Goal: Information Seeking & Learning: Find specific fact

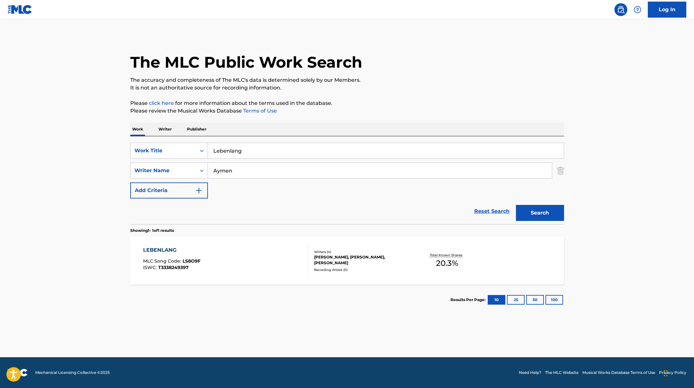
paste input "Dunya"
type input "Dunya"
click at [536, 215] on button "Search" at bounding box center [540, 213] width 48 height 16
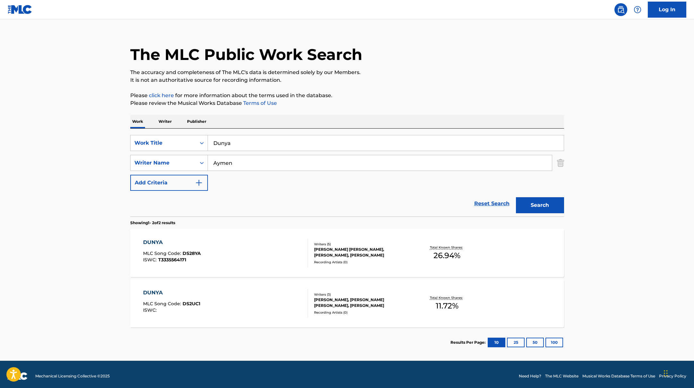
scroll to position [11, 0]
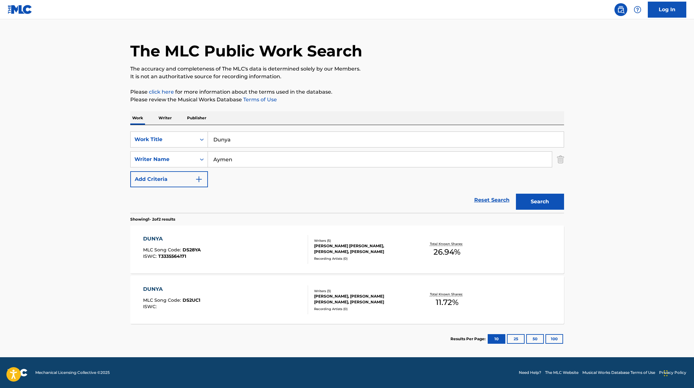
click at [279, 246] on div "DUNYA MLC Song Code : DS28YA ISWC : T3335564171" at bounding box center [225, 249] width 165 height 29
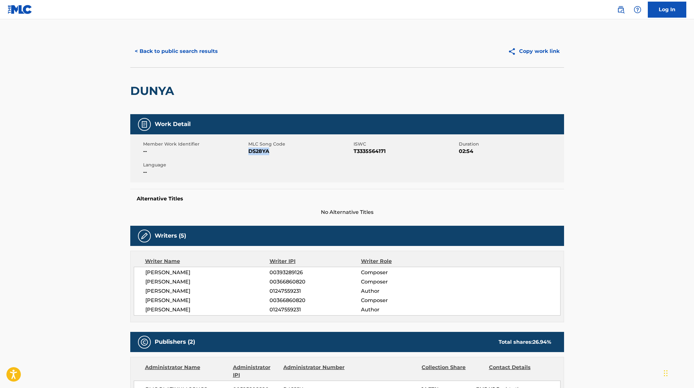
drag, startPoint x: 249, startPoint y: 151, endPoint x: 294, endPoint y: 151, distance: 45.3
click at [294, 151] on span "DS28YA" at bounding box center [300, 152] width 104 height 8
copy span "DS28YA"
click at [202, 50] on button "< Back to public search results" at bounding box center [176, 51] width 92 height 16
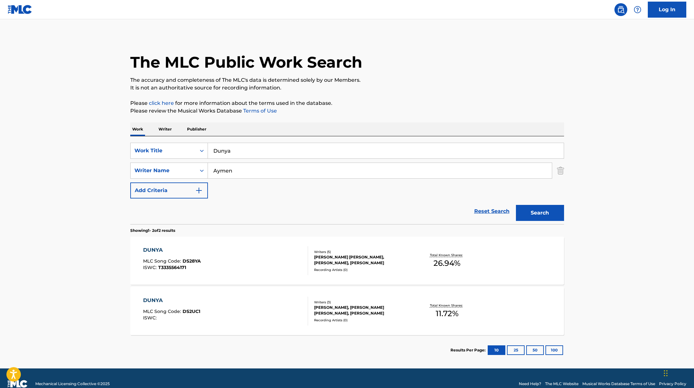
click at [226, 299] on div "DUNYA MLC Song Code : DS2UC1 ISWC :" at bounding box center [225, 311] width 165 height 29
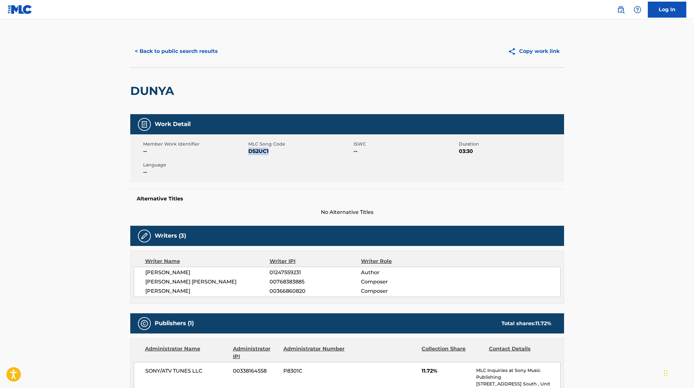
drag, startPoint x: 249, startPoint y: 151, endPoint x: 292, endPoint y: 151, distance: 42.7
click at [292, 151] on span "DS2UC1" at bounding box center [300, 152] width 104 height 8
copy span "DS2UC1"
click at [184, 59] on div "< Back to public search results Copy work link" at bounding box center [347, 51] width 434 height 32
click at [195, 50] on button "< Back to public search results" at bounding box center [176, 51] width 92 height 16
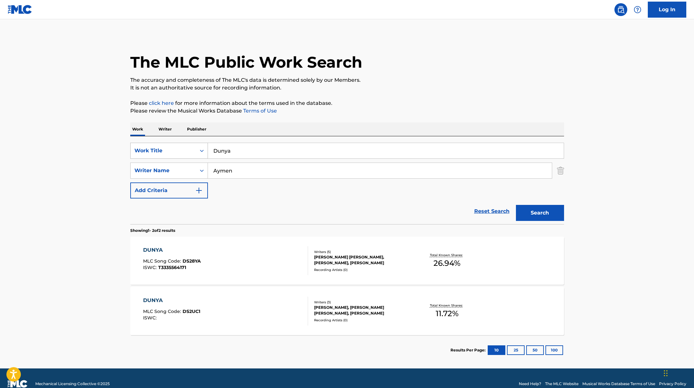
drag, startPoint x: 242, startPoint y: 151, endPoint x: 187, endPoint y: 147, distance: 54.4
click at [188, 148] on div "SearchWithCriteriae5e6fc62-f953-4a04-9ca4-3b5a85129ad1 Work Title Dunya" at bounding box center [347, 151] width 434 height 16
paste input "Marbella Freestyle"
type input "Marbella Freestyle"
click at [449, 106] on p "Please click here for more information about the terms used in the database." at bounding box center [347, 103] width 434 height 8
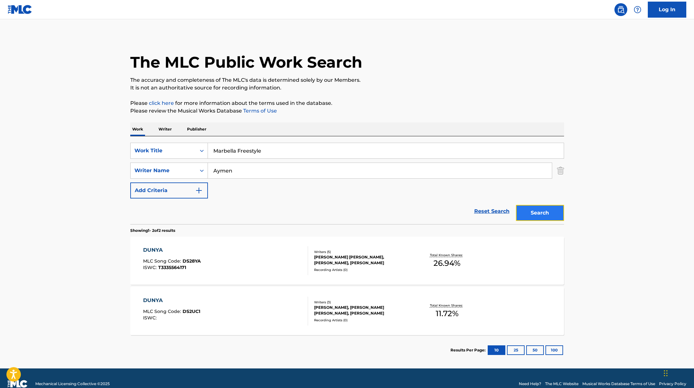
click at [553, 209] on button "Search" at bounding box center [540, 213] width 48 height 16
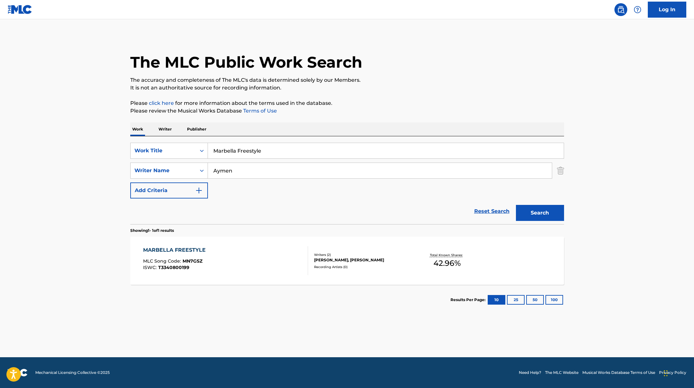
click at [264, 255] on div "MARBELLA FREESTYLE MLC Song Code : MN7GSZ ISWC : T3340800199" at bounding box center [225, 260] width 165 height 29
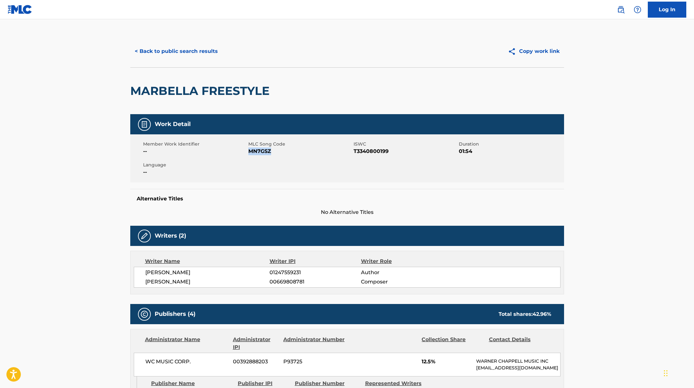
drag, startPoint x: 249, startPoint y: 151, endPoint x: 323, endPoint y: 152, distance: 73.8
click at [323, 152] on span "MN7GSZ" at bounding box center [300, 152] width 104 height 8
copy span "MN7GSZ"
click at [210, 45] on button "< Back to public search results" at bounding box center [176, 51] width 92 height 16
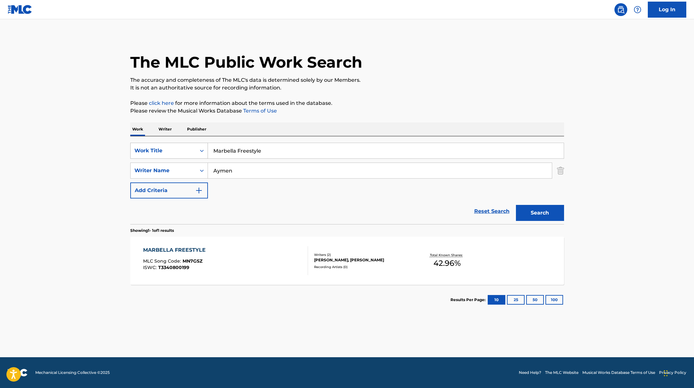
drag, startPoint x: 268, startPoint y: 152, endPoint x: 200, endPoint y: 147, distance: 67.9
click at [202, 149] on div "SearchWithCriteriae5e6fc62-f953-4a04-9ca4-3b5a85129ad1 Work Title Marbella Free…" at bounding box center [347, 151] width 434 height 16
paste input "Plug"
type input "Plug"
click at [432, 101] on p "Please click here for more information about the terms used in the database." at bounding box center [347, 103] width 434 height 8
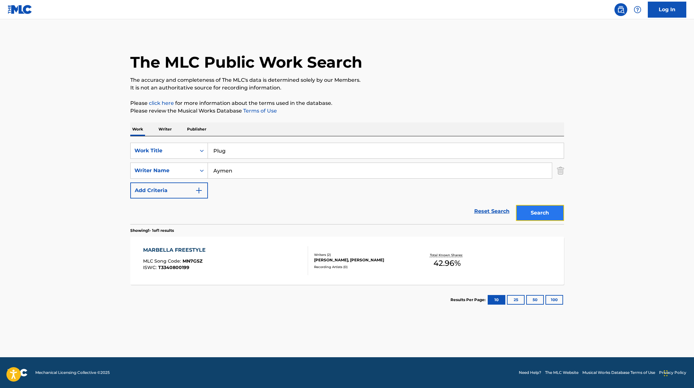
click at [541, 217] on button "Search" at bounding box center [540, 213] width 48 height 16
click at [276, 251] on div "PLUG MLC Song Code : PN1CKF ISWC : T3325560752" at bounding box center [225, 260] width 165 height 29
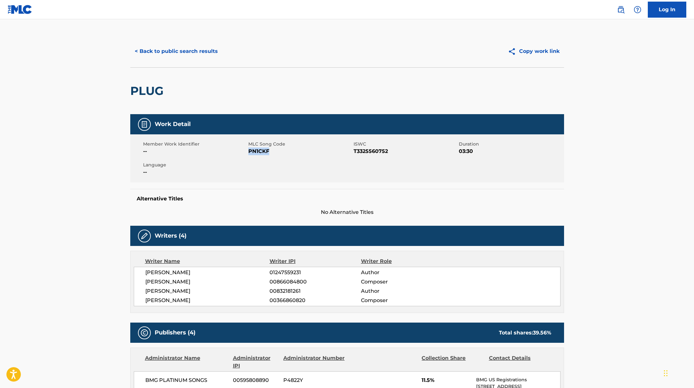
drag, startPoint x: 249, startPoint y: 150, endPoint x: 285, endPoint y: 153, distance: 36.4
click at [280, 153] on span "PN1CKF" at bounding box center [300, 152] width 104 height 8
copy span "PN1CKF"
click at [208, 48] on button "< Back to public search results" at bounding box center [176, 51] width 92 height 16
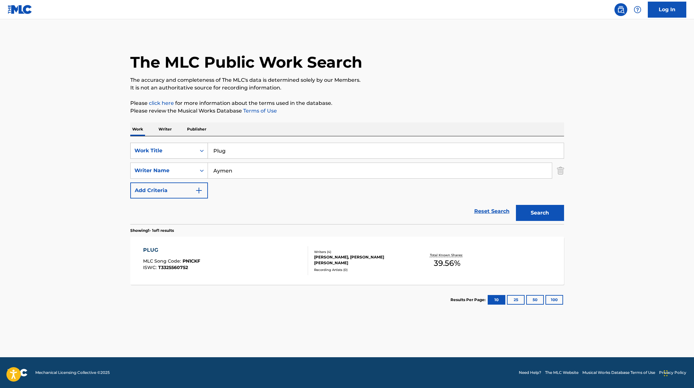
drag, startPoint x: 239, startPoint y: 151, endPoint x: 192, endPoint y: 144, distance: 47.7
click at [192, 145] on div "SearchWithCriteriae5e6fc62-f953-4a04-9ca4-3b5a85129ad1 Work Title Plug" at bounding box center [347, 151] width 434 height 16
paste input "Wir sind Stars"
type input "Wir sind Stars"
click at [392, 125] on div "Work Writer Publisher" at bounding box center [347, 129] width 434 height 13
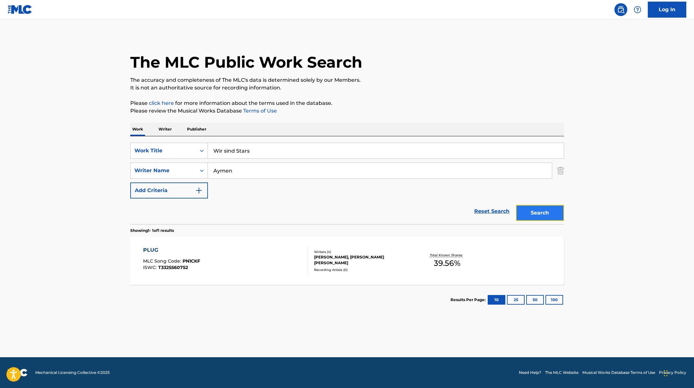
click at [545, 217] on button "Search" at bounding box center [540, 213] width 48 height 16
click at [280, 263] on div "WIR SIND STARS MLC Song Code : W63DKP ISWC : T3335565389" at bounding box center [225, 260] width 165 height 29
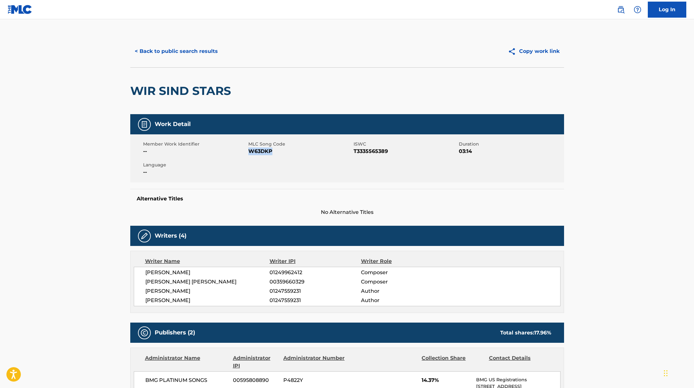
drag, startPoint x: 248, startPoint y: 151, endPoint x: 307, endPoint y: 152, distance: 58.4
click at [307, 152] on span "W63DKP" at bounding box center [300, 152] width 104 height 8
copy span "W63DKP"
click at [193, 49] on button "< Back to public search results" at bounding box center [176, 51] width 92 height 16
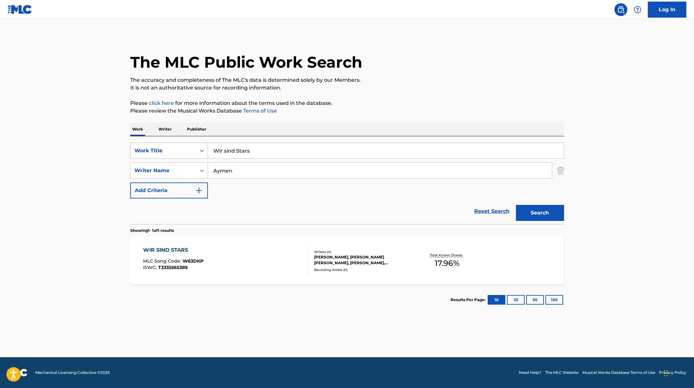
drag, startPoint x: 256, startPoint y: 153, endPoint x: 192, endPoint y: 147, distance: 64.8
click at [192, 147] on div "SearchWithCriteriae5e6fc62-f953-4a04-9ca4-3b5a85129ad1 Work Title Wir sind Stars" at bounding box center [347, 151] width 434 height 16
paste input "Damal"
type input "Damals"
click at [409, 113] on p "Please review the Musical Works Database Terms of Use" at bounding box center [347, 111] width 434 height 8
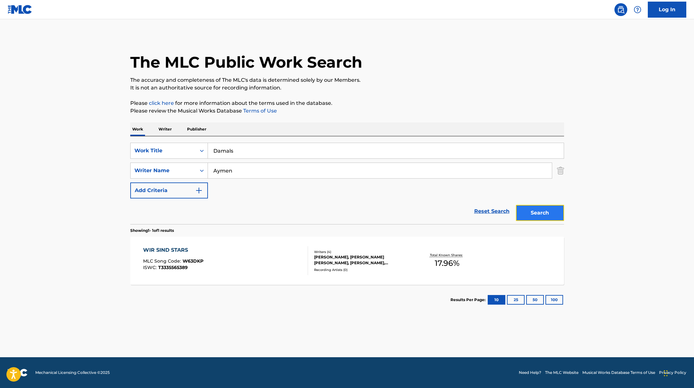
click at [534, 211] on button "Search" at bounding box center [540, 213] width 48 height 16
click at [271, 273] on div "DAMALS MLC Song Code : DS4C4J ISWC : T3347383528" at bounding box center [225, 260] width 165 height 29
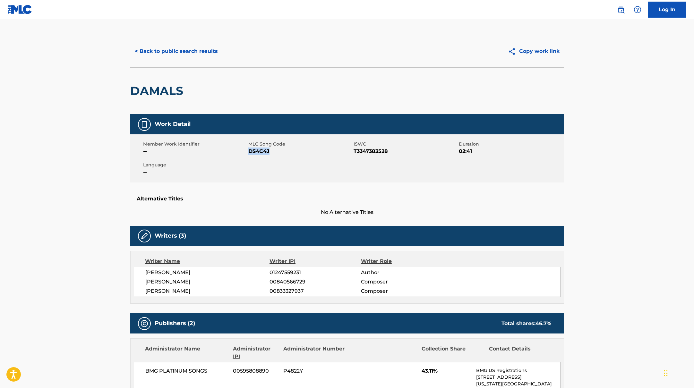
drag, startPoint x: 248, startPoint y: 151, endPoint x: 288, endPoint y: 151, distance: 39.5
click at [288, 151] on span "DS4C4J" at bounding box center [300, 152] width 104 height 8
copy span "DS4C4J"
click at [187, 44] on button "< Back to public search results" at bounding box center [176, 51] width 92 height 16
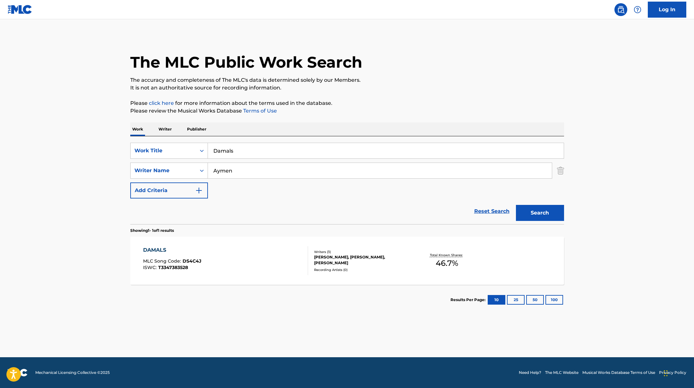
drag, startPoint x: 245, startPoint y: 155, endPoint x: 184, endPoint y: 142, distance: 62.5
click at [184, 142] on div "SearchWithCriteriae5e6fc62-f953-4a04-9ca4-3b5a85129ad1 Work Title Damals Search…" at bounding box center [347, 180] width 434 height 88
paste input "Therapie"
type input "Therapie"
click at [441, 100] on p "Please click here for more information about the terms used in the database." at bounding box center [347, 103] width 434 height 8
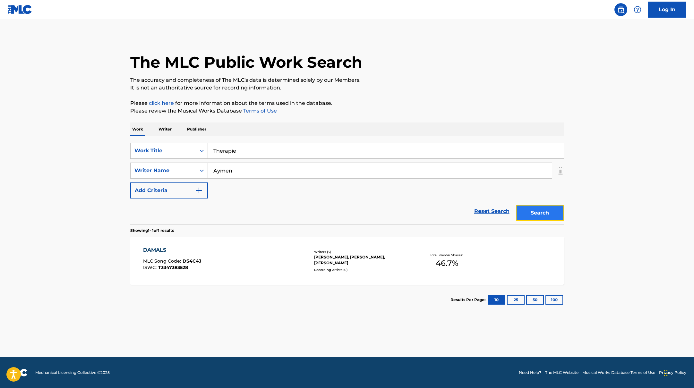
click at [543, 217] on button "Search" at bounding box center [540, 213] width 48 height 16
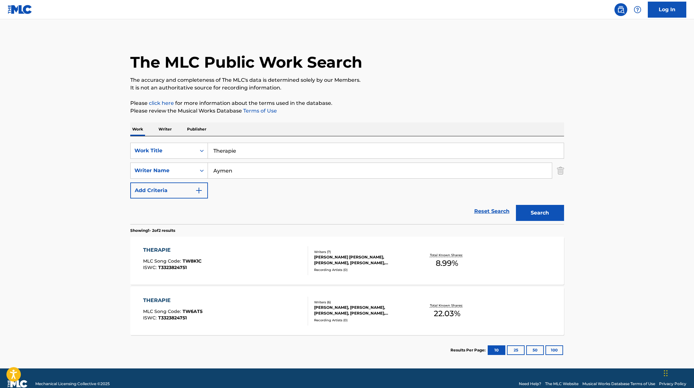
click at [239, 264] on div "THERAPIE MLC Song Code : TW8K1C ISWC : T3323824751" at bounding box center [225, 260] width 165 height 29
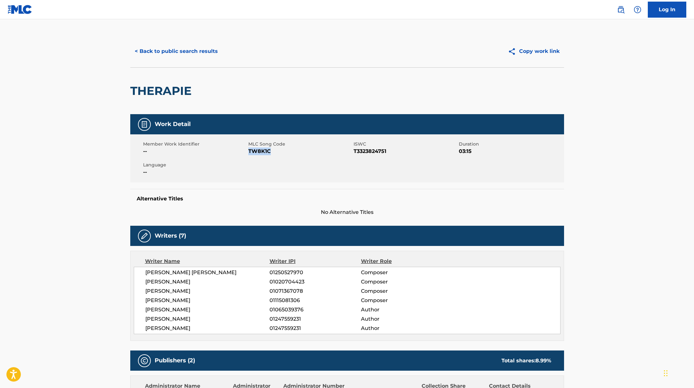
drag, startPoint x: 249, startPoint y: 152, endPoint x: 311, endPoint y: 153, distance: 62.0
click at [311, 153] on span "TW8K1C" at bounding box center [300, 152] width 104 height 8
copy span "TW8K1C"
click at [181, 54] on button "< Back to public search results" at bounding box center [176, 51] width 92 height 16
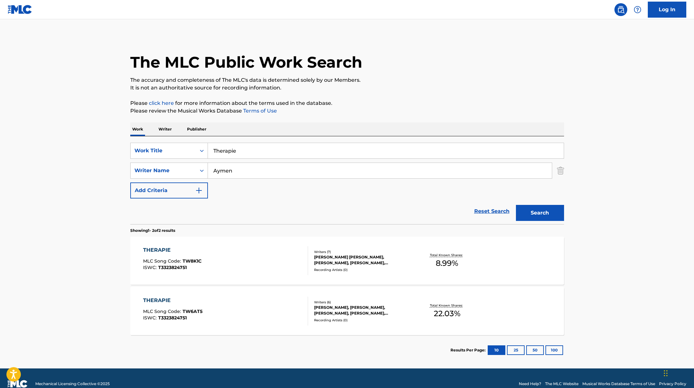
click at [210, 305] on div "THERAPIE MLC Song Code : TW6AT5 ISWC : T3323824751" at bounding box center [225, 311] width 165 height 29
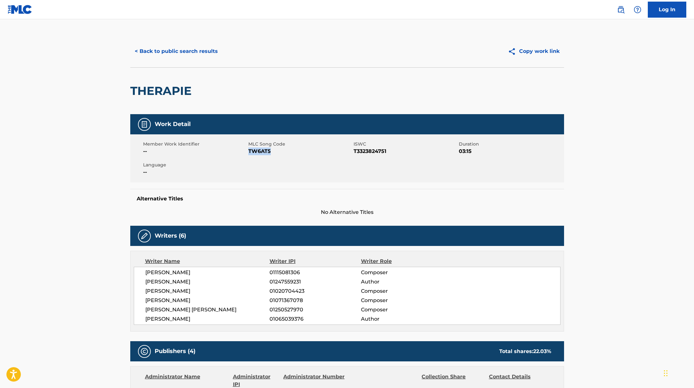
drag, startPoint x: 249, startPoint y: 151, endPoint x: 308, endPoint y: 154, distance: 59.4
click at [308, 154] on span "TW6AT5" at bounding box center [300, 152] width 104 height 8
copy span "TW6AT5"
click at [206, 54] on button "< Back to public search results" at bounding box center [176, 51] width 92 height 16
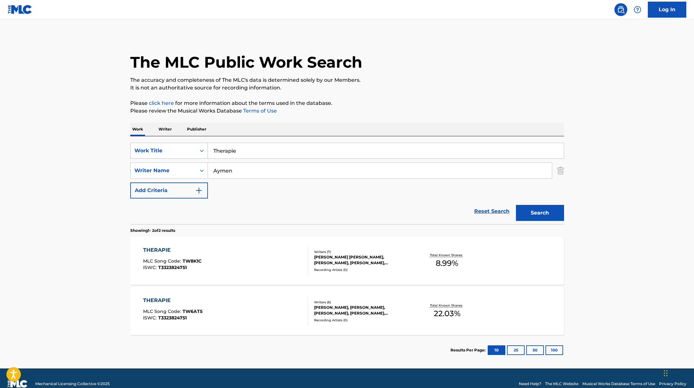
drag, startPoint x: 242, startPoint y: 152, endPoint x: 199, endPoint y: 148, distance: 42.9
click at [206, 149] on div "SearchWithCriteriae5e6fc62-f953-4a04-9ca4-3b5a85129ad1 Work Title Therapie" at bounding box center [347, 151] width 434 height 16
paste input "Heute mit mir"
type input "Heute mit mir"
click at [537, 220] on button "Search" at bounding box center [540, 213] width 48 height 16
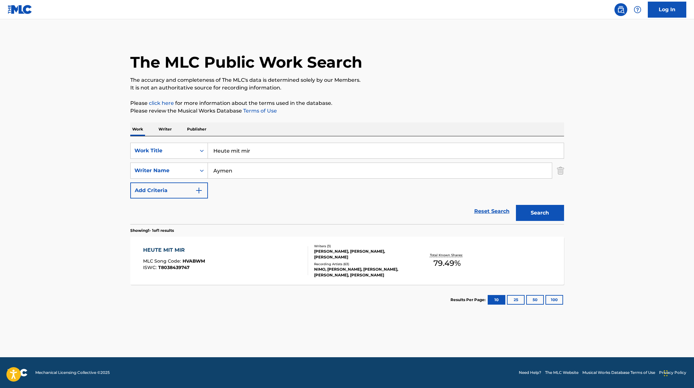
click at [267, 251] on div "HEUTE MIT MIR MLC Song Code : HVABWM ISWC : T8038439747" at bounding box center [225, 260] width 165 height 29
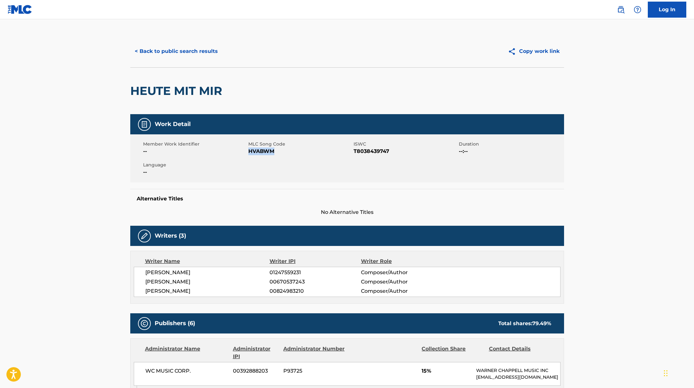
drag, startPoint x: 249, startPoint y: 151, endPoint x: 297, endPoint y: 151, distance: 47.5
click at [297, 151] on span "HVABWM" at bounding box center [300, 152] width 104 height 8
copy span "HVABWM"
click at [172, 48] on button "< Back to public search results" at bounding box center [176, 51] width 92 height 16
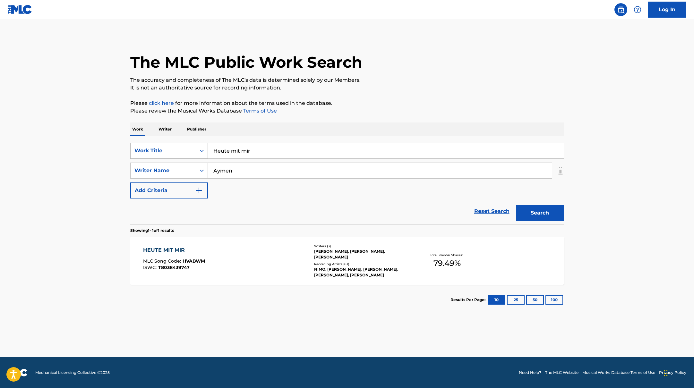
drag, startPoint x: 260, startPoint y: 155, endPoint x: 191, endPoint y: 146, distance: 69.0
click at [191, 146] on div "SearchWithCriteriae5e6fc62-f953-4a04-9ca4-3b5a85129ad1 Work Title Heute mit mir" at bounding box center [347, 151] width 434 height 16
paste input "Tischtennisplatte"
type input "Tischtennisplatte"
click at [547, 212] on button "Search" at bounding box center [540, 213] width 48 height 16
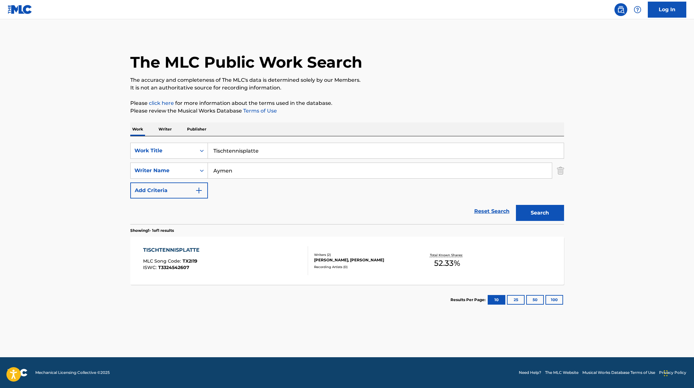
click at [266, 254] on div "TISCHTENNISPLATTE MLC Song Code : TX2I19 ISWC : T3324542607" at bounding box center [225, 260] width 165 height 29
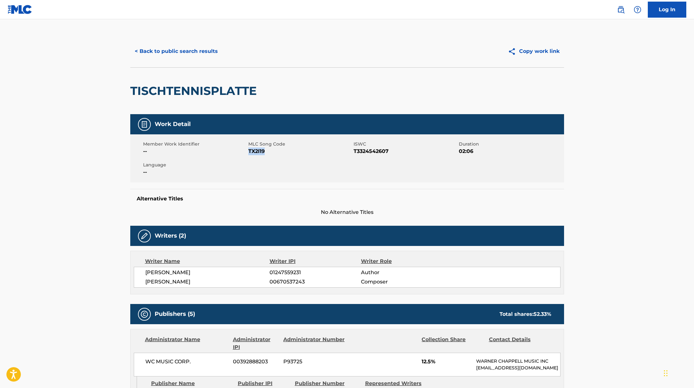
drag, startPoint x: 249, startPoint y: 151, endPoint x: 283, endPoint y: 151, distance: 34.7
click at [283, 151] on span "TX2I19" at bounding box center [300, 152] width 104 height 8
copy span "TX2I19"
click at [207, 56] on button "< Back to public search results" at bounding box center [176, 51] width 92 height 16
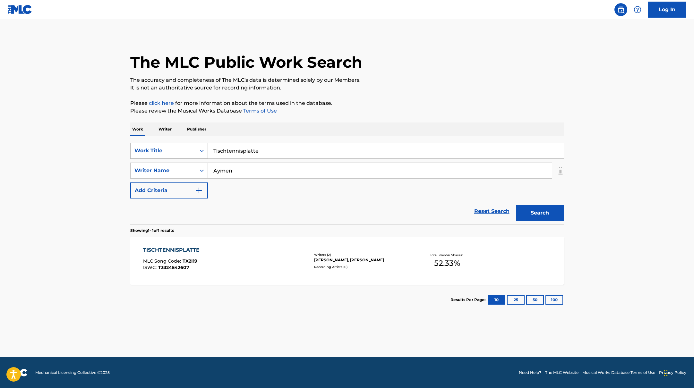
drag, startPoint x: 267, startPoint y: 150, endPoint x: 169, endPoint y: 146, distance: 98.3
click at [169, 146] on div "SearchWithCriteriae5e6fc62-f953-4a04-9ca4-3b5a85129ad1 Work Title Tischtennispl…" at bounding box center [347, 151] width 434 height 16
paste input "7 [PERSON_NAME] System"
type input "7 [PERSON_NAME] System"
click at [552, 222] on div "Search" at bounding box center [538, 212] width 51 height 26
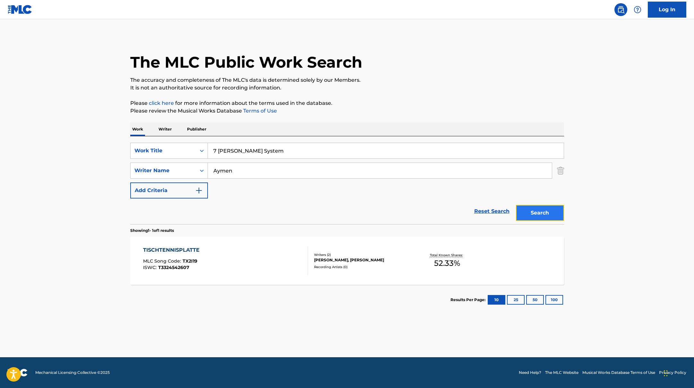
click at [545, 212] on button "Search" at bounding box center [540, 213] width 48 height 16
click at [247, 249] on div "7 [PERSON_NAME] SYSTEM MLC Song Code : 7N6WFV ISWC : T3347366314" at bounding box center [225, 260] width 165 height 29
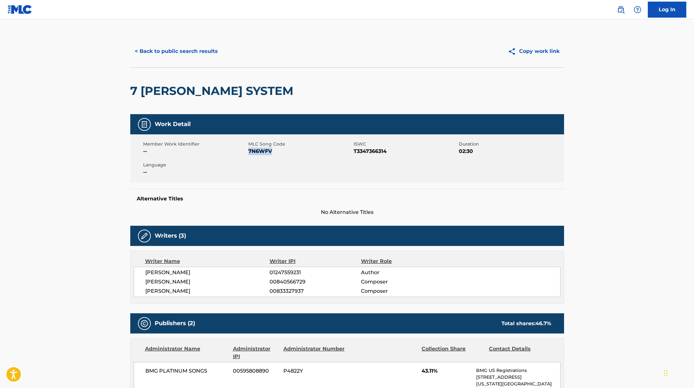
drag, startPoint x: 248, startPoint y: 150, endPoint x: 308, endPoint y: 153, distance: 60.1
click at [308, 153] on span "7N6WFV" at bounding box center [300, 152] width 104 height 8
click at [198, 47] on button "< Back to public search results" at bounding box center [176, 51] width 92 height 16
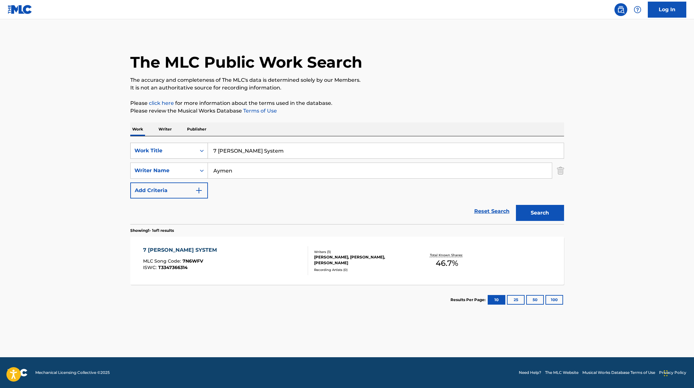
drag, startPoint x: 260, startPoint y: 153, endPoint x: 202, endPoint y: 149, distance: 58.6
click at [202, 149] on div "SearchWithCriteriae5e6fc62-f953-4a04-9ca4-3b5a85129ad1 Work Title 7 [PERSON_NAM…" at bounding box center [347, 151] width 434 height 16
paste input "Capri Sun"
type input "Capri Sun"
click at [539, 208] on button "Search" at bounding box center [540, 213] width 48 height 16
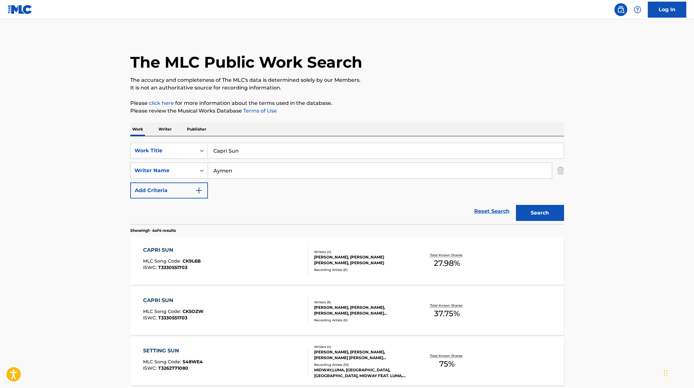
click at [264, 264] on div "CAPRI SUN MLC Song Code : CK9L6B ISWC : T3330551703" at bounding box center [225, 260] width 165 height 29
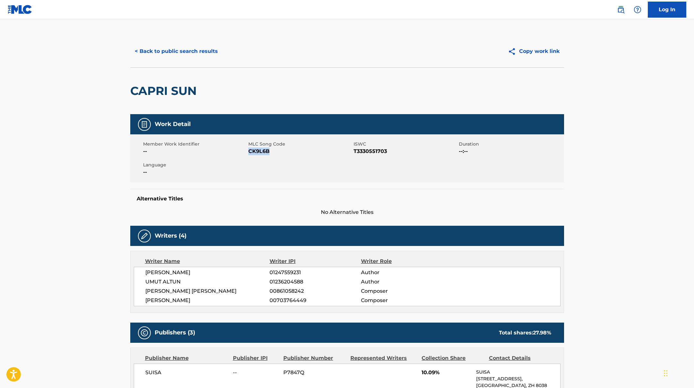
drag, startPoint x: 248, startPoint y: 151, endPoint x: 287, endPoint y: 153, distance: 39.2
click at [287, 152] on span "CK9L6B" at bounding box center [300, 152] width 104 height 8
click at [186, 53] on button "< Back to public search results" at bounding box center [176, 51] width 92 height 16
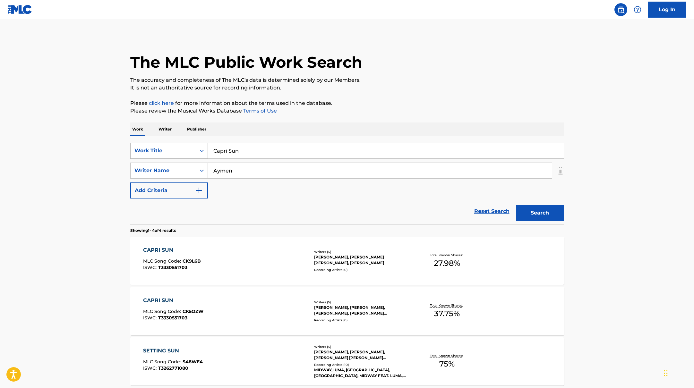
drag, startPoint x: 248, startPoint y: 153, endPoint x: 205, endPoint y: 149, distance: 43.9
click at [203, 149] on div "SearchWithCriteriae5e6fc62-f953-4a04-9ca4-3b5a85129ad1 Work Title Capri Sun" at bounding box center [347, 151] width 434 height 16
paste input "AmoAyme"
click at [227, 151] on input "AmoAymen" at bounding box center [386, 150] width 356 height 15
drag, startPoint x: 272, startPoint y: 151, endPoint x: 186, endPoint y: 149, distance: 86.0
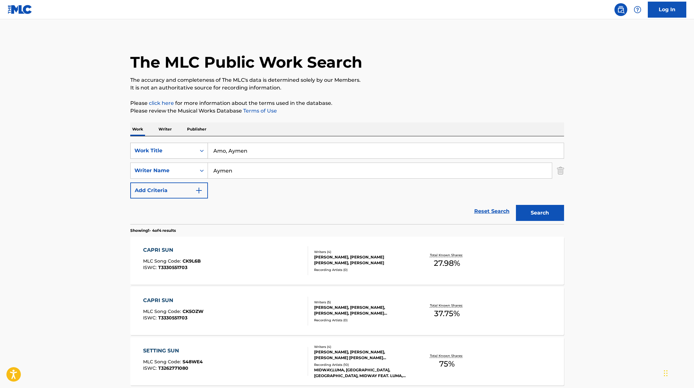
click at [183, 150] on div "SearchWithCriteriae5e6fc62-f953-4a04-9ca4-3b5a85129ad1 Work Title [PERSON_NAME]" at bounding box center [347, 151] width 434 height 16
type input "Amo, Aymen"
click at [260, 309] on div "CAPRI SUN MLC Song Code : CK5OZW ISWC : T3330551703" at bounding box center [225, 311] width 165 height 29
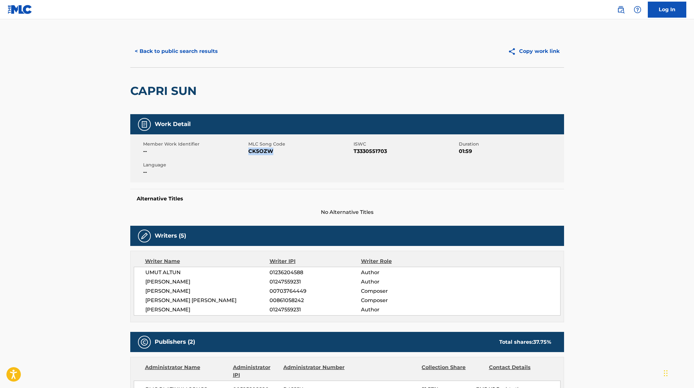
drag, startPoint x: 250, startPoint y: 152, endPoint x: 277, endPoint y: 152, distance: 27.0
click at [277, 152] on span "CK5OZW" at bounding box center [300, 152] width 104 height 8
click at [215, 50] on button "< Back to public search results" at bounding box center [176, 51] width 92 height 16
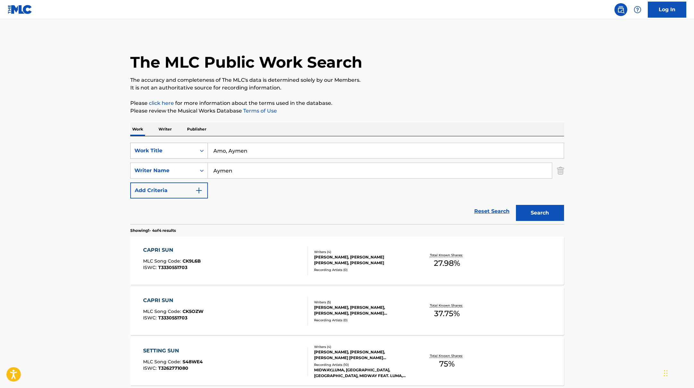
paste input "Buge"
drag, startPoint x: 255, startPoint y: 149, endPoint x: 160, endPoint y: 143, distance: 95.2
click at [160, 143] on div "SearchWithCriteriae5e6fc62-f953-4a04-9ca4-3b5a85129ad1 Work Title Buge" at bounding box center [347, 151] width 434 height 16
type input "Buge"
click at [532, 216] on button "Search" at bounding box center [540, 213] width 48 height 16
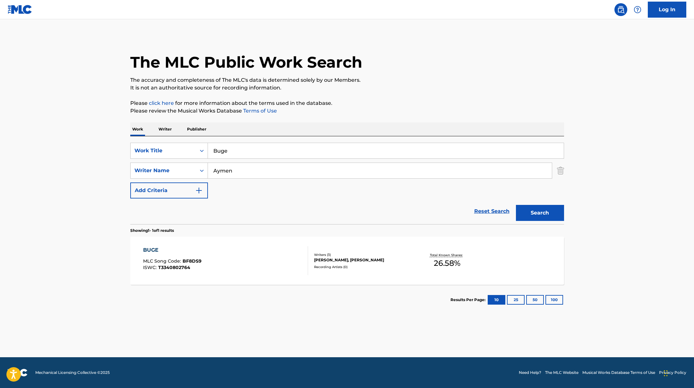
click at [224, 256] on div "BUGE MLC Song Code : BF8DS9 ISWC : T3340802764" at bounding box center [225, 260] width 165 height 29
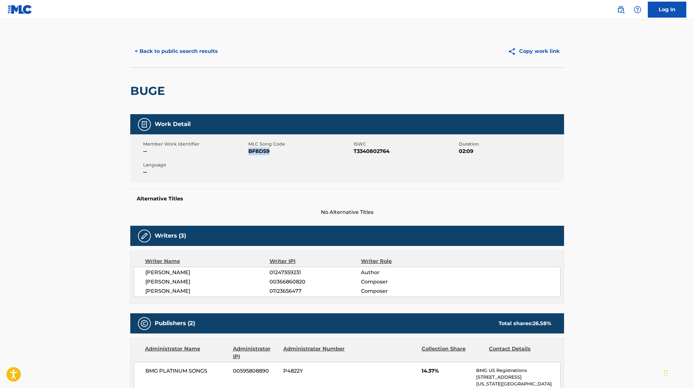
drag, startPoint x: 249, startPoint y: 151, endPoint x: 300, endPoint y: 153, distance: 50.7
click at [300, 153] on span "BF8DS9" at bounding box center [300, 152] width 104 height 8
click at [204, 49] on button "< Back to public search results" at bounding box center [176, 51] width 92 height 16
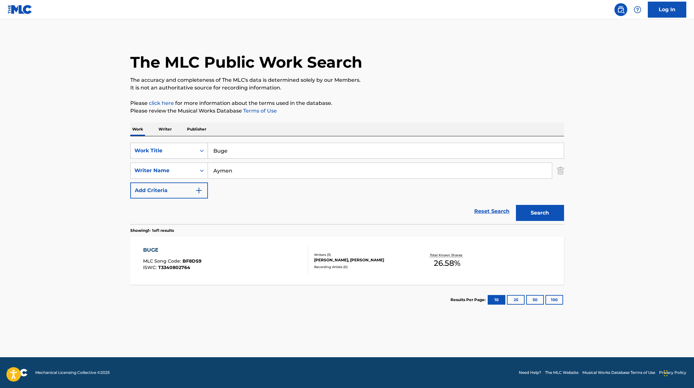
drag, startPoint x: 238, startPoint y: 154, endPoint x: 194, endPoint y: 147, distance: 44.5
click at [195, 147] on div "SearchWithCriteriae5e6fc62-f953-4a04-9ca4-3b5a85129ad1 Work Title Buge" at bounding box center [347, 151] width 434 height 16
paste input "Not machte Männer"
type input "Not machte Männer"
click at [522, 217] on button "Search" at bounding box center [540, 213] width 48 height 16
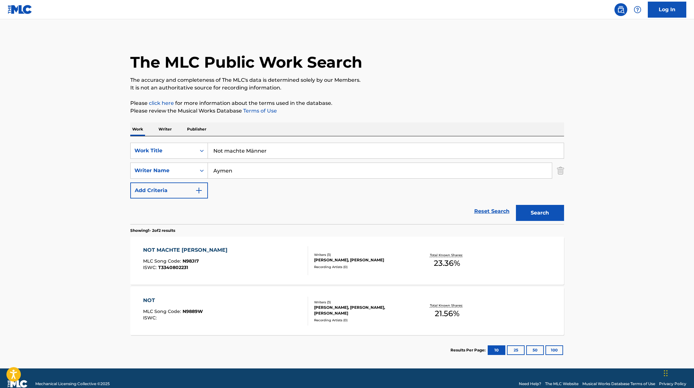
click at [259, 254] on div "NOT MACHTE [PERSON_NAME] MLC Song Code : N98JI7 ISWC : T3340802231" at bounding box center [225, 260] width 165 height 29
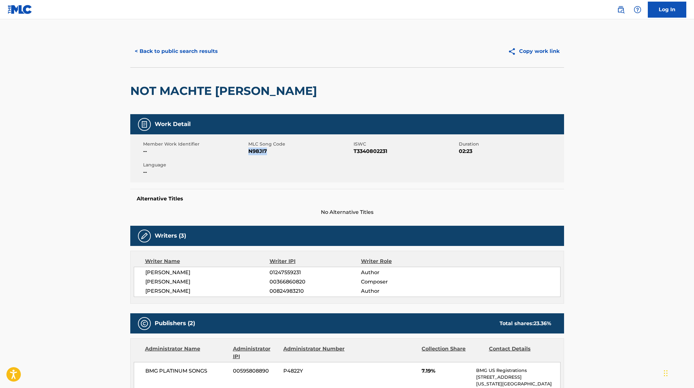
drag, startPoint x: 249, startPoint y: 151, endPoint x: 297, endPoint y: 151, distance: 47.2
click at [297, 151] on span "N98JI7" at bounding box center [300, 152] width 104 height 8
click at [202, 49] on button "< Back to public search results" at bounding box center [176, 51] width 92 height 16
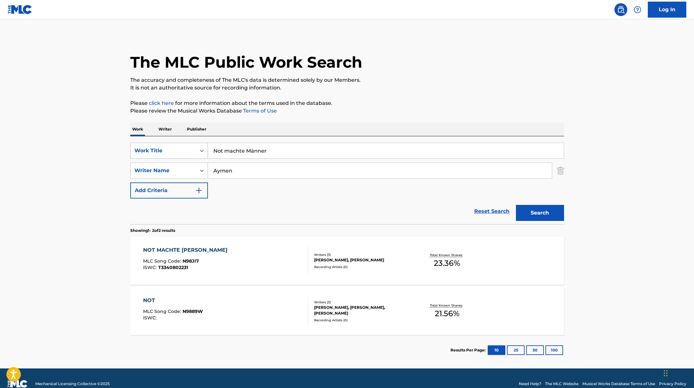
drag, startPoint x: 273, startPoint y: 152, endPoint x: 195, endPoint y: 142, distance: 78.7
click at [198, 143] on div "SearchWithCriteriae5e6fc62-f953-4a04-9ca4-3b5a85129ad1 Work Title Not machte Mä…" at bounding box center [347, 151] width 434 height 16
paste input "Mama"
type input "Mama"
click at [549, 215] on button "Search" at bounding box center [540, 213] width 48 height 16
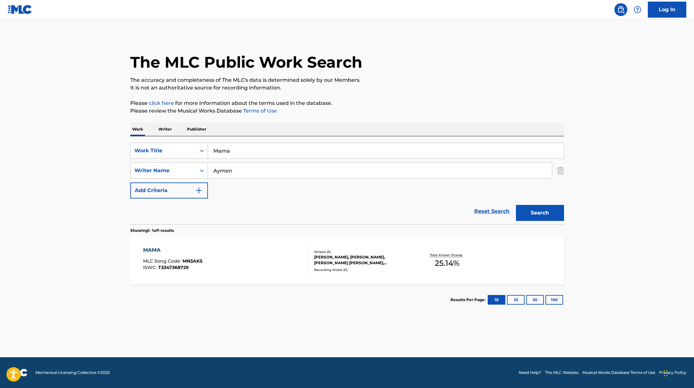
click at [222, 244] on div "MAMA MLC Song Code : MN3AKS ISWC : T3347368729 Writers ( 5 ) [PERSON_NAME], [PE…" at bounding box center [347, 261] width 434 height 48
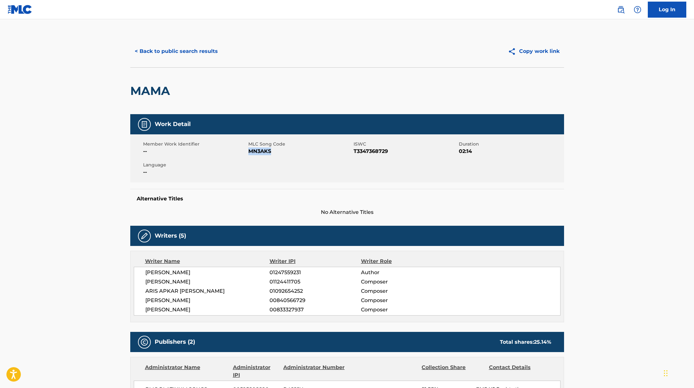
drag, startPoint x: 267, startPoint y: 151, endPoint x: 305, endPoint y: 152, distance: 37.6
click at [305, 152] on span "MN3AKS" at bounding box center [300, 152] width 104 height 8
click at [160, 50] on button "< Back to public search results" at bounding box center [176, 51] width 92 height 16
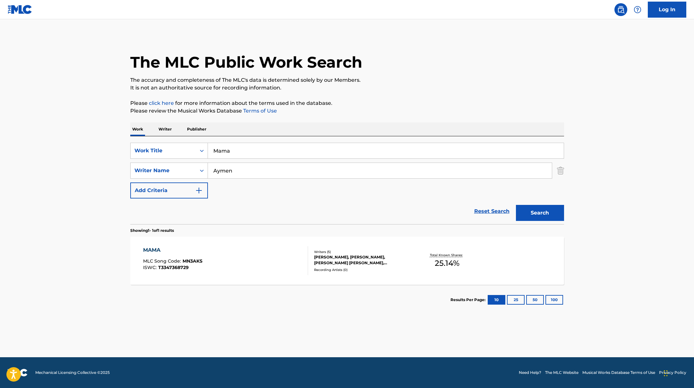
drag, startPoint x: 238, startPoint y: 150, endPoint x: 203, endPoint y: 140, distance: 36.1
click at [203, 141] on div "SearchWithCriteriae5e6fc62-f953-4a04-9ca4-3b5a85129ad1 Work Title Mama SearchWi…" at bounding box center [347, 180] width 434 height 88
paste input "AymenSIRA"
click at [231, 151] on input "AymenSIRA" at bounding box center [386, 150] width 356 height 15
drag, startPoint x: 262, startPoint y: 153, endPoint x: 180, endPoint y: 142, distance: 82.8
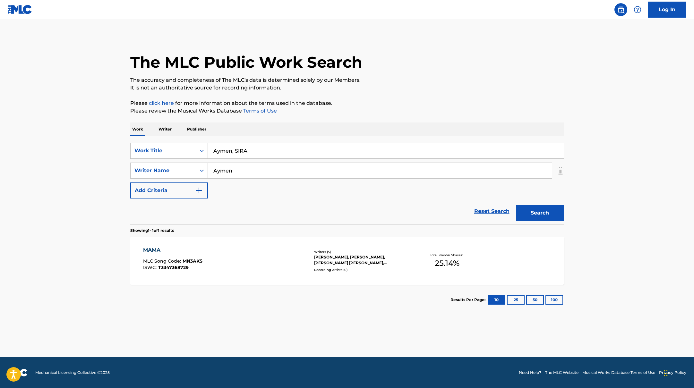
click at [180, 142] on div "SearchWithCriteriae5e6fc62-f953-4a04-9ca4-3b5a85129ad1 Work Title Aymen, SIRA S…" at bounding box center [347, 180] width 434 height 88
paste input "Kilometerweit"
type input "Kilometerweit"
click at [535, 208] on button "Search" at bounding box center [540, 213] width 48 height 16
click at [277, 244] on div "KILOMETERWEIT MLC Song Code : KB8UGI ISWC : T3340799697 Writers ( 2 ) [PERSON_N…" at bounding box center [347, 261] width 434 height 48
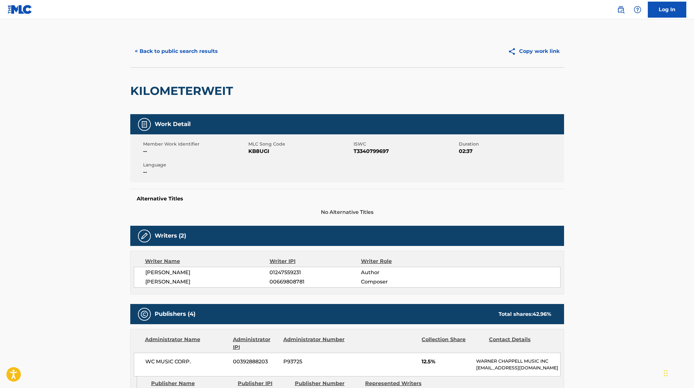
drag, startPoint x: 248, startPoint y: 152, endPoint x: 283, endPoint y: 152, distance: 35.3
click at [284, 152] on span "KB8UGI" at bounding box center [300, 152] width 104 height 8
drag, startPoint x: 274, startPoint y: 152, endPoint x: 247, endPoint y: 151, distance: 27.0
click at [247, 151] on div "Member Work Identifier -- MLC Song Code KB8UGI ISWC T3340799697 Duration 02:37 …" at bounding box center [347, 158] width 434 height 48
click at [265, 154] on span "KB8UGI" at bounding box center [300, 152] width 104 height 8
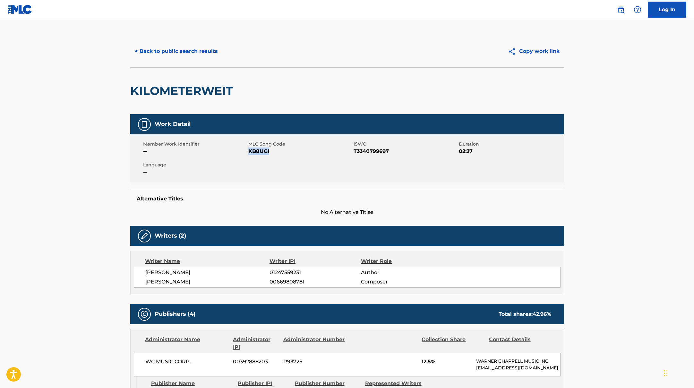
drag, startPoint x: 248, startPoint y: 151, endPoint x: 281, endPoint y: 153, distance: 33.1
click at [281, 153] on span "KB8UGI" at bounding box center [300, 152] width 104 height 8
click at [209, 48] on button "< Back to public search results" at bounding box center [176, 51] width 92 height 16
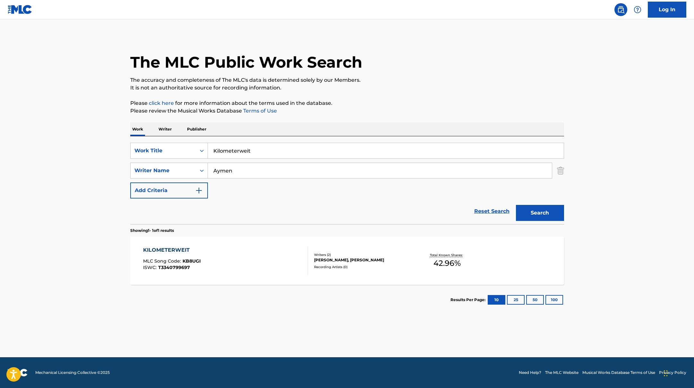
drag, startPoint x: 261, startPoint y: 154, endPoint x: 188, endPoint y: 142, distance: 73.9
click at [188, 142] on div "SearchWithCriteriae5e6fc62-f953-4a04-9ca4-3b5a85129ad1 Work Title Kilometerweit…" at bounding box center [347, 180] width 434 height 88
paste input "Alte Schule"
type input "Alte Schule"
click at [555, 218] on button "Search" at bounding box center [540, 213] width 48 height 16
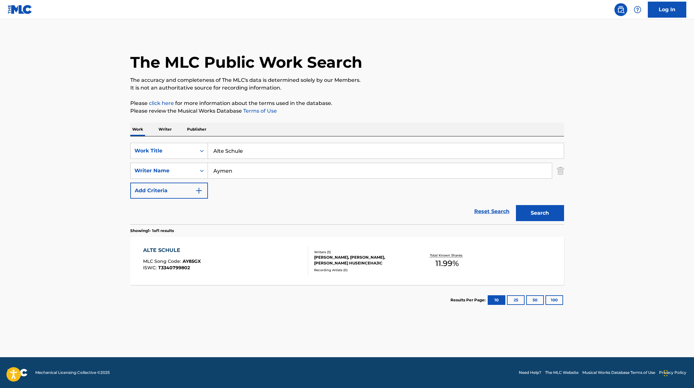
click at [240, 254] on div "ALTE SCHULE MLC Song Code : AY85GX ISWC : T3340799802" at bounding box center [225, 260] width 165 height 29
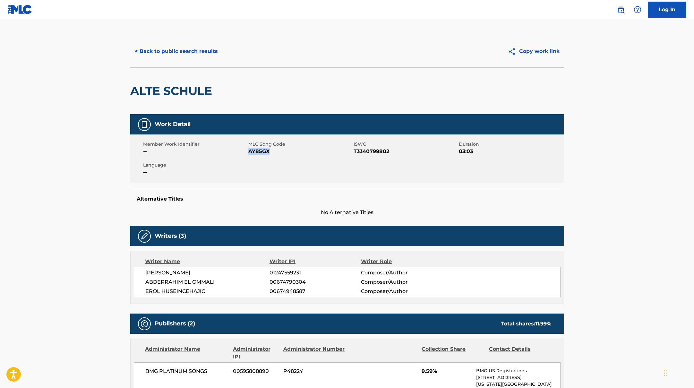
drag, startPoint x: 249, startPoint y: 152, endPoint x: 291, endPoint y: 153, distance: 41.7
click at [291, 153] on span "AY85GX" at bounding box center [300, 152] width 104 height 8
click at [205, 53] on button "< Back to public search results" at bounding box center [176, 51] width 92 height 16
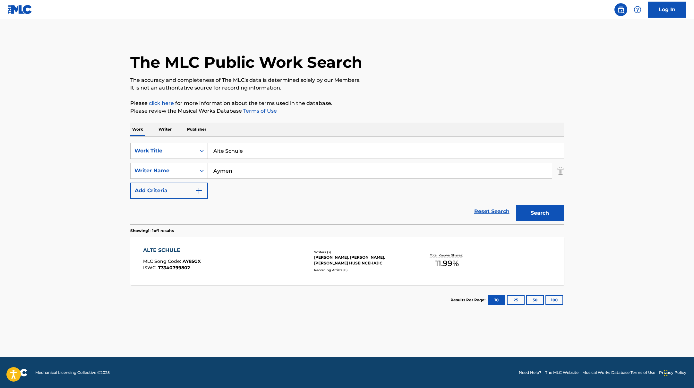
drag, startPoint x: 251, startPoint y: 152, endPoint x: 199, endPoint y: 146, distance: 52.7
click at [199, 146] on div "SearchWithCriteriae5e6fc62-f953-4a04-9ca4-3b5a85129ad1 Work Title Alte Schule" at bounding box center [347, 151] width 434 height 16
paste input "VERLIEBT IN MICH"
type input "VERLIEBT IN MICH"
drag, startPoint x: 235, startPoint y: 171, endPoint x: 189, endPoint y: 162, distance: 46.6
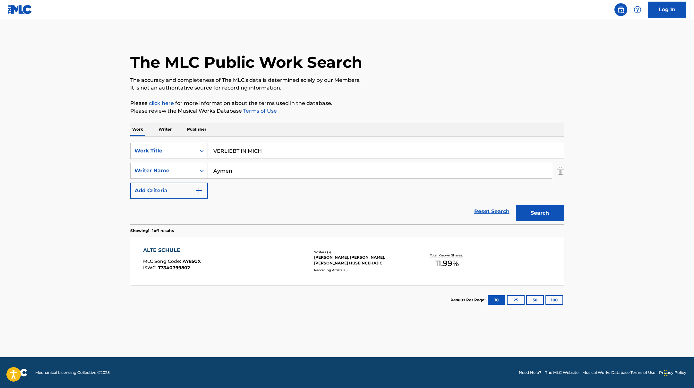
click at [195, 163] on div "SearchWithCriteriaae7803b0-41f8-45ee-bc0f-c7eca8b8510f Writer Name [PERSON_NAME]" at bounding box center [347, 171] width 434 height 16
click at [516, 205] on button "Search" at bounding box center [540, 213] width 48 height 16
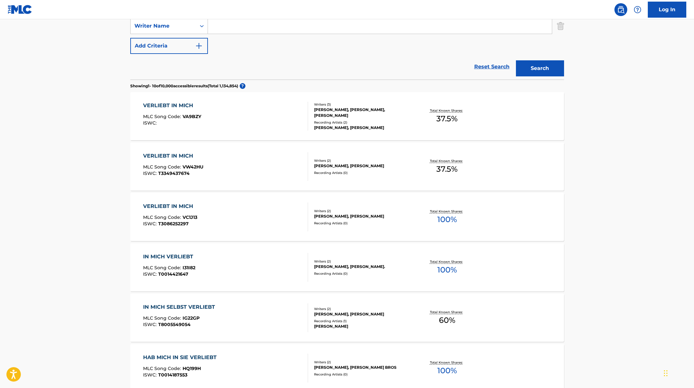
scroll to position [144, 0]
paste input "[PERSON_NAME]"
type input "[PERSON_NAME]"
click at [539, 68] on button "Search" at bounding box center [540, 69] width 48 height 16
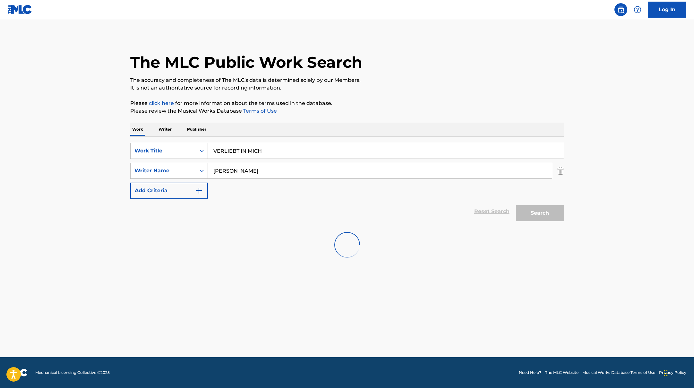
scroll to position [0, 0]
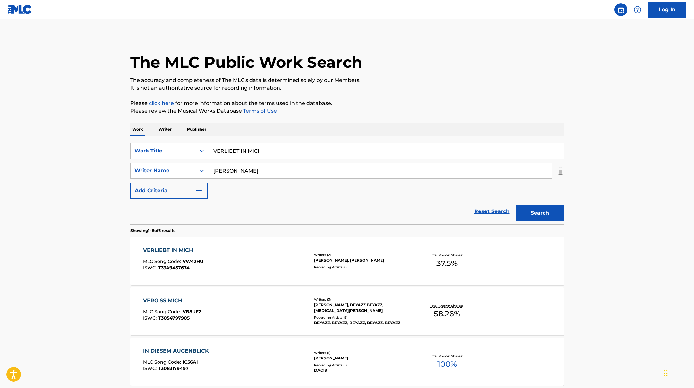
click at [269, 261] on div "VERLIEBT IN MICH MLC Song Code : VW42HU ISWC : T3349437674" at bounding box center [225, 260] width 165 height 29
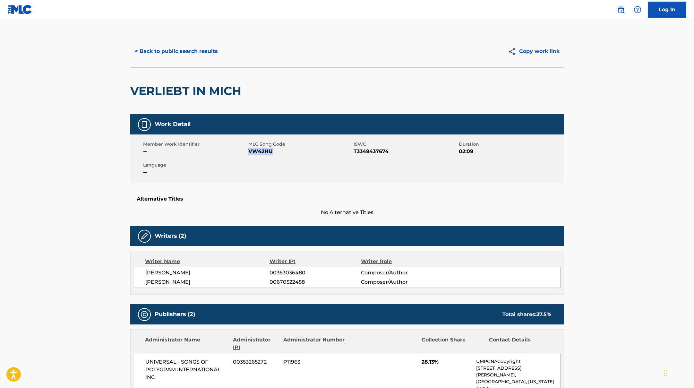
drag, startPoint x: 249, startPoint y: 151, endPoint x: 306, endPoint y: 151, distance: 57.5
click at [306, 151] on span "VW42HU" at bounding box center [300, 152] width 104 height 8
click at [164, 53] on button "< Back to public search results" at bounding box center [176, 51] width 92 height 16
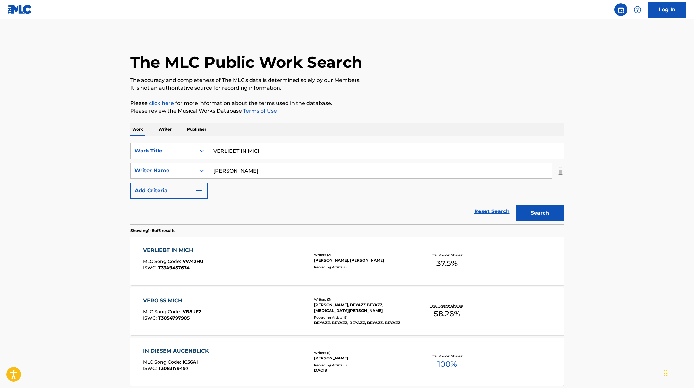
drag, startPoint x: 274, startPoint y: 154, endPoint x: 185, endPoint y: 141, distance: 90.1
click at [188, 143] on div "SearchWithCriteriae5e6fc62-f953-4a04-9ca4-3b5a85129ad1 Work Title VERLIEBT IN M…" at bounding box center [347, 151] width 434 height 16
paste input "FAYAN"
paste input "[PERSON_NAME]"
drag, startPoint x: 257, startPoint y: 152, endPoint x: 184, endPoint y: 141, distance: 73.8
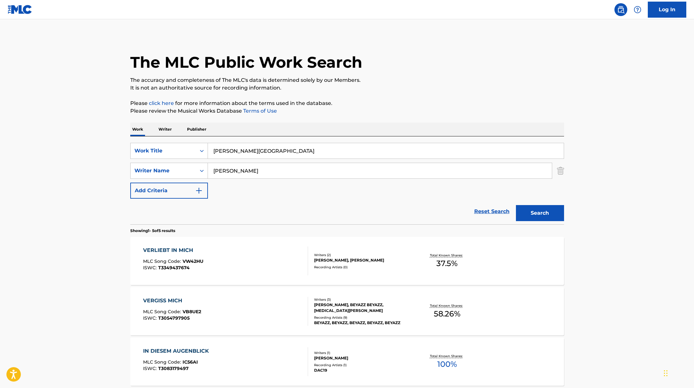
click at [184, 141] on div "SearchWithCriteriae5e6fc62-f953-4a04-9ca4-3b5a85129ad1 Work Title [PERSON_NAME]…" at bounding box center [347, 180] width 434 height 88
paste input "Wenn das Liebe ist"
type input "Wenn das Liebe ist"
paste input "[PERSON_NAME]"
drag, startPoint x: 239, startPoint y: 170, endPoint x: 189, endPoint y: 162, distance: 50.4
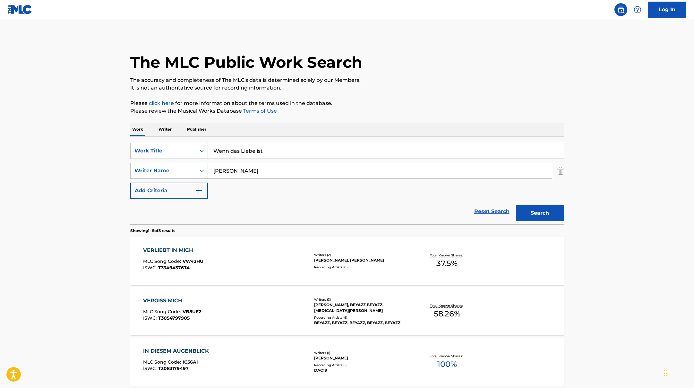
click at [189, 162] on div "SearchWithCriteriae5e6fc62-f953-4a04-9ca4-3b5a85129ad1 Work Title Wenn das Lieb…" at bounding box center [347, 171] width 434 height 56
click at [533, 218] on button "Search" at bounding box center [540, 213] width 48 height 16
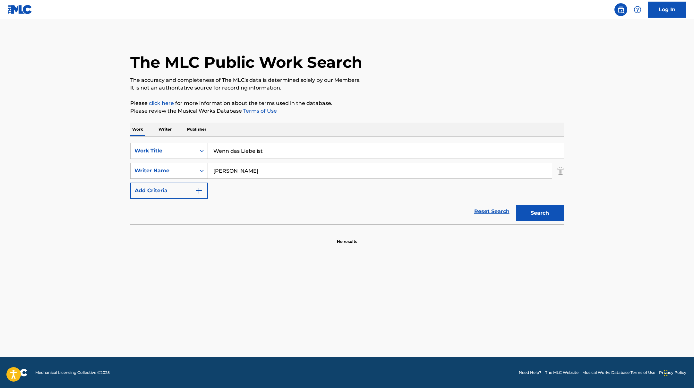
drag, startPoint x: 247, startPoint y: 167, endPoint x: 162, endPoint y: 166, distance: 84.7
click at [163, 167] on div "SearchWithCriteriaae7803b0-41f8-45ee-bc0f-c7eca8b8510f Writer Name [PERSON_NAME]" at bounding box center [347, 171] width 434 height 16
paste input "[PERSON_NAME]"
drag, startPoint x: 276, startPoint y: 171, endPoint x: 165, endPoint y: 164, distance: 111.3
click at [168, 165] on div "SearchWithCriteriaae7803b0-41f8-45ee-bc0f-c7eca8b8510f Writer Name UchennaChuba" at bounding box center [347, 171] width 434 height 16
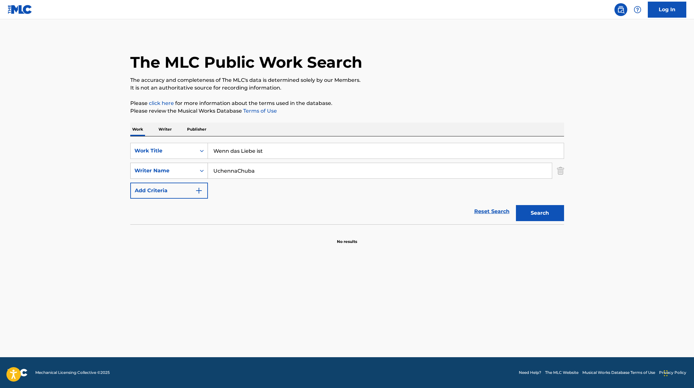
paste input "Search Form"
type input "[PERSON_NAME]"
click at [532, 217] on button "Search" at bounding box center [540, 213] width 48 height 16
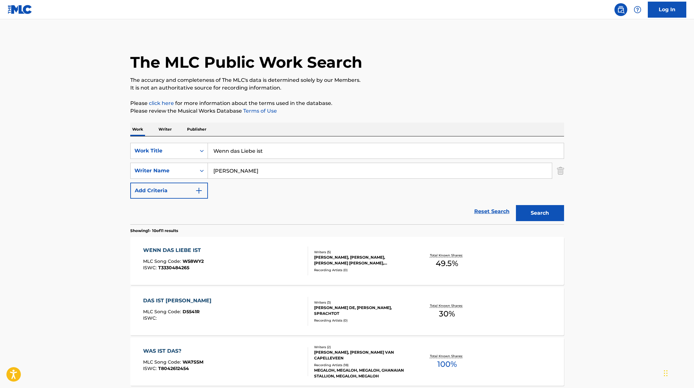
click at [280, 256] on div "WENN DAS LIEBE IST MLC Song Code : W58WY2 ISWC : T3330484265" at bounding box center [225, 260] width 165 height 29
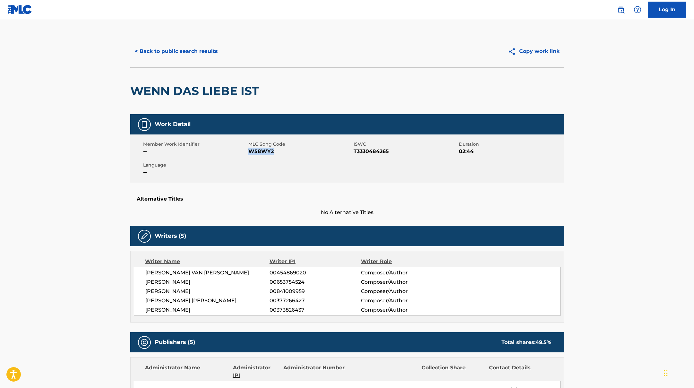
drag, startPoint x: 249, startPoint y: 151, endPoint x: 302, endPoint y: 151, distance: 52.6
click at [295, 151] on span "W58WY2" at bounding box center [300, 152] width 104 height 8
click at [186, 48] on button "< Back to public search results" at bounding box center [176, 51] width 92 height 16
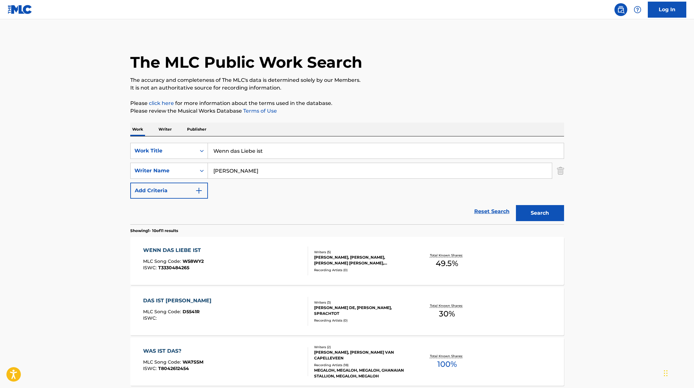
drag, startPoint x: 276, startPoint y: 151, endPoint x: 199, endPoint y: 140, distance: 78.1
click at [203, 140] on div "SearchWithCriteriae5e6fc62-f953-4a04-9ca4-3b5a85129ad1 Work Title Wenn das Lieb…" at bounding box center [347, 180] width 434 height 88
paste input "[PERSON_NAME]"
drag, startPoint x: 263, startPoint y: 149, endPoint x: 181, endPoint y: 140, distance: 82.7
click at [181, 140] on div "SearchWithCriteriae5e6fc62-f953-4a04-9ca4-3b5a85129ad1 Work Title [PERSON_NAME]…" at bounding box center [347, 180] width 434 height 88
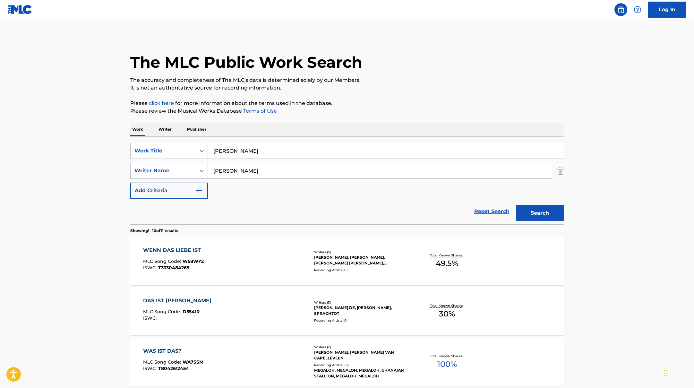
paste input "INA"
type input "[PERSON_NAME]"
click at [408, 114] on p "Please review the Musical Works Database Terms of Use" at bounding box center [347, 111] width 434 height 8
drag, startPoint x: 246, startPoint y: 171, endPoint x: 166, endPoint y: 170, distance: 79.6
click at [166, 170] on div "SearchWithCriteriaae7803b0-41f8-45ee-bc0f-c7eca8b8510f Writer Name [PERSON_NAME]" at bounding box center [347, 171] width 434 height 16
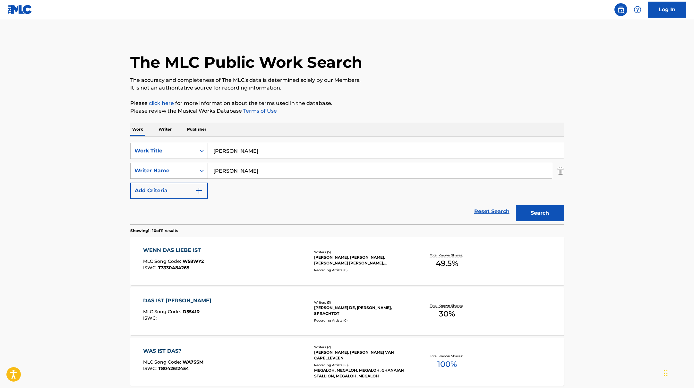
paste input "[PERSON_NAME]"
type input "[PERSON_NAME]"
click at [539, 210] on button "Search" at bounding box center [540, 213] width 48 height 16
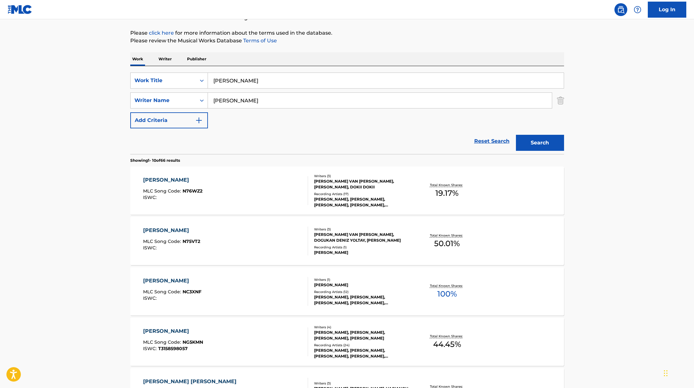
scroll to position [73, 0]
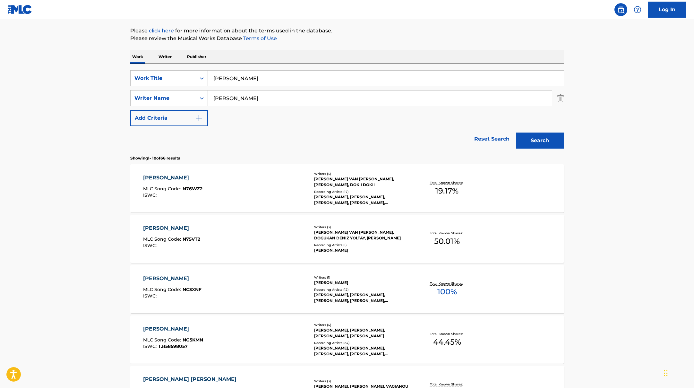
click at [286, 195] on div "[PERSON_NAME] MLC Song Code : N76WZ2 ISWC :" at bounding box center [225, 188] width 165 height 29
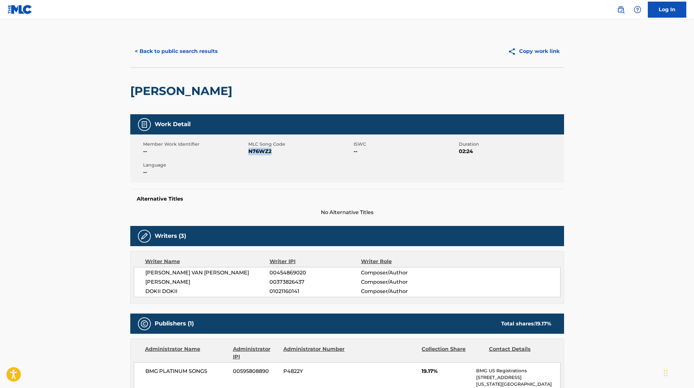
drag, startPoint x: 249, startPoint y: 151, endPoint x: 292, endPoint y: 153, distance: 43.4
click at [276, 152] on span "N76WZ2" at bounding box center [300, 152] width 104 height 8
click at [207, 54] on button "< Back to public search results" at bounding box center [176, 51] width 92 height 16
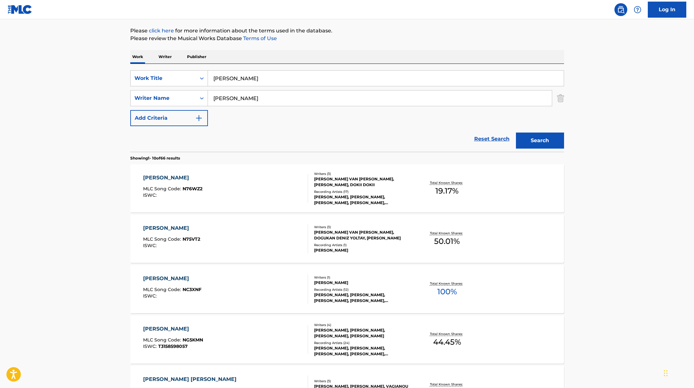
click at [269, 248] on div "[PERSON_NAME] MLC Song Code : N75VT2 ISWC :" at bounding box center [225, 238] width 165 height 29
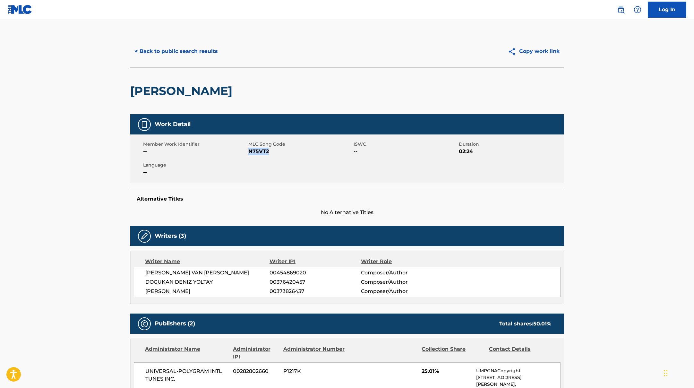
drag, startPoint x: 249, startPoint y: 151, endPoint x: 294, endPoint y: 151, distance: 45.6
click at [294, 151] on span "N75VT2" at bounding box center [300, 152] width 104 height 8
click at [199, 45] on button "< Back to public search results" at bounding box center [176, 51] width 92 height 16
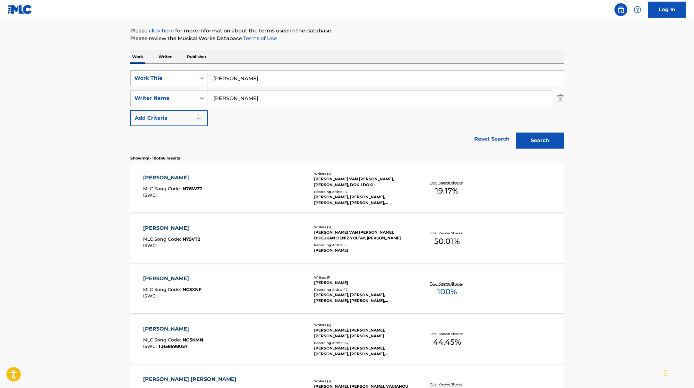
drag, startPoint x: 231, startPoint y: 78, endPoint x: 204, endPoint y: 71, distance: 28.1
click at [206, 72] on div "SearchWithCriteriae5e6fc62-f953-4a04-9ca4-3b5a85129ad1 Work Title [PERSON_NAME]" at bounding box center [347, 78] width 434 height 16
paste input "Jung, [PERSON_NAME] & [PERSON_NAME]"
click at [529, 143] on button "Search" at bounding box center [540, 141] width 48 height 16
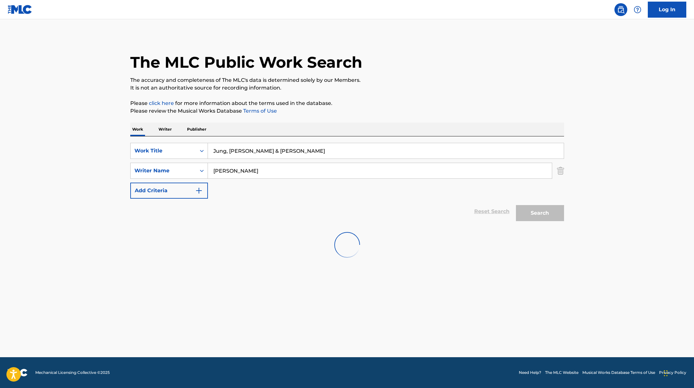
scroll to position [0, 0]
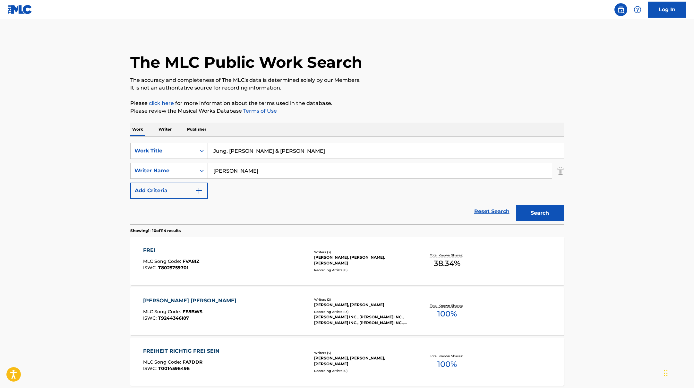
drag, startPoint x: 271, startPoint y: 151, endPoint x: 180, endPoint y: 142, distance: 91.3
click at [180, 142] on div "SearchWithCriteriae5e6fc62-f953-4a04-9ca4-3b5a85129ad1 Work Title Jung, [PERSON…" at bounding box center [347, 180] width 434 height 88
paste input "eeep"
type input "[PERSON_NAME]"
click at [544, 217] on button "Search" at bounding box center [540, 213] width 48 height 16
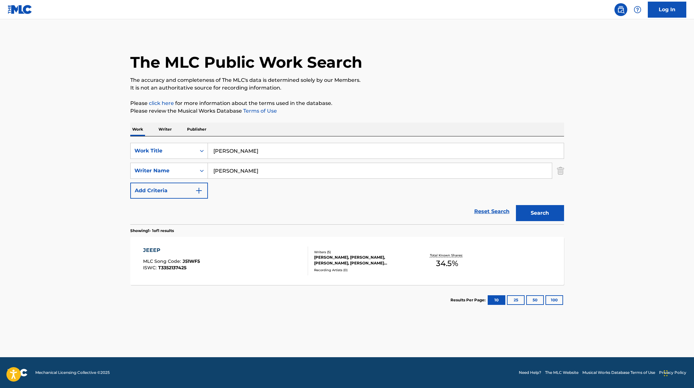
click at [255, 264] on div "JEEEP MLC Song Code : J51WF5 ISWC : T3352137425" at bounding box center [225, 260] width 165 height 29
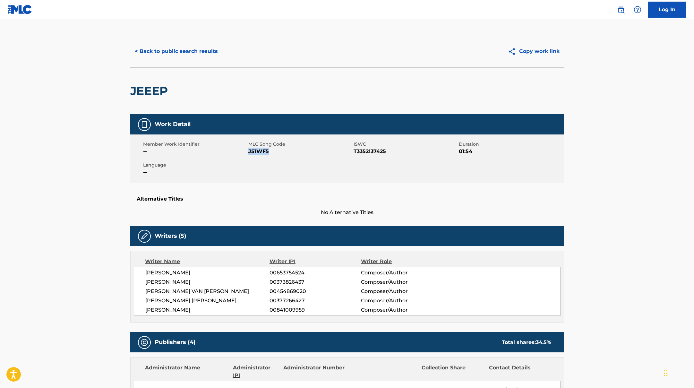
drag, startPoint x: 249, startPoint y: 151, endPoint x: 291, endPoint y: 151, distance: 42.7
click at [291, 151] on span "J51WF5" at bounding box center [300, 152] width 104 height 8
click at [186, 52] on button "< Back to public search results" at bounding box center [176, 51] width 92 height 16
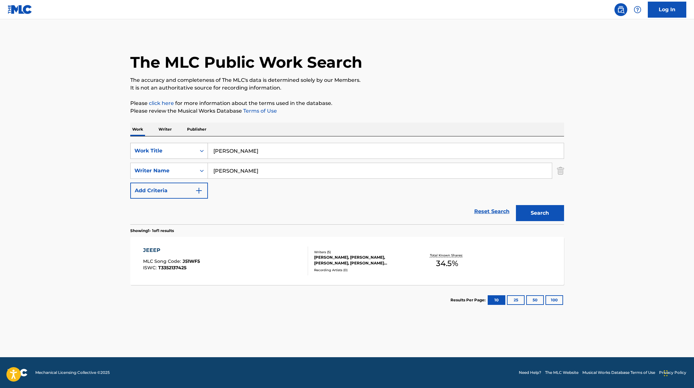
drag, startPoint x: 237, startPoint y: 151, endPoint x: 202, endPoint y: 144, distance: 35.3
click at [206, 146] on div "SearchWithCriteriae5e6fc62-f953-4a04-9ca4-3b5a85129ad1 Work Title Jeeep" at bounding box center [347, 151] width 434 height 16
paste input "RAGE GIRL"
type input "RAGE GIRL"
click at [423, 107] on p "Please review the Musical Works Database Terms of Use" at bounding box center [347, 111] width 434 height 8
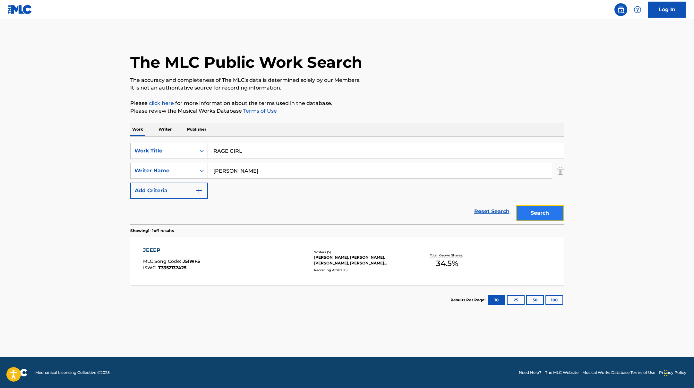
click at [539, 212] on button "Search" at bounding box center [540, 213] width 48 height 16
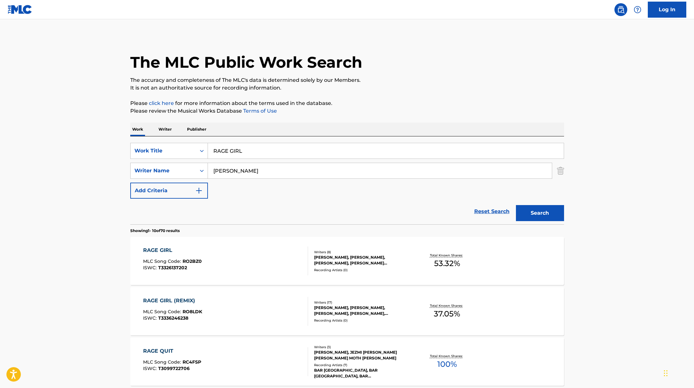
click at [247, 260] on div "RAGE GIRL MLC Song Code : RO2BZ0 ISWC : T3326137202" at bounding box center [225, 260] width 165 height 29
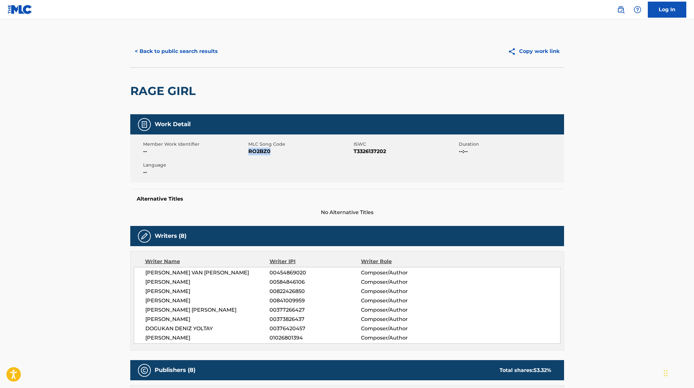
drag, startPoint x: 248, startPoint y: 151, endPoint x: 293, endPoint y: 155, distance: 45.1
click at [293, 155] on span "RO2BZ0" at bounding box center [300, 152] width 104 height 8
click at [191, 53] on button "< Back to public search results" at bounding box center [176, 51] width 92 height 16
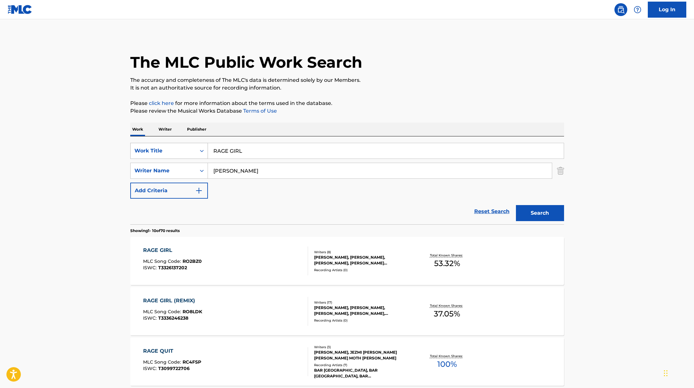
drag, startPoint x: 249, startPoint y: 151, endPoint x: 187, endPoint y: 148, distance: 61.4
click at [190, 148] on div "SearchWithCriteriae5e6fc62-f953-4a04-9ca4-3b5a85129ad1 Work Title RAGE GIRL" at bounding box center [347, 151] width 434 height 16
paste input "Überdosis"
click at [439, 123] on div "Work Writer Publisher" at bounding box center [347, 129] width 434 height 13
click at [538, 212] on button "Search" at bounding box center [540, 213] width 48 height 16
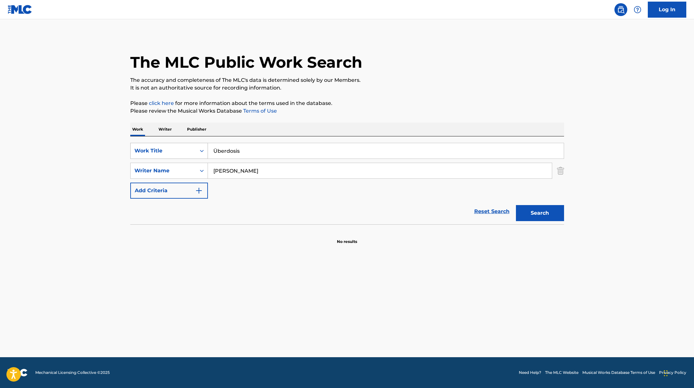
paste input "Unsicher"
drag, startPoint x: 256, startPoint y: 156, endPoint x: 356, endPoint y: 121, distance: 106.3
click at [333, 122] on div "The MLC Public Work Search The accuracy and completeness of The MLC's data is d…" at bounding box center [347, 139] width 449 height 209
type input "Unsicher"
click at [356, 121] on div "The MLC Public Work Search The accuracy and completeness of The MLC's data is d…" at bounding box center [347, 139] width 449 height 209
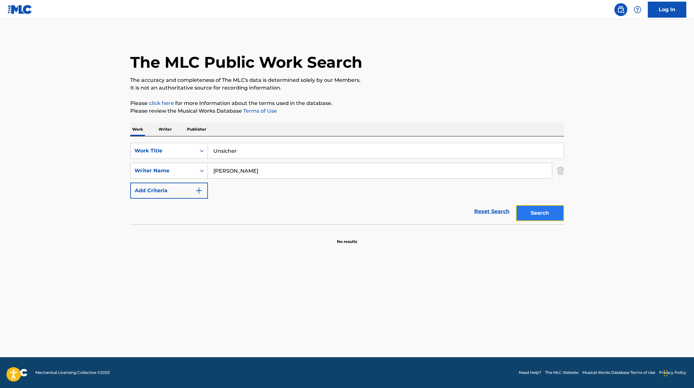
click at [525, 213] on button "Search" at bounding box center [540, 213] width 48 height 16
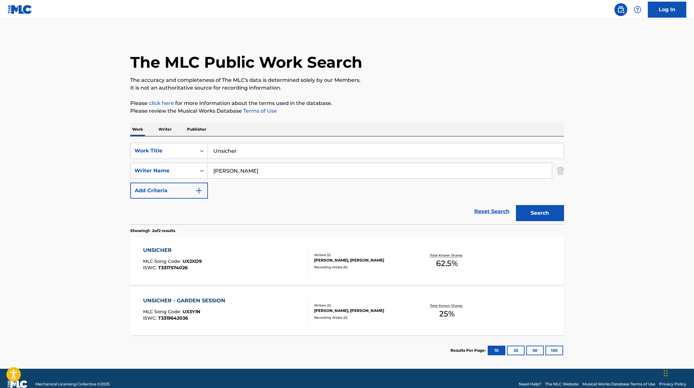
click at [252, 261] on div "UNSICHER MLC Song Code : UX2XD9 ISWC : T3317574026" at bounding box center [225, 260] width 165 height 29
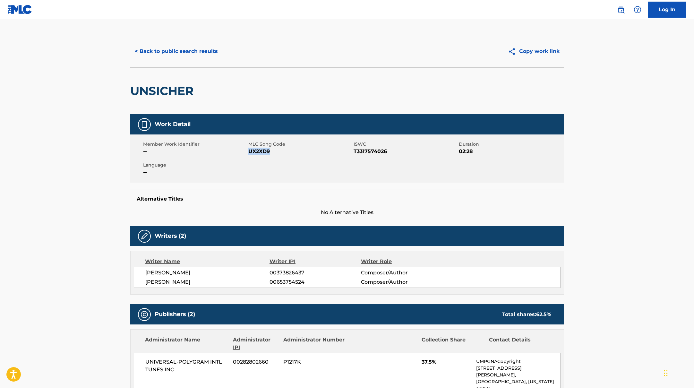
drag, startPoint x: 248, startPoint y: 150, endPoint x: 314, endPoint y: 153, distance: 65.2
click at [314, 153] on span "UX2XD9" at bounding box center [300, 152] width 104 height 8
click at [201, 52] on button "< Back to public search results" at bounding box center [176, 51] width 92 height 16
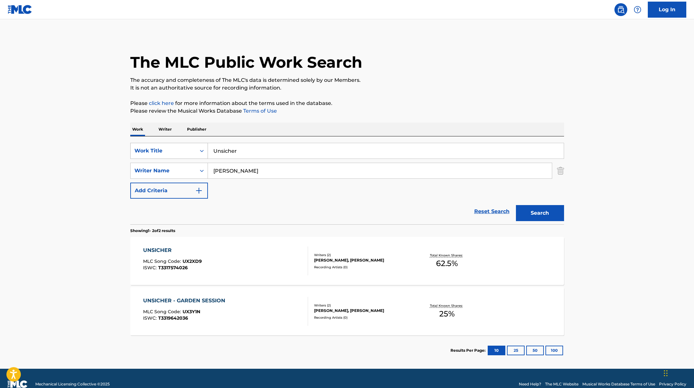
drag, startPoint x: 245, startPoint y: 150, endPoint x: 204, endPoint y: 148, distance: 41.5
click at [205, 148] on div "SearchWithCriteriae5e6fc62-f953-4a04-9ca4-3b5a85129ad1 Work Title Unsicher" at bounding box center [347, 151] width 434 height 16
paste input "3 Uhr Nachts"
type input "3 Uhr Nachts"
click at [553, 214] on button "Search" at bounding box center [540, 213] width 48 height 16
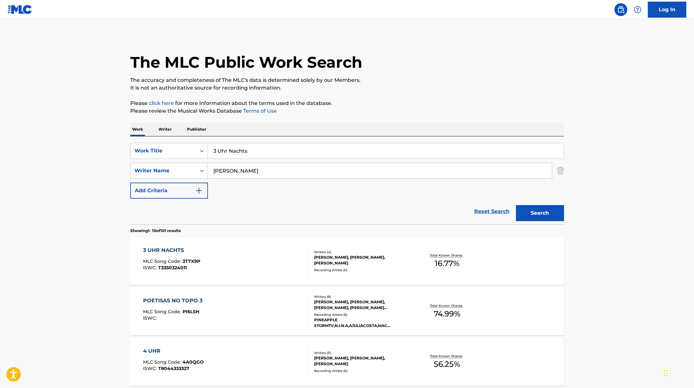
click at [274, 252] on div "3 UHR NACHTS MLC Song Code : 3T7X9P ISWC : T3350324011" at bounding box center [225, 260] width 165 height 29
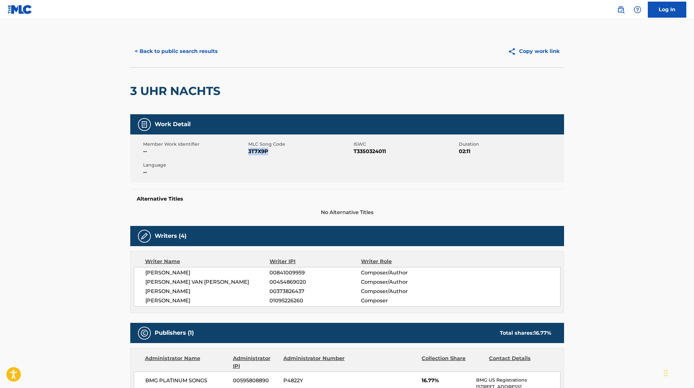
drag, startPoint x: 250, startPoint y: 152, endPoint x: 290, endPoint y: 153, distance: 40.1
click at [290, 153] on span "3T7X9P" at bounding box center [300, 152] width 104 height 8
click at [169, 48] on button "< Back to public search results" at bounding box center [176, 51] width 92 height 16
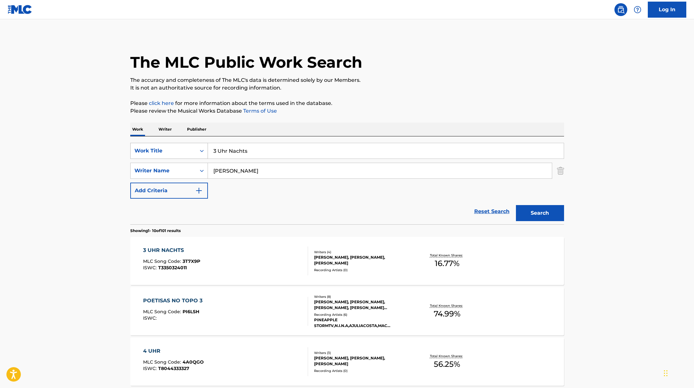
drag, startPoint x: 257, startPoint y: 151, endPoint x: 202, endPoint y: 144, distance: 55.3
click at [202, 144] on div "SearchWithCriteriae5e6fc62-f953-4a04-9ca4-3b5a85129ad1 Work Title 3 Uhr Nachts" at bounding box center [347, 151] width 434 height 16
paste input "Lululemonsqueezy"
type input "Lululemonsqueezy"
click at [552, 217] on button "Search" at bounding box center [540, 213] width 48 height 16
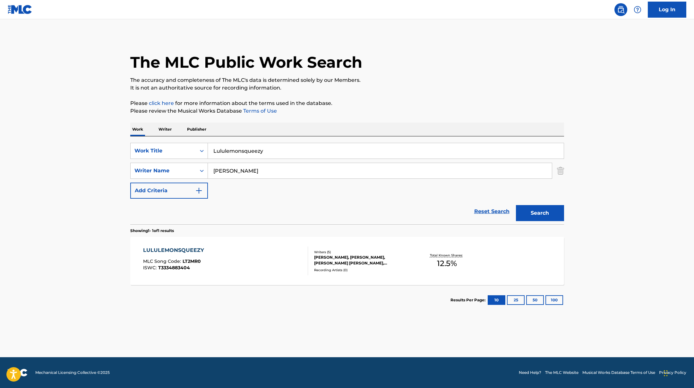
click at [273, 244] on div "LULULEMONSQUEEZY MLC Song Code : LT2MR0 ISWC : T3334883404 Writers ( 5 ) [PERSO…" at bounding box center [347, 261] width 434 height 48
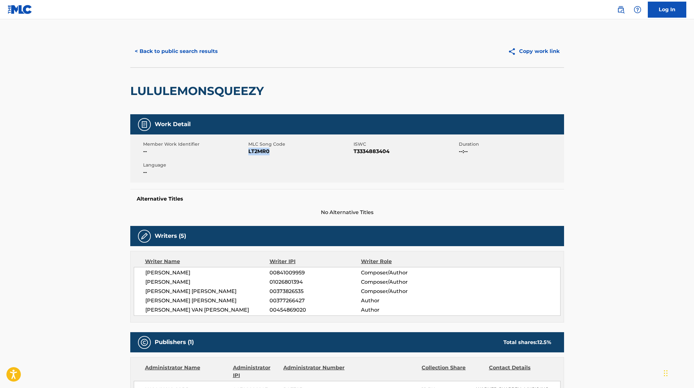
drag, startPoint x: 249, startPoint y: 151, endPoint x: 313, endPoint y: 157, distance: 64.8
click at [313, 157] on div "Member Work Identifier -- MLC Song Code LT2MR0 ISWC T3334883404 Duration --:-- …" at bounding box center [347, 158] width 434 height 48
click at [198, 51] on button "< Back to public search results" at bounding box center [176, 51] width 92 height 16
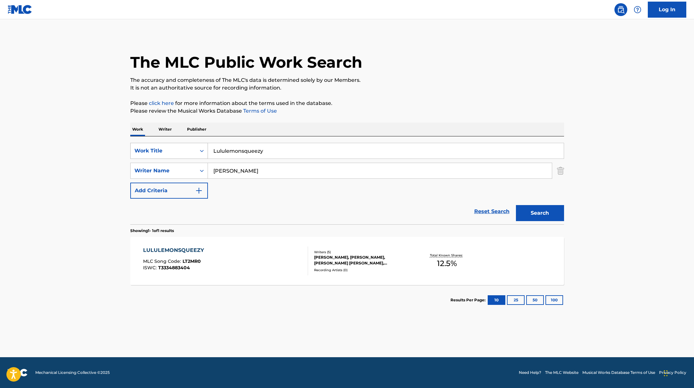
drag, startPoint x: 269, startPoint y: 152, endPoint x: 184, endPoint y: 145, distance: 85.0
click at [191, 146] on div "SearchWithCriteriae5e6fc62-f953-4a04-9ca4-3b5a85129ad1 Work Title Lululemonsque…" at bounding box center [347, 151] width 434 height 16
paste input "Fucked Up feat. makko"
type input "Fucked Up feat. makko"
click at [531, 213] on button "Search" at bounding box center [540, 213] width 48 height 16
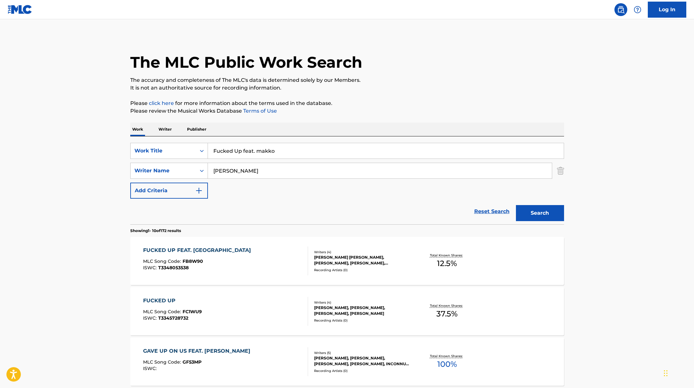
click at [272, 261] on div "FUCKED UP FEAT. MAKKO MLC Song Code : FB8W90 ISWC : T3348053538" at bounding box center [225, 260] width 165 height 29
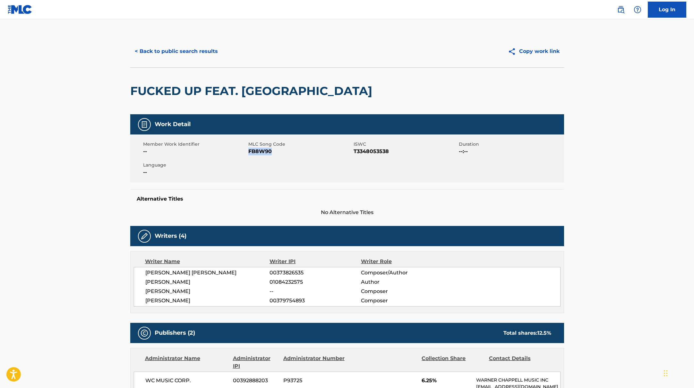
drag, startPoint x: 248, startPoint y: 150, endPoint x: 289, endPoint y: 154, distance: 41.6
click at [289, 154] on span "FB8W90" at bounding box center [300, 152] width 104 height 8
click at [167, 49] on button "< Back to public search results" at bounding box center [176, 51] width 92 height 16
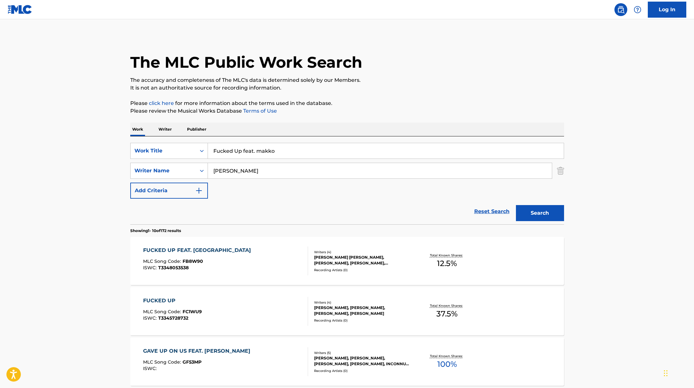
click at [256, 298] on div "FUCKED UP MLC Song Code : FC1WU9 ISWC : T3345728732" at bounding box center [225, 311] width 165 height 29
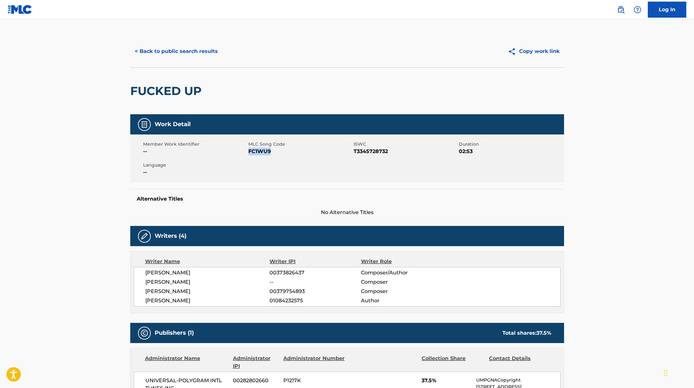
drag, startPoint x: 249, startPoint y: 151, endPoint x: 293, endPoint y: 152, distance: 44.3
click at [293, 152] on span "FC1WU9" at bounding box center [300, 152] width 104 height 8
click at [174, 50] on button "< Back to public search results" at bounding box center [176, 51] width 92 height 16
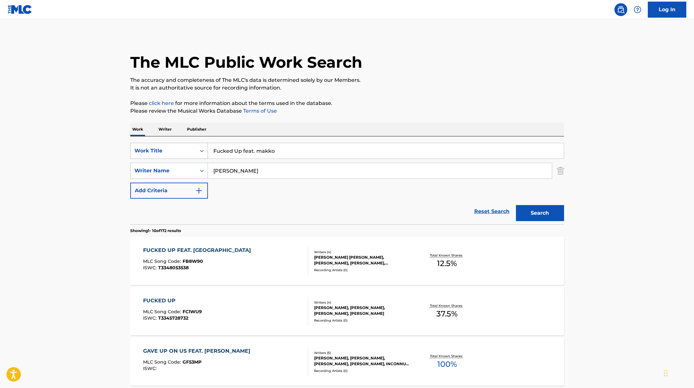
drag, startPoint x: 242, startPoint y: 151, endPoint x: 198, endPoint y: 145, distance: 44.8
click at [198, 145] on div "SearchWithCriteriae5e6fc62-f953-4a04-9ca4-3b5a85129ad1 Work Title Fucked Up fea…" at bounding box center [347, 151] width 434 height 16
drag, startPoint x: 294, startPoint y: 151, endPoint x: 185, endPoint y: 128, distance: 111.5
paste input "Malediven"
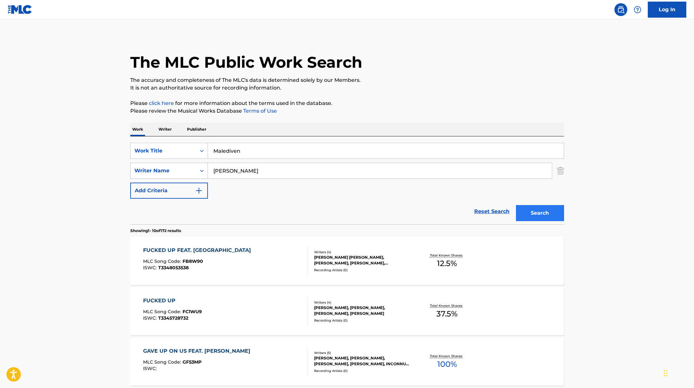
type input "Malediven"
click at [551, 217] on button "Search" at bounding box center [540, 213] width 48 height 16
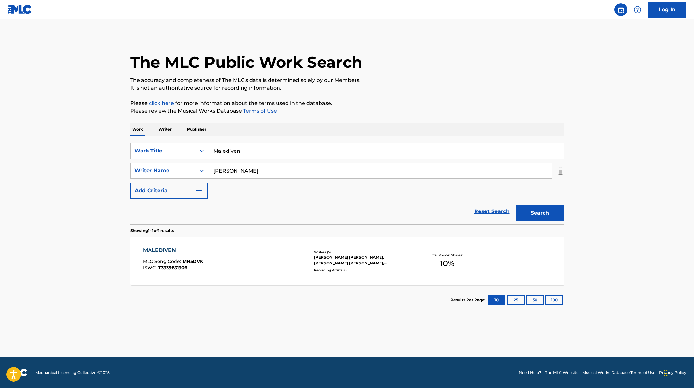
click at [271, 257] on div "MALEDIVEN MLC Song Code : MN5DVK ISWC : T3339831306" at bounding box center [225, 260] width 165 height 29
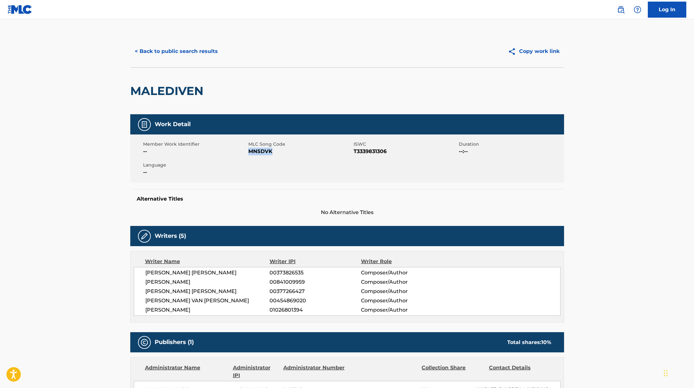
drag, startPoint x: 250, startPoint y: 151, endPoint x: 284, endPoint y: 152, distance: 34.4
click at [271, 151] on span "MN5DVK" at bounding box center [300, 152] width 104 height 8
click at [205, 42] on div "< Back to public search results Copy work link" at bounding box center [347, 51] width 434 height 32
click at [203, 51] on button "< Back to public search results" at bounding box center [176, 51] width 92 height 16
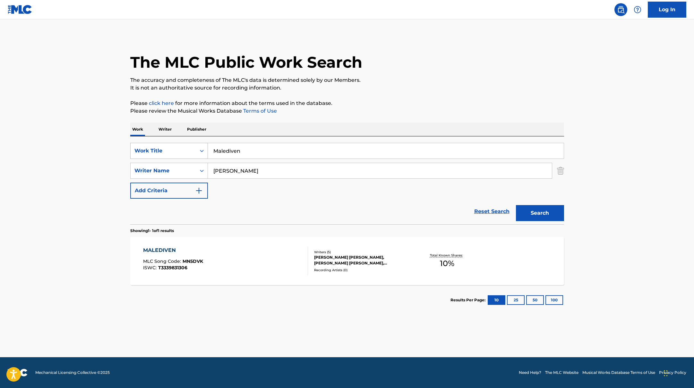
drag, startPoint x: 250, startPoint y: 156, endPoint x: 195, endPoint y: 147, distance: 55.0
click at [200, 148] on div "SearchWithCriteriae5e6fc62-f953-4a04-9ca4-3b5a85129ad1 Work Title Malediven" at bounding box center [347, 151] width 434 height 16
paste input "ma Shoot"
click at [540, 216] on button "Search" at bounding box center [540, 213] width 48 height 16
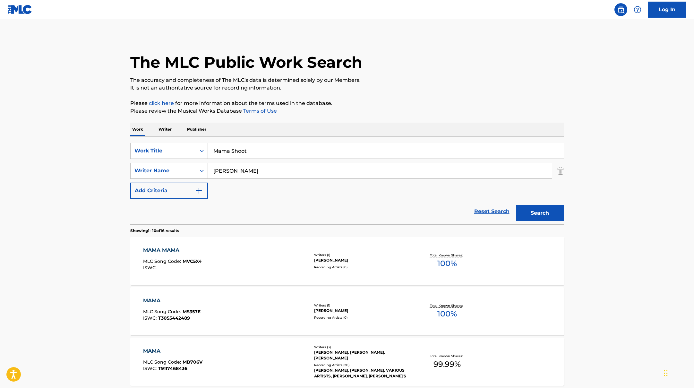
paste input "Kilimanjaro"
drag, startPoint x: 262, startPoint y: 152, endPoint x: 274, endPoint y: 128, distance: 27.8
click at [200, 140] on div "SearchWithCriteriae5e6fc62-f953-4a04-9ca4-3b5a85129ad1 Work Title Kilimanjaro S…" at bounding box center [347, 180] width 434 height 88
type input "Kilimanjaro"
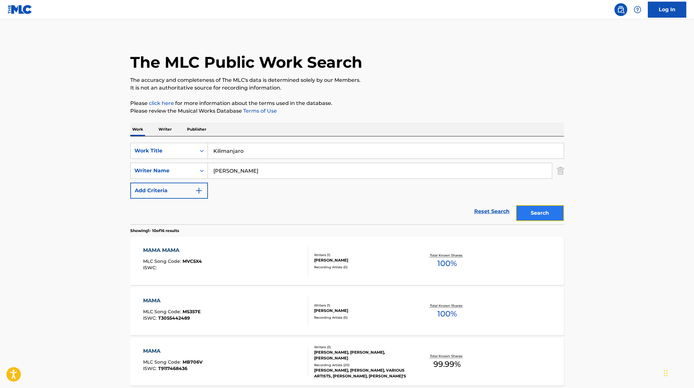
click at [541, 215] on button "Search" at bounding box center [540, 213] width 48 height 16
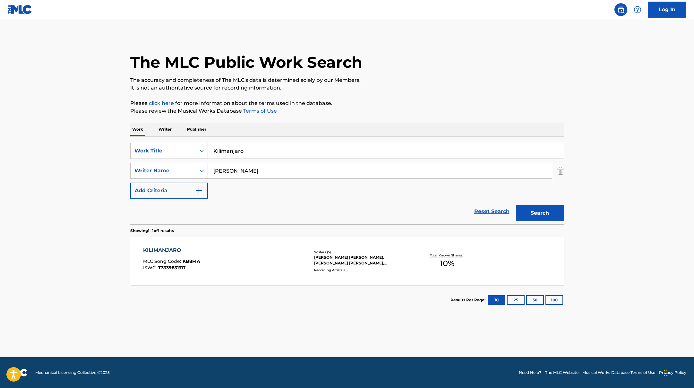
click at [264, 256] on div "KILIMANJARO MLC Song Code : KB8FIA ISWC : T3339831317" at bounding box center [225, 260] width 165 height 29
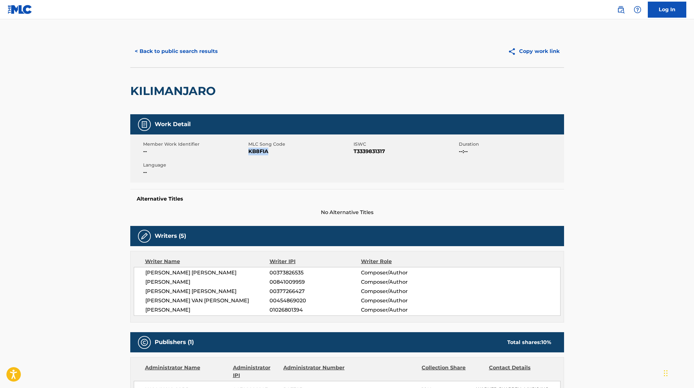
drag, startPoint x: 249, startPoint y: 151, endPoint x: 278, endPoint y: 155, distance: 29.2
click at [278, 155] on div "Member Work Identifier -- MLC Song Code KB8FIA ISWC T3339831317 Duration --:-- …" at bounding box center [347, 158] width 434 height 48
click at [164, 45] on button "< Back to public search results" at bounding box center [176, 51] width 92 height 16
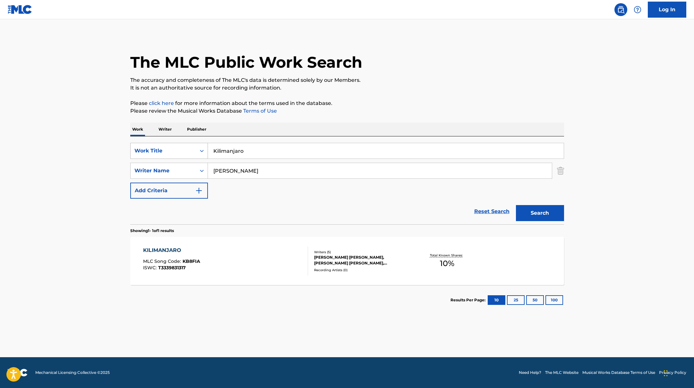
drag, startPoint x: 255, startPoint y: 152, endPoint x: 181, endPoint y: 146, distance: 73.8
click at [189, 148] on div "SearchWithCriteriae5e6fc62-f953-4a04-9ca4-3b5a85129ad1 Work Title Kilimanjaro" at bounding box center [347, 151] width 434 height 16
paste input "Vergessen"
type input "Vergessen"
click at [538, 220] on button "Search" at bounding box center [540, 213] width 48 height 16
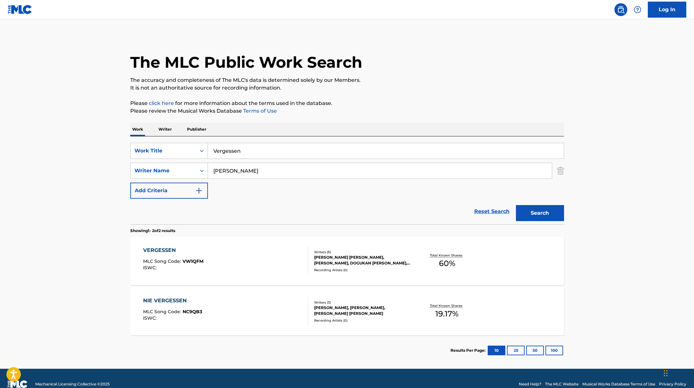
click at [264, 254] on div "VERGESSEN MLC Song Code : VW1QFM ISWC :" at bounding box center [225, 260] width 165 height 29
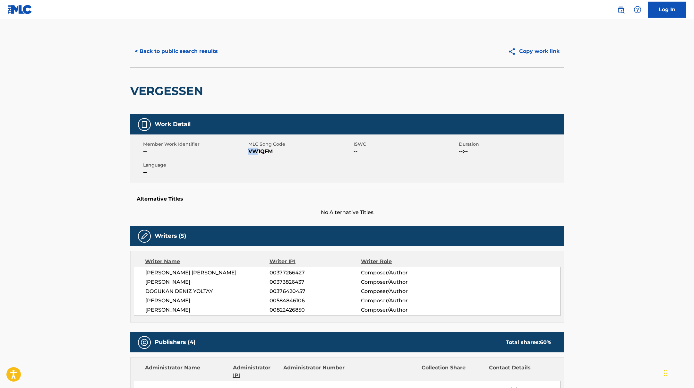
drag, startPoint x: 249, startPoint y: 152, endPoint x: 288, endPoint y: 157, distance: 39.1
click at [288, 157] on div "Member Work Identifier -- MLC Song Code VW1QFM ISWC -- Duration --:-- Language …" at bounding box center [347, 158] width 434 height 48
click at [196, 51] on button "< Back to public search results" at bounding box center [176, 51] width 92 height 16
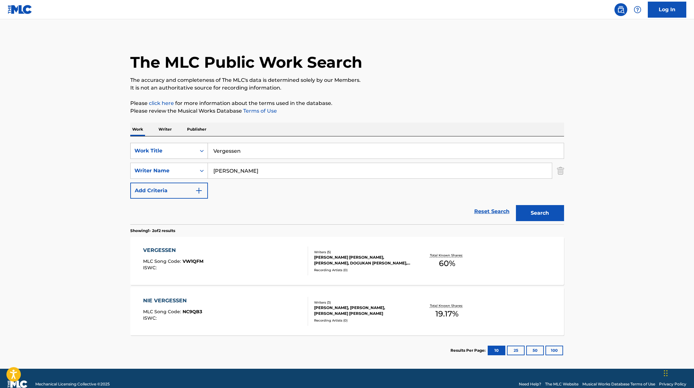
drag, startPoint x: 247, startPoint y: 149, endPoint x: 189, endPoint y: 146, distance: 58.2
click at [193, 149] on div "SearchWithCriteriae5e6fc62-f953-4a04-9ca4-3b5a85129ad1 Work Title Vergessen" at bounding box center [347, 151] width 434 height 16
paste input "Rückspiegel"
click at [540, 215] on button "Search" at bounding box center [540, 213] width 48 height 16
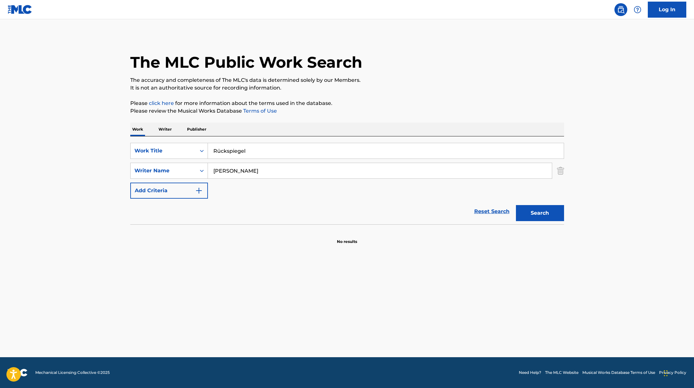
drag, startPoint x: 255, startPoint y: 154, endPoint x: 183, endPoint y: 141, distance: 73.3
click at [183, 141] on div "SearchWithCriteriae5e6fc62-f953-4a04-9ca4-3b5a85129ad1 Work Title Rückspiegel S…" at bounding box center [347, 180] width 434 height 88
paste input "Fahr zur [PERSON_NAME]"
type input "Fahr zur [PERSON_NAME]"
click at [546, 220] on button "Search" at bounding box center [540, 213] width 48 height 16
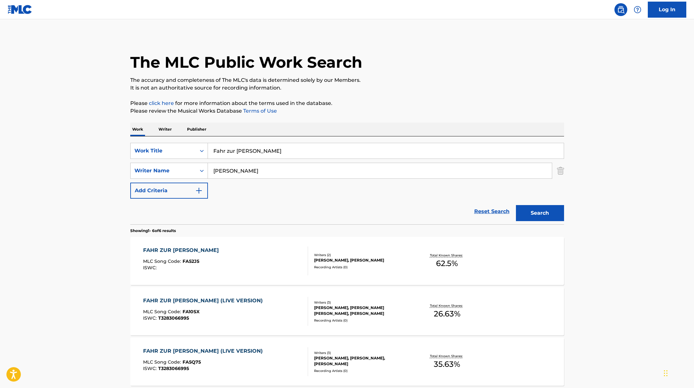
click at [245, 253] on div "FAHR ZUR [PERSON_NAME] MLC Song Code : FA52J5 ISWC :" at bounding box center [225, 260] width 165 height 29
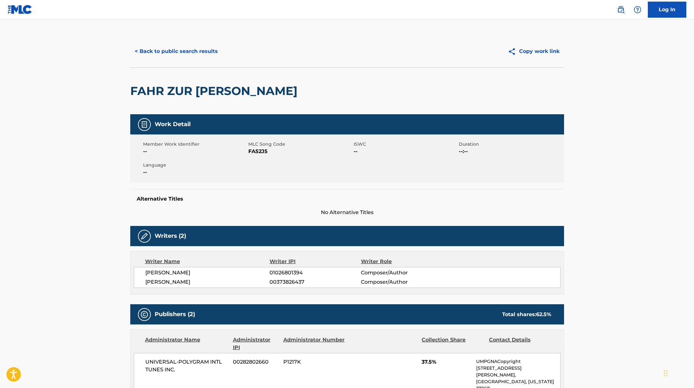
drag, startPoint x: 248, startPoint y: 151, endPoint x: 283, endPoint y: 151, distance: 35.3
click at [283, 151] on span "FA52J5" at bounding box center [300, 152] width 104 height 8
drag, startPoint x: 250, startPoint y: 151, endPoint x: 286, endPoint y: 152, distance: 36.0
click at [286, 152] on span "FA52J5" at bounding box center [300, 152] width 104 height 8
click at [183, 48] on button "< Back to public search results" at bounding box center [176, 51] width 92 height 16
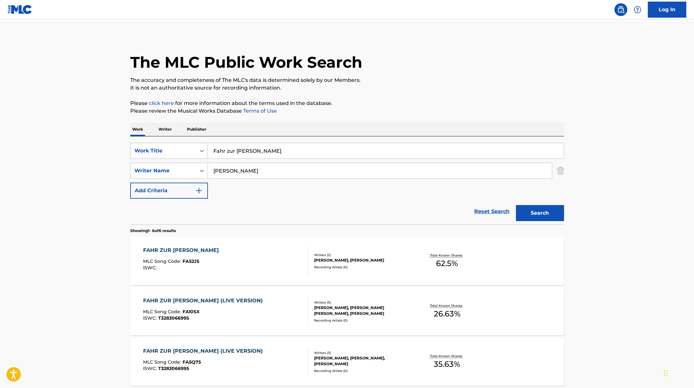
drag, startPoint x: 246, startPoint y: 149, endPoint x: 196, endPoint y: 143, distance: 50.4
click at [196, 143] on div "SearchWithCriteriae5e6fc62-f953-4a04-9ca4-3b5a85129ad1 Work Title Fahr zur [PER…" at bounding box center [347, 151] width 434 height 16
paste input "ILMILMN (Skit)"
click at [549, 212] on button "Search" at bounding box center [540, 213] width 48 height 16
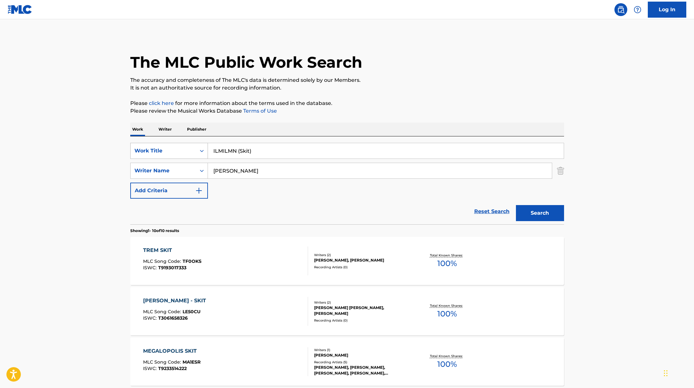
drag, startPoint x: 259, startPoint y: 153, endPoint x: 171, endPoint y: 145, distance: 88.6
click at [171, 145] on div "SearchWithCriteriae5e6fc62-f953-4a04-9ca4-3b5a85129ad1 Work Title ILMILMN (Skit)" at bounding box center [347, 151] width 434 height 16
paste input "So [PERSON_NAME] her"
type input "So [PERSON_NAME] her"
click at [421, 100] on p "Please click here for more information about the terms used in the database." at bounding box center [347, 103] width 434 height 8
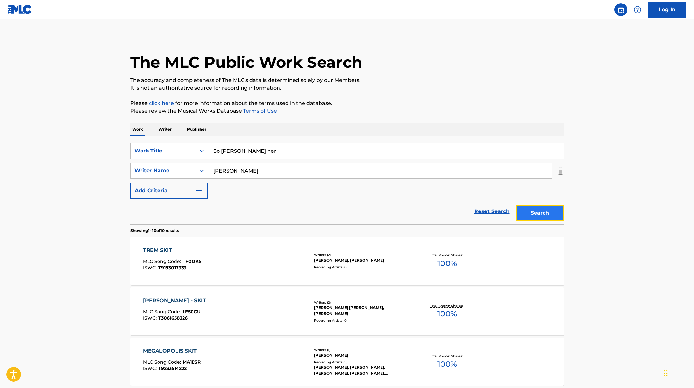
click at [539, 212] on button "Search" at bounding box center [540, 213] width 48 height 16
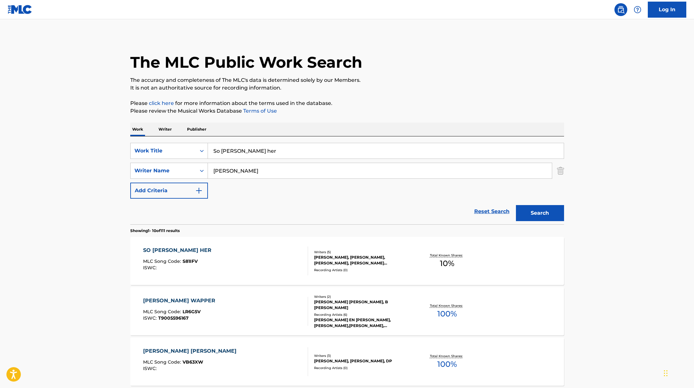
click at [255, 260] on div "SO [PERSON_NAME] HER MLC Song Code : S81IFV ISWC :" at bounding box center [225, 260] width 165 height 29
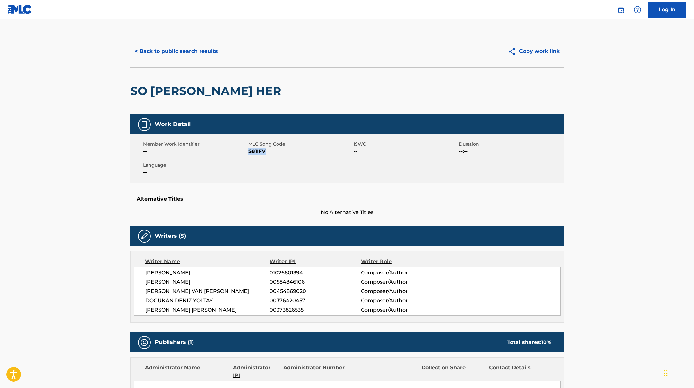
drag, startPoint x: 249, startPoint y: 152, endPoint x: 282, endPoint y: 155, distance: 33.8
click at [282, 155] on span "S81IFV" at bounding box center [300, 152] width 104 height 8
click at [191, 56] on button "< Back to public search results" at bounding box center [176, 51] width 92 height 16
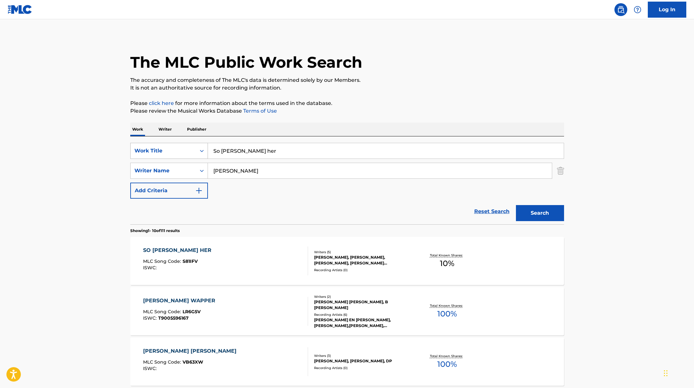
drag, startPoint x: 264, startPoint y: 152, endPoint x: 198, endPoint y: 143, distance: 67.1
click at [198, 143] on div "SearchWithCriteriae5e6fc62-f953-4a04-9ca4-3b5a85129ad1 Work Title So [PERSON_NA…" at bounding box center [347, 151] width 434 height 16
paste input "Andere Niveau"
type input "Andere Niveau"
drag, startPoint x: 246, startPoint y: 173, endPoint x: 182, endPoint y: 169, distance: 64.3
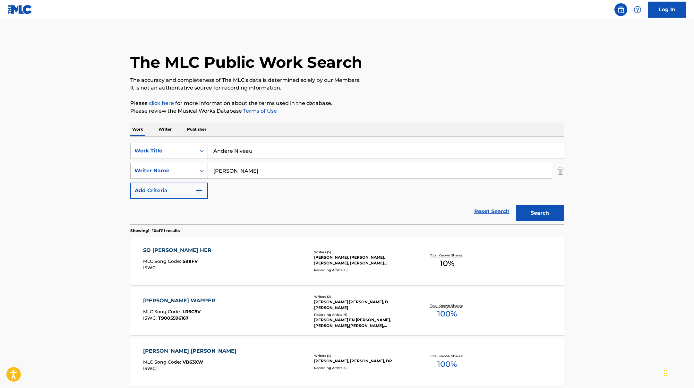
click at [183, 169] on div "SearchWithCriteriaae7803b0-41f8-45ee-bc0f-c7eca8b8510f Writer Name [PERSON_NAME]" at bounding box center [347, 171] width 434 height 16
paste input "Haouam,"
type input "Haouam,"
click at [542, 210] on button "Search" at bounding box center [540, 213] width 48 height 16
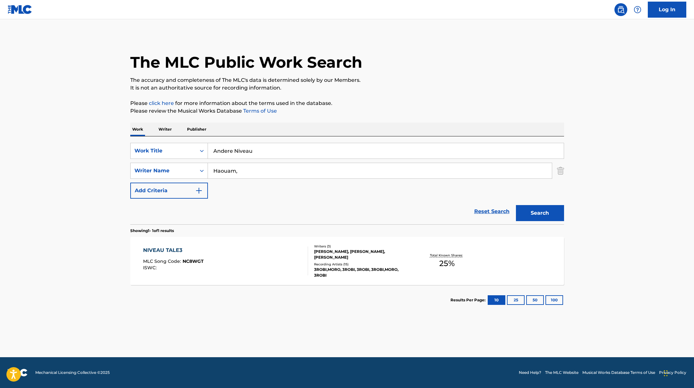
paste input "[PERSON_NAME]"
drag, startPoint x: 260, startPoint y: 153, endPoint x: 376, endPoint y: 96, distance: 130.2
click at [371, 96] on div "The MLC Public Work Search The accuracy and completeness of The MLC's data is d…" at bounding box center [347, 175] width 449 height 280
type input "[PERSON_NAME]"
click at [376, 96] on div "The MLC Public Work Search The accuracy and completeness of The MLC's data is d…" at bounding box center [347, 175] width 449 height 280
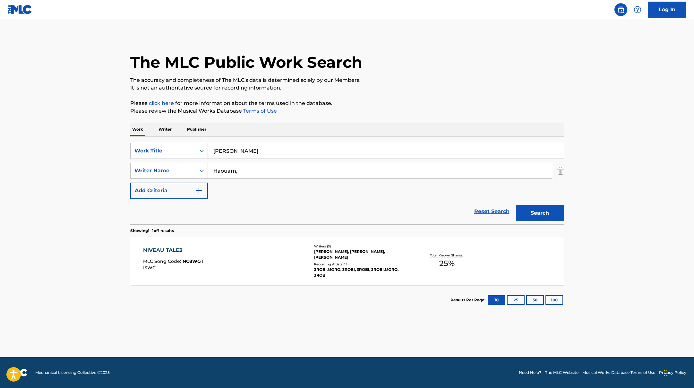
paste input "Aymen"
drag, startPoint x: 245, startPoint y: 172, endPoint x: 216, endPoint y: 172, distance: 29.2
click at [178, 164] on div "SearchWithCriteriaae7803b0-41f8-45ee-bc0f-c7eca8b8510f Writer Name [PERSON_NAME]" at bounding box center [347, 171] width 434 height 16
type input "Aymen"
click at [544, 213] on button "Search" at bounding box center [540, 213] width 48 height 16
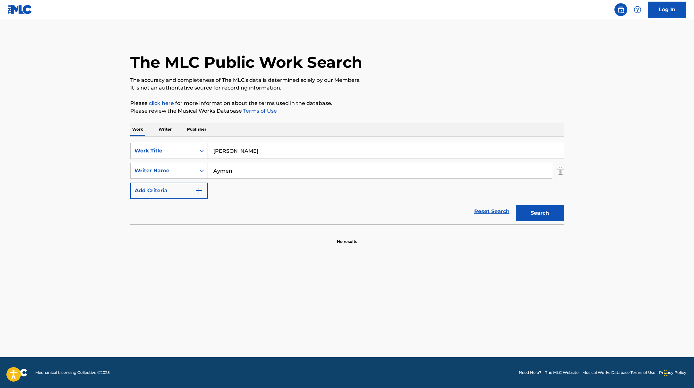
paste input "SELEÇÃO"
drag, startPoint x: 245, startPoint y: 151, endPoint x: 209, endPoint y: 139, distance: 38.2
click at [192, 142] on div "SearchWithCriteriae5e6fc62-f953-4a04-9ca4-3b5a85129ad1 Work Title SELEÇÃO Searc…" at bounding box center [347, 180] width 434 height 88
type input "SELEÇÃO"
click at [232, 134] on div "Work Writer Publisher" at bounding box center [347, 129] width 434 height 13
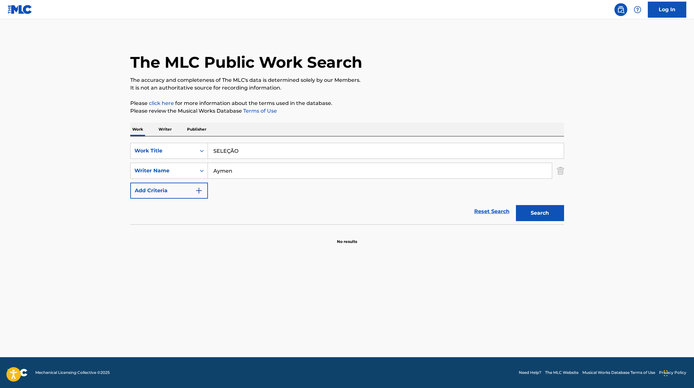
drag, startPoint x: 226, startPoint y: 169, endPoint x: 197, endPoint y: 160, distance: 31.1
click at [202, 164] on div "SearchWithCriteriaae7803b0-41f8-45ee-bc0f-c7eca8b8510f Writer Name [PERSON_NAME]" at bounding box center [347, 171] width 434 height 16
click at [516, 205] on button "Search" at bounding box center [540, 213] width 48 height 16
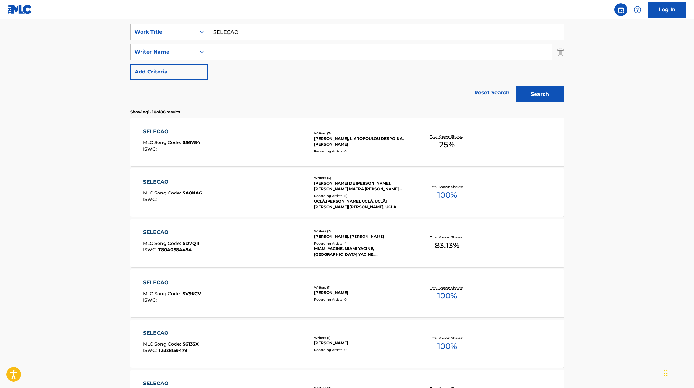
scroll to position [123, 0]
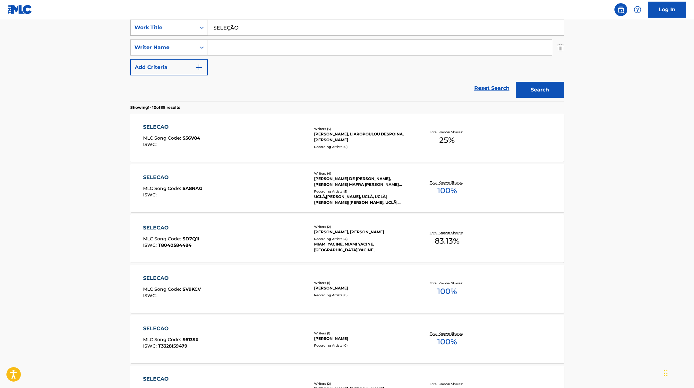
paste input "Kein Tag ohne dich"
drag, startPoint x: 246, startPoint y: 28, endPoint x: 183, endPoint y: 22, distance: 62.9
click at [179, 22] on div "SearchWithCriteriae5e6fc62-f953-4a04-9ca4-3b5a85129ad1 Work Title Kein Tag ohne…" at bounding box center [347, 28] width 434 height 16
type input "Kein Tag ohne dich"
click at [531, 93] on button "Search" at bounding box center [540, 90] width 48 height 16
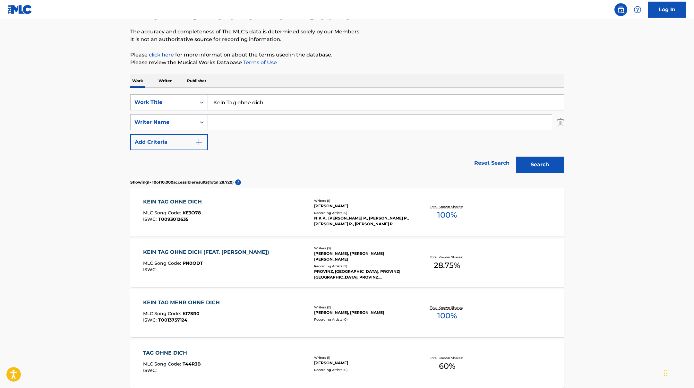
scroll to position [55, 0]
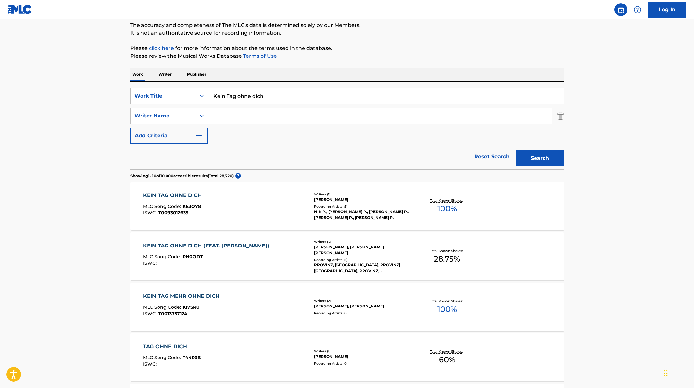
click at [254, 260] on div "KEIN TAG OHNE DICH (FEAT. [PERSON_NAME]) MLC Song Code : PN0ODT ISWC :" at bounding box center [225, 256] width 165 height 29
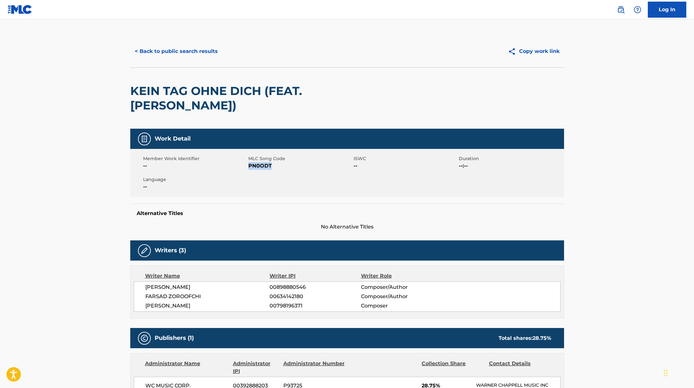
drag, startPoint x: 249, startPoint y: 151, endPoint x: 297, endPoint y: 153, distance: 48.2
click at [297, 162] on span "PN0ODT" at bounding box center [300, 166] width 104 height 8
click at [160, 49] on button "< Back to public search results" at bounding box center [176, 51] width 92 height 16
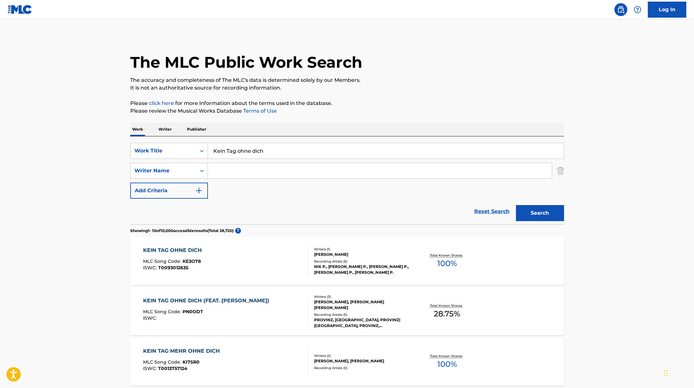
scroll to position [55, 0]
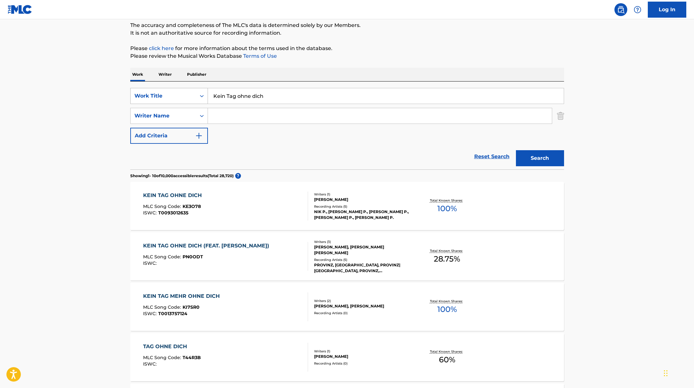
drag, startPoint x: 266, startPoint y: 96, endPoint x: 207, endPoint y: 91, distance: 59.6
click at [209, 91] on input "Kein Tag ohne dich" at bounding box center [386, 95] width 356 height 15
paste input "PaulProvinz"
click at [226, 96] on input "PaulProvinz" at bounding box center [386, 95] width 356 height 15
drag, startPoint x: 266, startPoint y: 98, endPoint x: 201, endPoint y: 87, distance: 65.7
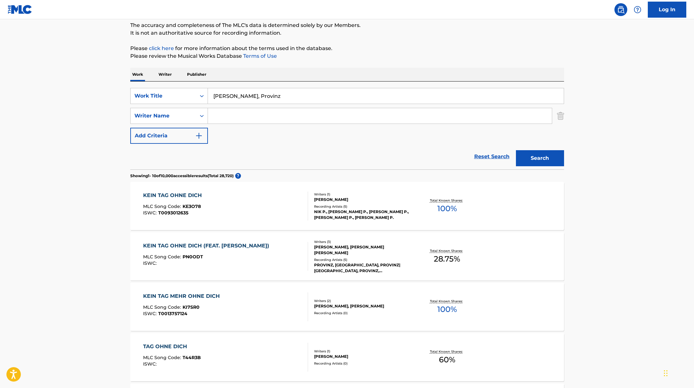
click at [206, 88] on div "SearchWithCriteriae5e6fc62-f953-4a04-9ca4-3b5a85129ad1 Work Title [PERSON_NAME]…" at bounding box center [347, 96] width 434 height 16
paste input "Daytona"
type input "Daytona"
click at [247, 114] on input "Search Form" at bounding box center [380, 115] width 344 height 15
type input "Aymen"
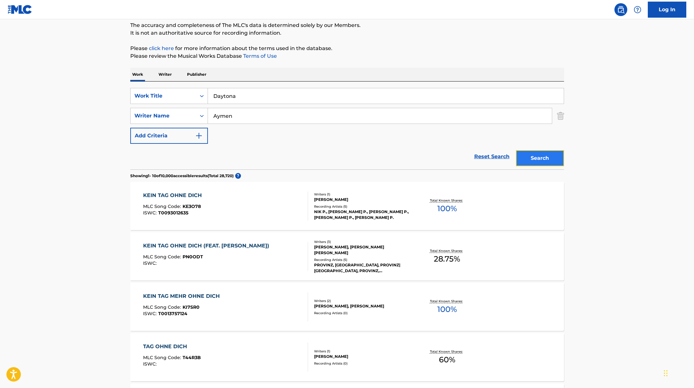
click at [529, 162] on button "Search" at bounding box center [540, 158] width 48 height 16
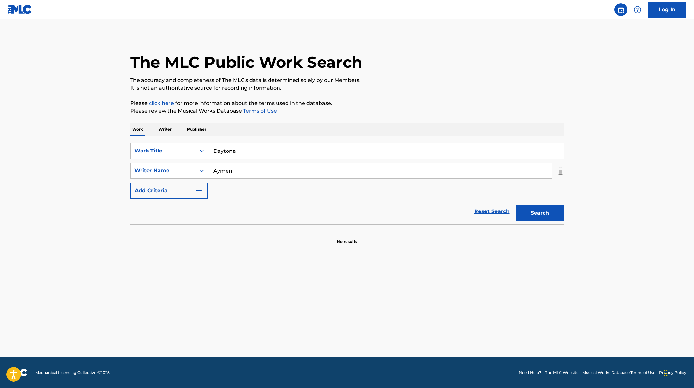
drag, startPoint x: 247, startPoint y: 155, endPoint x: 196, endPoint y: 140, distance: 52.8
click at [196, 140] on div "SearchWithCriteriae5e6fc62-f953-4a04-9ca4-3b5a85129ad1 Work Title Daytona Searc…" at bounding box center [347, 180] width 434 height 88
paste input "Syt"
type input "Syt"
click at [367, 94] on div "The MLC Public Work Search The accuracy and completeness of The MLC's data is d…" at bounding box center [347, 139] width 449 height 209
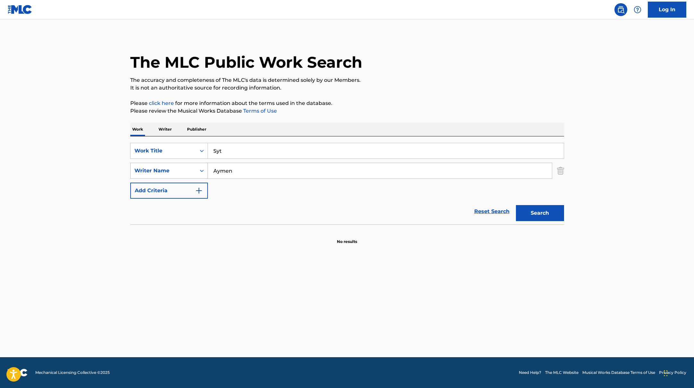
drag, startPoint x: 238, startPoint y: 170, endPoint x: 180, endPoint y: 168, distance: 58.8
click at [185, 169] on div "SearchWithCriteriaae7803b0-41f8-45ee-bc0f-c7eca8b8510f Writer Name [PERSON_NAME]" at bounding box center [347, 171] width 434 height 16
paste input "[PERSON_NAME],"
type input "[PERSON_NAME],"
click at [527, 209] on button "Search" at bounding box center [540, 213] width 48 height 16
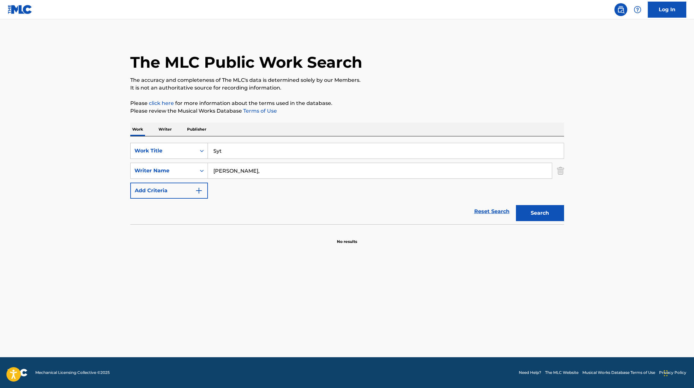
drag, startPoint x: 241, startPoint y: 156, endPoint x: 191, endPoint y: 149, distance: 50.5
click at [198, 150] on div "SearchWithCriteriae5e6fc62-f953-4a04-9ca4-3b5a85129ad1 Work Title Syt" at bounding box center [347, 151] width 434 height 16
paste input "TANLINES"
drag, startPoint x: 247, startPoint y: 151, endPoint x: 212, endPoint y: 141, distance: 36.3
click at [205, 149] on div "SearchWithCriteriae5e6fc62-f953-4a04-9ca4-3b5a85129ad1 Work Title TANLINES" at bounding box center [347, 151] width 434 height 16
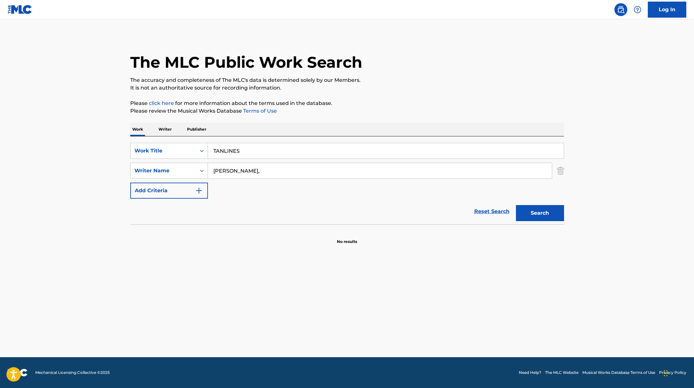
paste input "CCN"
type input "CCN"
click at [363, 86] on p "It is not an authoritative source for recording information." at bounding box center [347, 88] width 434 height 8
drag, startPoint x: 235, startPoint y: 172, endPoint x: 197, endPoint y: 169, distance: 38.3
click at [197, 169] on div "SearchWithCriteriaae7803b0-41f8-45ee-bc0f-c7eca8b8510f Writer Name [PERSON_NAME…" at bounding box center [347, 171] width 434 height 16
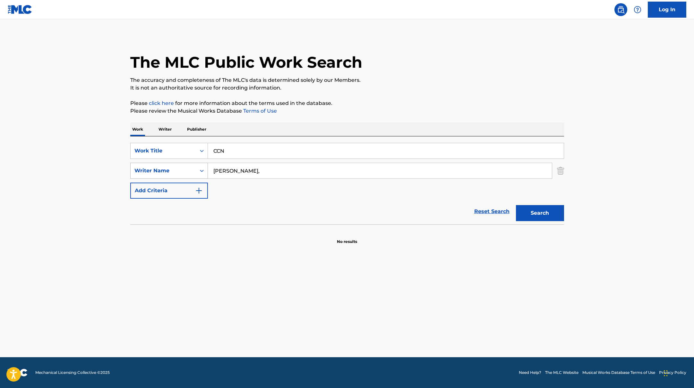
paste input "LACAZETTE"
type input "LACAZETTE"
click at [516, 205] on button "Search" at bounding box center [540, 213] width 48 height 16
drag, startPoint x: 238, startPoint y: 152, endPoint x: 179, endPoint y: 150, distance: 58.8
click at [181, 150] on div "SearchWithCriteriae5e6fc62-f953-4a04-9ca4-3b5a85129ad1 Work Title CCN" at bounding box center [347, 151] width 434 height 16
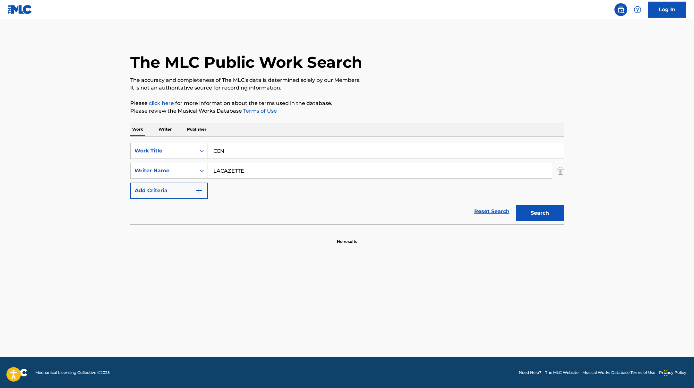
paste input "Waterfalls (feat. [PERSON_NAME] & [PERSON_NAME])"
type input "Waterfalls (feat. [PERSON_NAME] & [PERSON_NAME])"
click at [377, 72] on div "The MLC Public Work Search" at bounding box center [347, 58] width 434 height 47
drag, startPoint x: 251, startPoint y: 173, endPoint x: 201, endPoint y: 170, distance: 50.2
click at [203, 171] on div "SearchWithCriteriaae7803b0-41f8-45ee-bc0f-c7eca8b8510f Writer Name LACAZETTE" at bounding box center [347, 171] width 434 height 16
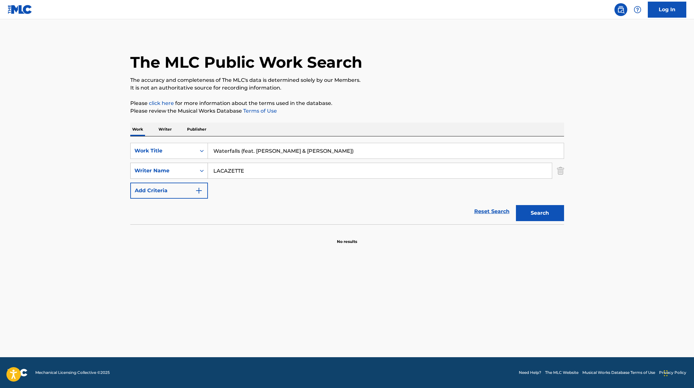
paste input "[PERSON_NAME],"
type input "[PERSON_NAME],"
drag, startPoint x: 241, startPoint y: 151, endPoint x: 365, endPoint y: 152, distance: 123.9
click at [365, 152] on input "Waterfalls (feat. [PERSON_NAME] & [PERSON_NAME])" at bounding box center [386, 150] width 356 height 15
type input "Waterfalls"
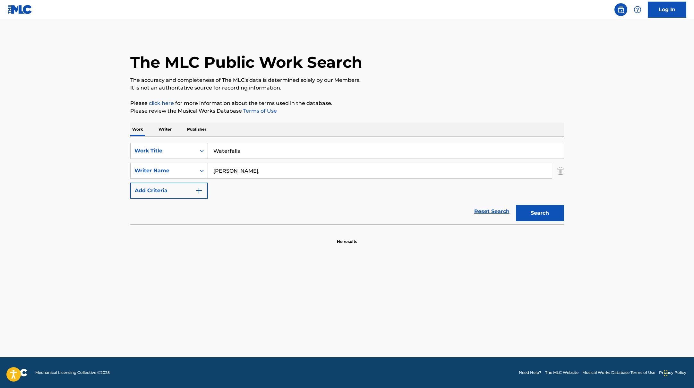
click at [516, 205] on button "Search" at bounding box center [540, 213] width 48 height 16
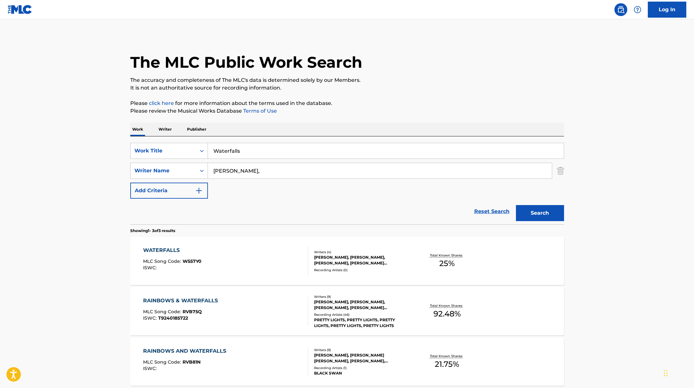
click at [256, 256] on div "WATERFALLS MLC Song Code : W557Y0 ISWC :" at bounding box center [225, 260] width 165 height 29
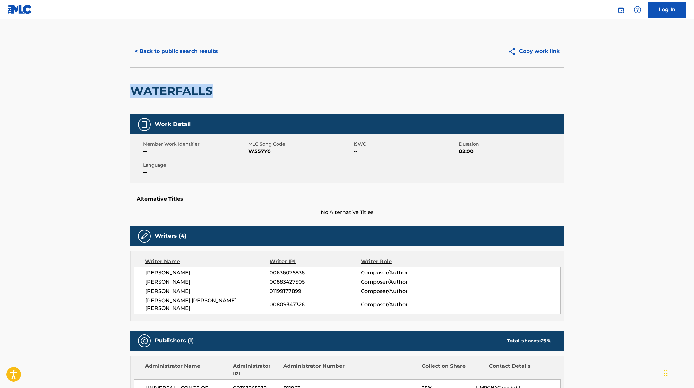
drag, startPoint x: 231, startPoint y: 98, endPoint x: 100, endPoint y: 89, distance: 131.9
click at [100, 89] on main "< Back to public search results Copy work link WATERFALLS Work Detail Member Wo…" at bounding box center [347, 279] width 694 height 520
click at [203, 50] on button "< Back to public search results" at bounding box center [176, 51] width 92 height 16
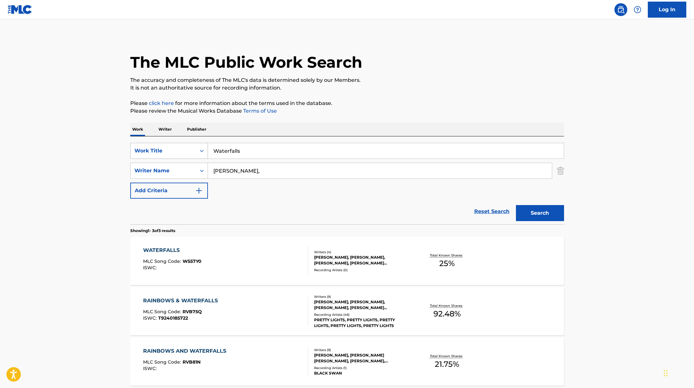
drag, startPoint x: 247, startPoint y: 151, endPoint x: 206, endPoint y: 150, distance: 41.4
click at [207, 150] on div "SearchWithCriteriae5e6fc62-f953-4a04-9ca4-3b5a85129ad1 Work Title Waterfalls" at bounding box center [347, 151] width 434 height 16
paste input "Unsterblich sein (*) feat. Domiziana"
type input "Unsterblich sein (*) feat. Domiziana"
drag, startPoint x: 251, startPoint y: 172, endPoint x: 191, endPoint y: 163, distance: 60.9
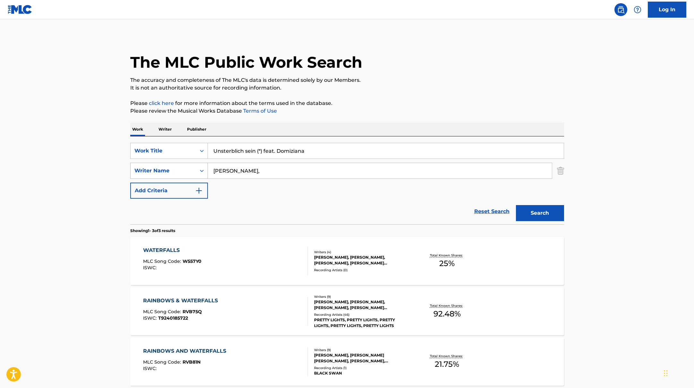
click at [196, 165] on div "SearchWithCriteriaae7803b0-41f8-45ee-bc0f-c7eca8b8510f Writer Name [PERSON_NAME…" at bounding box center [347, 171] width 434 height 16
drag, startPoint x: 263, startPoint y: 151, endPoint x: 348, endPoint y: 154, distance: 84.8
click at [348, 154] on input "Unsterblich sein (*) feat. Domiziana" at bounding box center [386, 150] width 356 height 15
drag, startPoint x: 328, startPoint y: 148, endPoint x: 264, endPoint y: 151, distance: 64.3
click at [264, 151] on input "Unsterblich sein (*) feat. Domizian" at bounding box center [386, 150] width 356 height 15
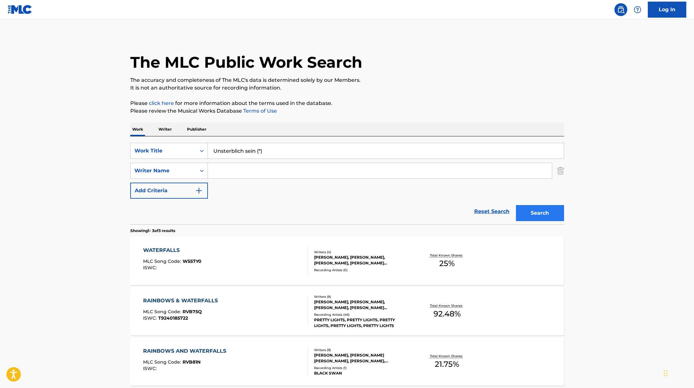
type input "Unsterblich sein (*)"
click at [549, 212] on button "Search" at bounding box center [540, 213] width 48 height 16
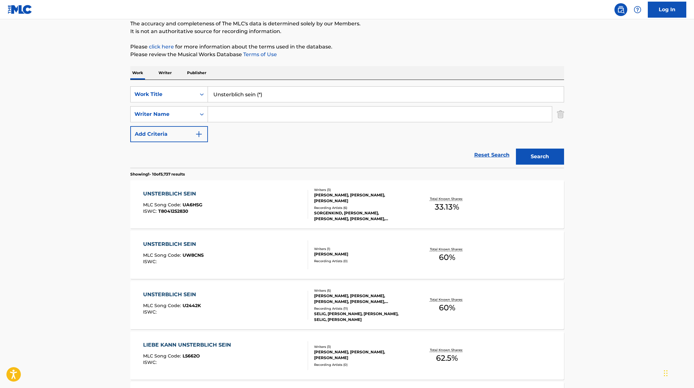
scroll to position [62, 0]
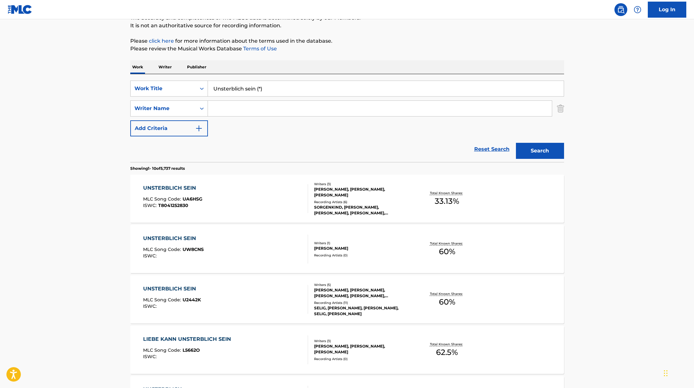
click at [281, 108] on input "Search Form" at bounding box center [380, 108] width 344 height 15
paste input "[PERSON_NAME],"
type input "[PERSON_NAME],"
click at [523, 153] on button "Search" at bounding box center [540, 151] width 48 height 16
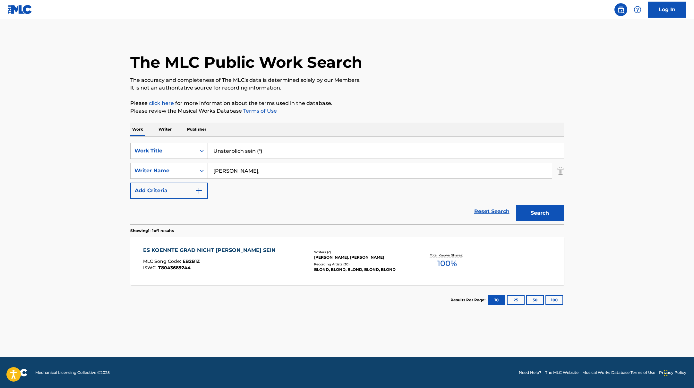
paste input "CC&MO"
drag, startPoint x: 267, startPoint y: 153, endPoint x: 194, endPoint y: 152, distance: 73.2
click at [177, 144] on div "SearchWithCriteriae5e6fc62-f953-4a04-9ca4-3b5a85129ad1 Work Title Unsterblich s…" at bounding box center [347, 151] width 434 height 16
type input "CC&MO"
drag, startPoint x: 246, startPoint y: 173, endPoint x: 186, endPoint y: 160, distance: 61.9
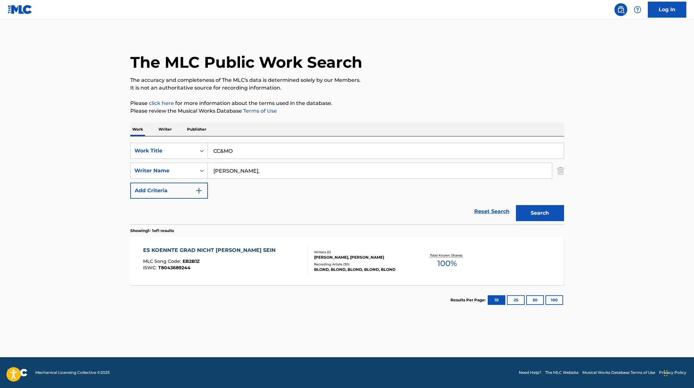
click at [191, 163] on div "SearchWithCriteriaae7803b0-41f8-45ee-bc0f-c7eca8b8510f Writer Name [PERSON_NAME…" at bounding box center [347, 171] width 434 height 16
click at [516, 205] on button "Search" at bounding box center [540, 213] width 48 height 16
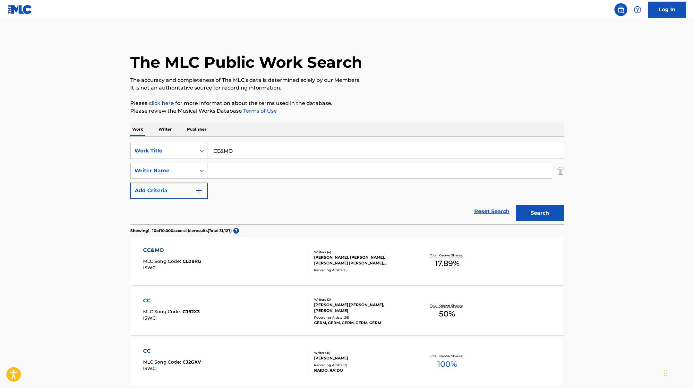
click at [249, 265] on div "CC&MO MLC Song Code : CL08RG ISWC :" at bounding box center [225, 260] width 165 height 29
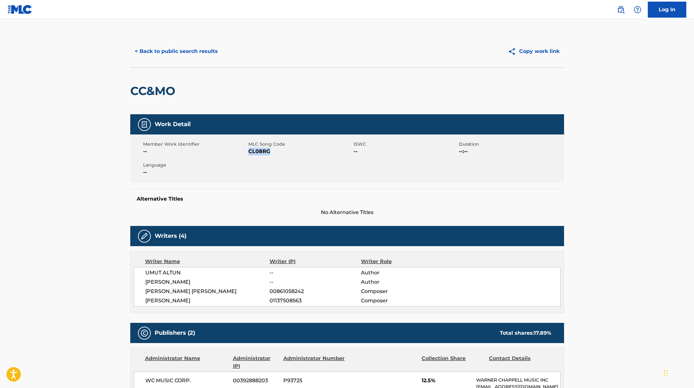
drag, startPoint x: 250, startPoint y: 152, endPoint x: 282, endPoint y: 152, distance: 32.1
click at [282, 152] on span "CL08RG" at bounding box center [300, 152] width 104 height 8
click at [191, 53] on button "< Back to public search results" at bounding box center [176, 51] width 92 height 16
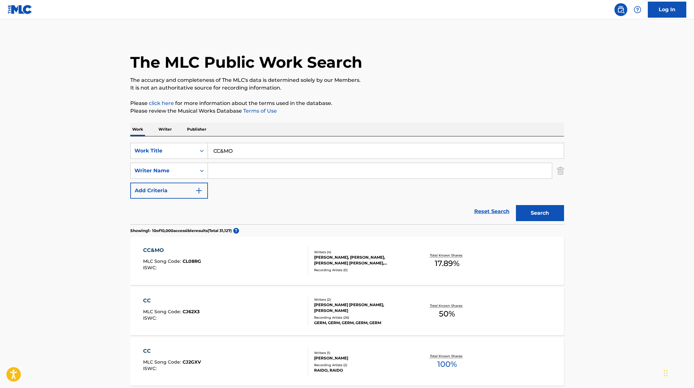
drag, startPoint x: 240, startPoint y: 152, endPoint x: 192, endPoint y: 138, distance: 50.3
click at [195, 139] on div "SearchWithCriteriae5e6fc62-f953-4a04-9ca4-3b5a85129ad1 Work Title CC&MO SearchW…" at bounding box center [347, 180] width 434 height 88
paste input "AmoAymenAymo"
click at [226, 151] on input "AmoAymenAymo" at bounding box center [386, 150] width 356 height 15
drag, startPoint x: 246, startPoint y: 151, endPoint x: 250, endPoint y: 151, distance: 3.5
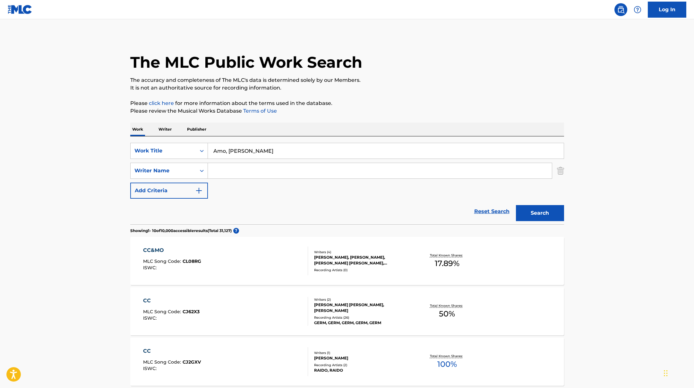
click at [247, 151] on input "Amo, [PERSON_NAME]" at bounding box center [386, 150] width 356 height 15
drag, startPoint x: 273, startPoint y: 153, endPoint x: 191, endPoint y: 141, distance: 83.7
click at [191, 141] on div "SearchWithCriteriae5e6fc62-f953-4a04-9ca4-3b5a85129ad1 Work Title Amo, Aymen, A…" at bounding box center [347, 180] width 434 height 88
paste input "Immer"
type input "Immer"
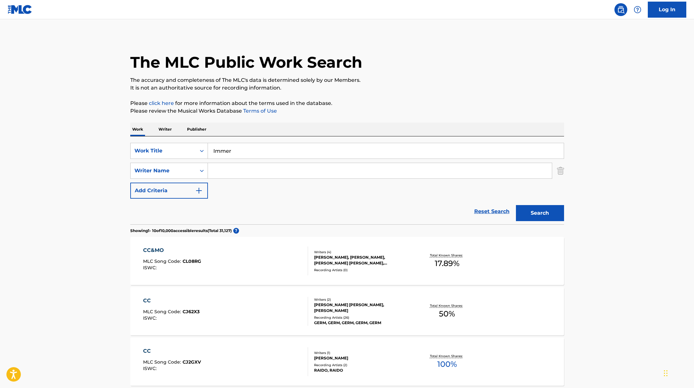
click at [247, 170] on input "Search Form" at bounding box center [380, 170] width 344 height 15
paste input "[PERSON_NAME] /"
type input "[PERSON_NAME]"
click at [526, 213] on button "Search" at bounding box center [540, 213] width 48 height 16
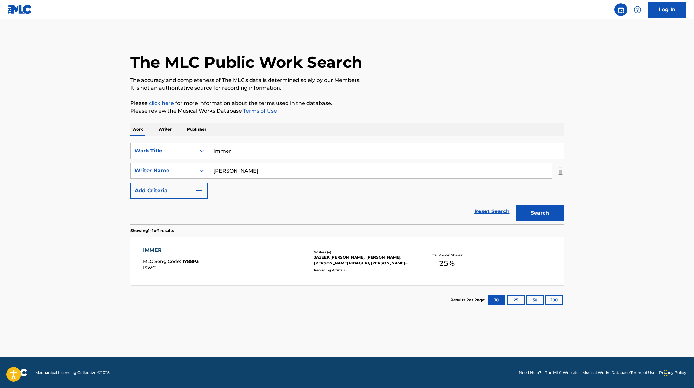
click at [256, 250] on div "IMMER MLC Song Code : IY88P3 ISWC :" at bounding box center [225, 260] width 165 height 29
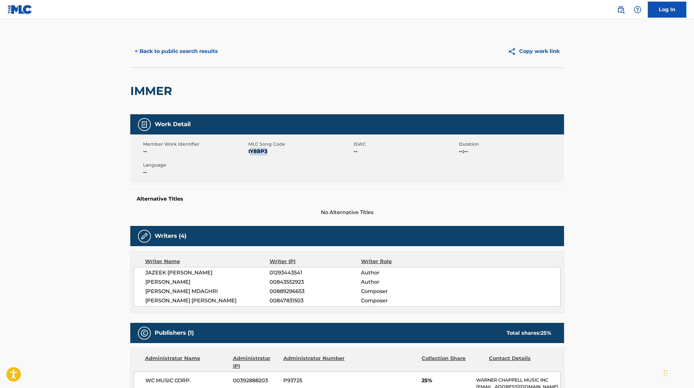
drag, startPoint x: 249, startPoint y: 152, endPoint x: 297, endPoint y: 154, distance: 47.2
click at [297, 154] on span "IY88P3" at bounding box center [300, 152] width 104 height 8
drag, startPoint x: 249, startPoint y: 150, endPoint x: 284, endPoint y: 151, distance: 35.3
click at [284, 151] on span "IY88P3" at bounding box center [300, 152] width 104 height 8
click at [174, 43] on div "< Back to public search results Copy work link" at bounding box center [347, 51] width 434 height 32
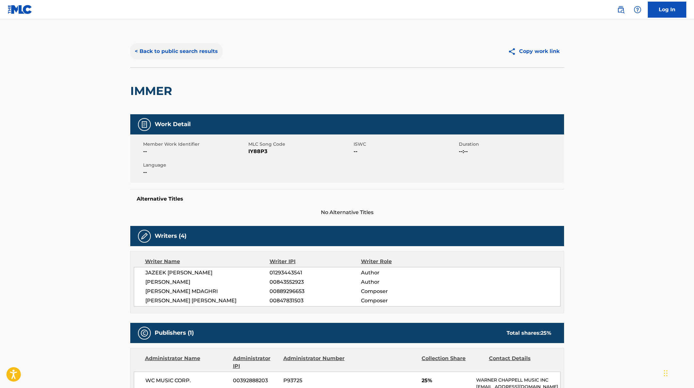
click at [179, 54] on button "< Back to public search results" at bounding box center [176, 51] width 92 height 16
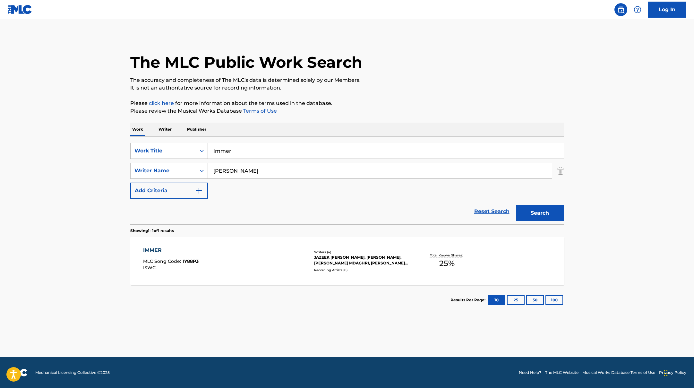
drag, startPoint x: 230, startPoint y: 152, endPoint x: 202, endPoint y: 143, distance: 30.2
click at [206, 144] on div "SearchWithCriteriae5e6fc62-f953-4a04-9ca4-3b5a85129ad1 Work Title Immer" at bounding box center [347, 151] width 434 height 16
paste input "Jazeek"
drag, startPoint x: 242, startPoint y: 151, endPoint x: 192, endPoint y: 135, distance: 53.0
click at [186, 143] on div "SearchWithCriteriae5e6fc62-f953-4a04-9ca4-3b5a85129ad1 Work Title Jazeek" at bounding box center [347, 151] width 434 height 16
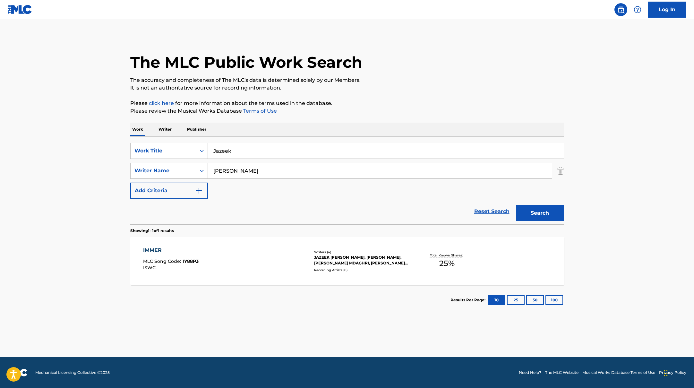
paste input "Schöne Dinge"
type input "Schöne Dinge"
click at [351, 93] on div "The MLC Public Work Search The accuracy and completeness of The MLC's data is d…" at bounding box center [347, 175] width 449 height 280
paste input "[PERSON_NAME]"
drag, startPoint x: 246, startPoint y: 173, endPoint x: 408, endPoint y: 90, distance: 182.3
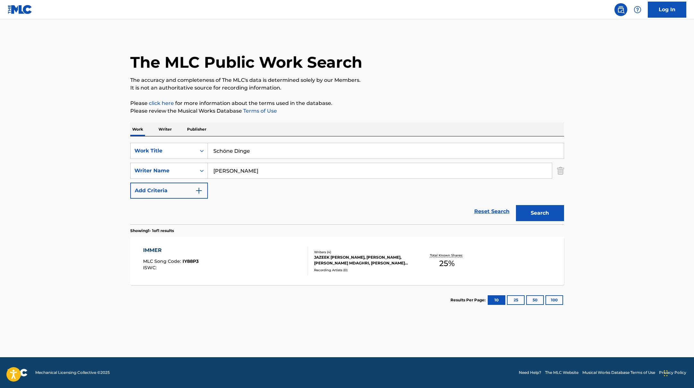
click at [409, 90] on div "The MLC Public Work Search The accuracy and completeness of The MLC's data is d…" at bounding box center [347, 175] width 449 height 280
type input "[PERSON_NAME]"
click at [408, 90] on p "It is not an authoritative source for recording information." at bounding box center [347, 88] width 434 height 8
click at [533, 213] on button "Search" at bounding box center [540, 213] width 48 height 16
click at [250, 257] on div "[PERSON_NAME] DINGE MLC Song Code : S72YGC ISWC :" at bounding box center [225, 260] width 165 height 29
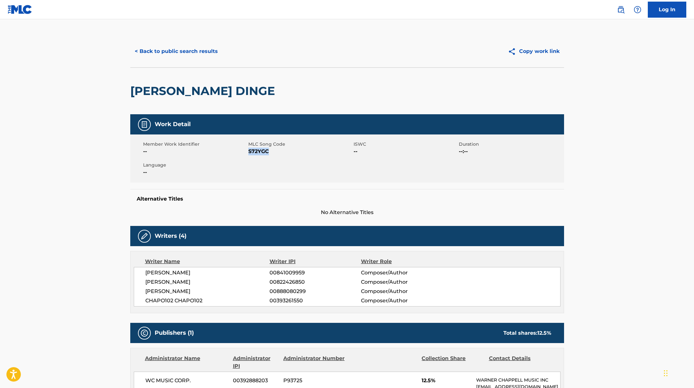
drag, startPoint x: 248, startPoint y: 151, endPoint x: 280, endPoint y: 153, distance: 31.8
click at [280, 153] on span "S72YGC" at bounding box center [300, 152] width 104 height 8
click at [175, 47] on button "< Back to public search results" at bounding box center [176, 51] width 92 height 16
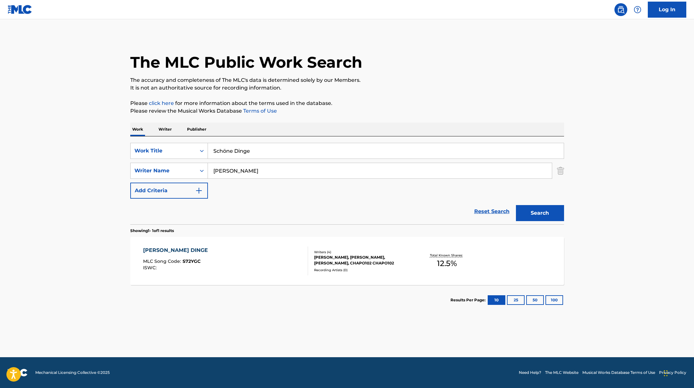
drag, startPoint x: 258, startPoint y: 150, endPoint x: 193, endPoint y: 137, distance: 66.5
click at [193, 137] on div "SearchWithCriteriae5e6fc62-f953-4a04-9ca4-3b5a85129ad1 Work Title Schöne Dinge …" at bounding box center [347, 180] width 434 height 88
paste input "Chapo102"
paste input "102 Boyz"
drag, startPoint x: 273, startPoint y: 151, endPoint x: 181, endPoint y: 141, distance: 93.0
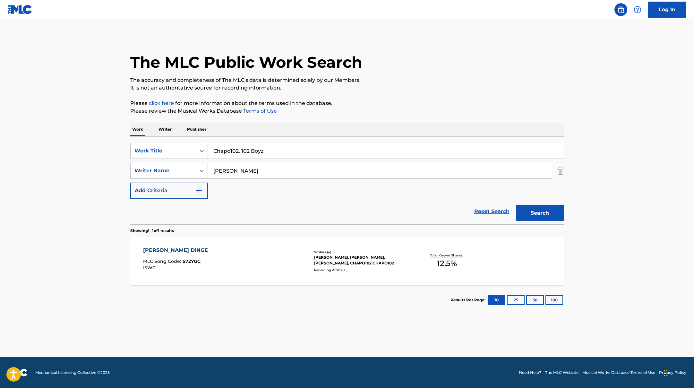
click at [187, 142] on div "SearchWithCriteriae5e6fc62-f953-4a04-9ca4-3b5a85129ad1 Work Title Chapo102, 102…" at bounding box center [347, 180] width 434 height 88
paste input "Jazeek"
paste input "DYSTINCT"
drag, startPoint x: 268, startPoint y: 152, endPoint x: 182, endPoint y: 137, distance: 87.3
click at [182, 137] on div "SearchWithCriteriae5e6fc62-f953-4a04-9ca4-3b5a85129ad1 Work Title Jazeek, DYSTI…" at bounding box center [347, 180] width 434 height 88
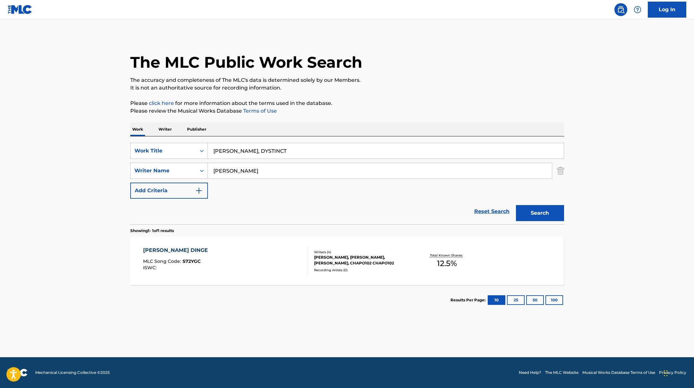
paste input "Schön, dass du da warst"
type input "Schön, dass du da warst"
click at [552, 213] on button "Search" at bounding box center [540, 213] width 48 height 16
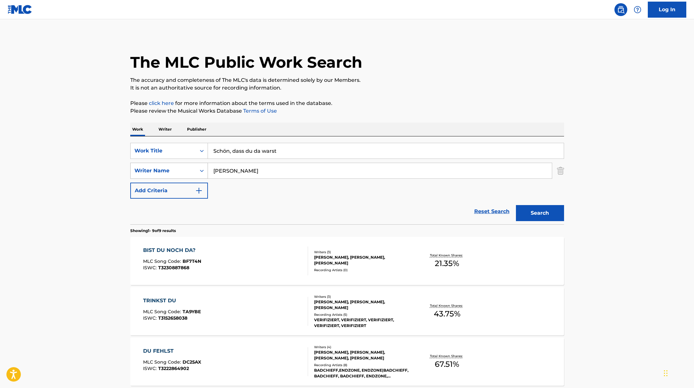
paste input "[PERSON_NAME]"
drag, startPoint x: 256, startPoint y: 169, endPoint x: 561, endPoint y: 187, distance: 305.4
click at [561, 187] on div "SearchWithCriteriae5e6fc62-f953-4a04-9ca4-3b5a85129ad1 Work Title Schön, dass d…" at bounding box center [347, 171] width 434 height 56
type input "[PERSON_NAME]"
click at [541, 212] on button "Search" at bounding box center [540, 213] width 48 height 16
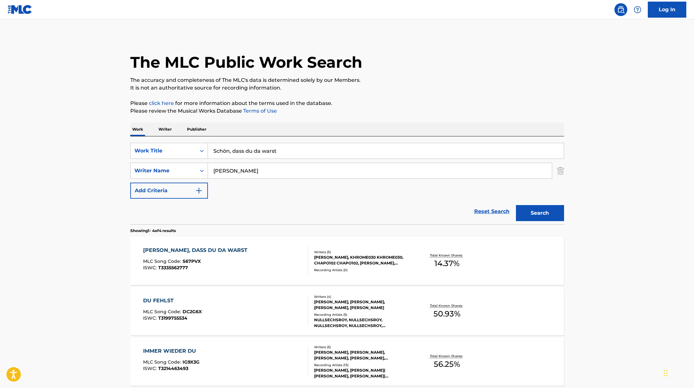
click at [266, 265] on div "[PERSON_NAME], DASS DU DA WARST MLC Song Code : S67PVX ISWC : T3335562777" at bounding box center [225, 260] width 165 height 29
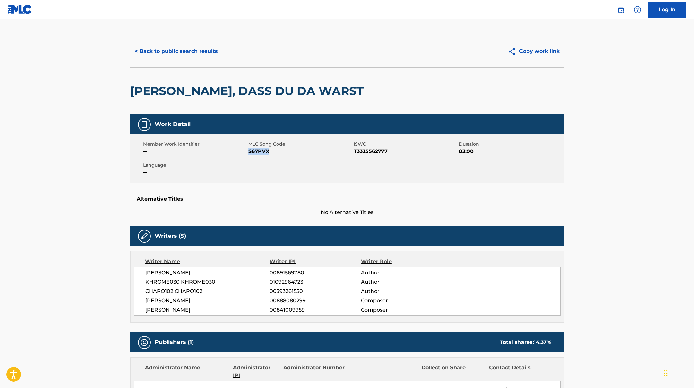
drag, startPoint x: 248, startPoint y: 152, endPoint x: 299, endPoint y: 152, distance: 50.7
click at [299, 152] on span "S67PVX" at bounding box center [300, 152] width 104 height 8
click at [171, 54] on button "< Back to public search results" at bounding box center [176, 51] width 92 height 16
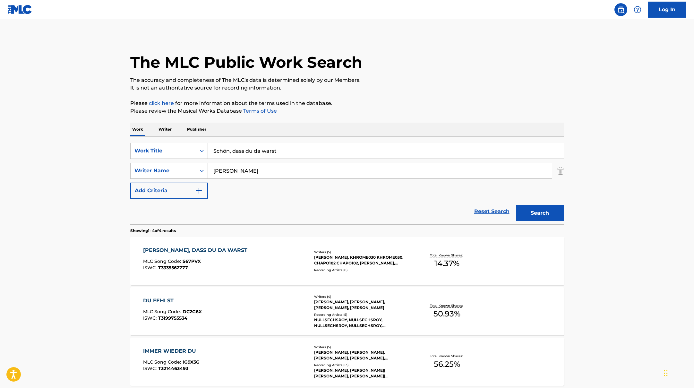
drag, startPoint x: 290, startPoint y: 151, endPoint x: 172, endPoint y: 139, distance: 118.7
click at [173, 139] on div "SearchWithCriteriae5e6fc62-f953-4a04-9ca4-3b5a85129ad1 Work Title Schön, dass d…" at bounding box center [347, 180] width 434 height 88
paste input "102 BoyzChapo102"
click at [235, 151] on input "102 BoyzChapo102" at bounding box center [386, 150] width 356 height 15
drag, startPoint x: 273, startPoint y: 151, endPoint x: 175, endPoint y: 141, distance: 99.1
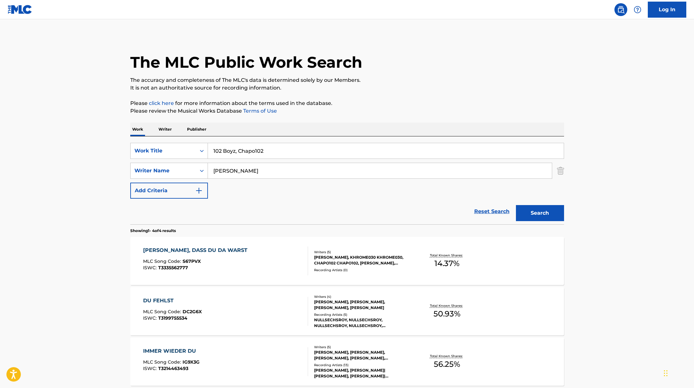
click at [178, 142] on div "SearchWithCriteriae5e6fc62-f953-4a04-9ca4-3b5a85129ad1 Work Title 102 Boyz, Cha…" at bounding box center [347, 180] width 434 height 88
paste input "WHO'S THAT"
type input "WHO'S THAT"
drag, startPoint x: 245, startPoint y: 173, endPoint x: 239, endPoint y: 161, distance: 12.5
click at [180, 166] on div "SearchWithCriteriaae7803b0-41f8-45ee-bc0f-c7eca8b8510f Writer Name [PERSON_NAME]" at bounding box center [347, 171] width 434 height 16
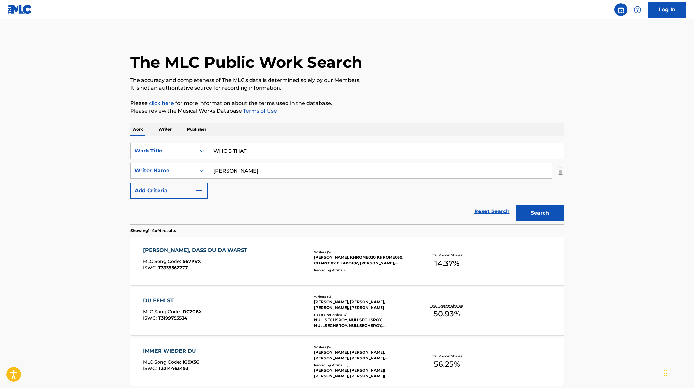
paste input "[PERSON_NAME]"
type input "[PERSON_NAME]"
click at [548, 211] on button "Search" at bounding box center [540, 213] width 48 height 16
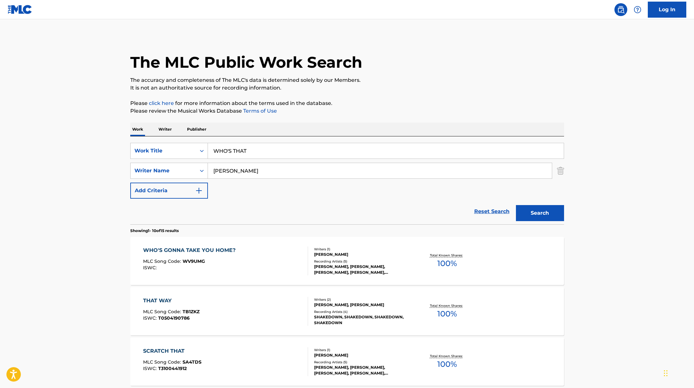
drag, startPoint x: 253, startPoint y: 152, endPoint x: 177, endPoint y: 138, distance: 76.4
click at [179, 140] on div "SearchWithCriteriae5e6fc62-f953-4a04-9ca4-3b5a85129ad1 Work Title WHO'S THAT Se…" at bounding box center [347, 180] width 434 height 88
paste input "TRAPPER'S LULLABY"
type input "TRAPPER'S LULLABY"
click at [387, 101] on p "Please click here for more information about the terms used in the database." at bounding box center [347, 103] width 434 height 8
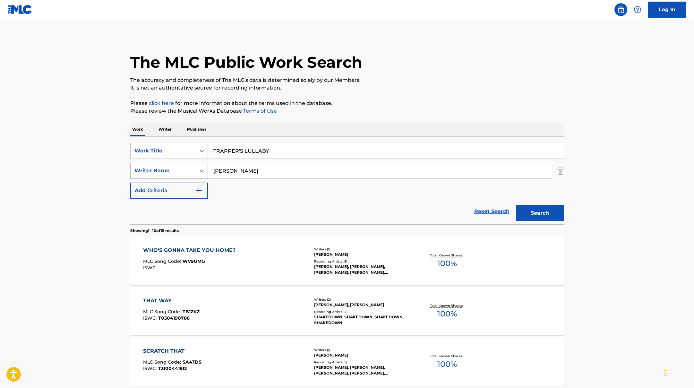
drag, startPoint x: 221, startPoint y: 169, endPoint x: 202, endPoint y: 167, distance: 19.4
click at [205, 167] on div "SearchWithCriteriaae7803b0-41f8-45ee-bc0f-c7eca8b8510f Writer Name [PERSON_NAME]" at bounding box center [347, 171] width 434 height 16
click at [516, 205] on button "Search" at bounding box center [540, 213] width 48 height 16
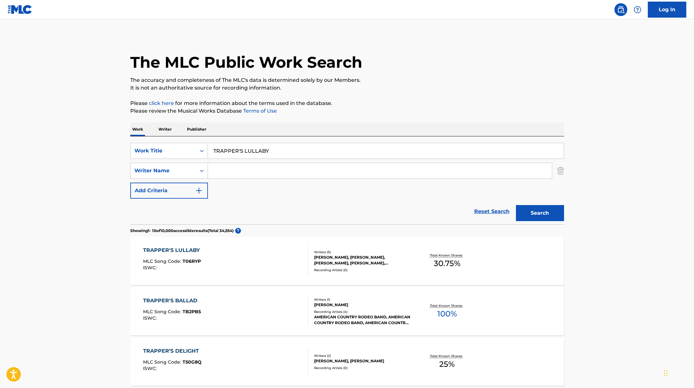
click at [288, 260] on div "TRAPPER'S LULLABY MLC Song Code : T06RYP ISWC :" at bounding box center [225, 260] width 165 height 29
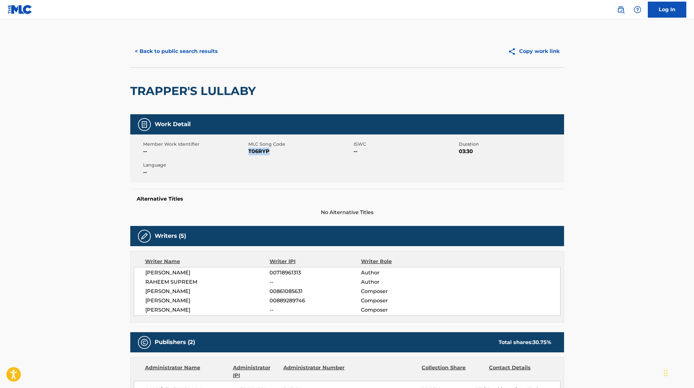
drag, startPoint x: 249, startPoint y: 150, endPoint x: 275, endPoint y: 151, distance: 26.0
click at [275, 151] on span "T06RYP" at bounding box center [300, 152] width 104 height 8
click at [182, 48] on button "< Back to public search results" at bounding box center [176, 51] width 92 height 16
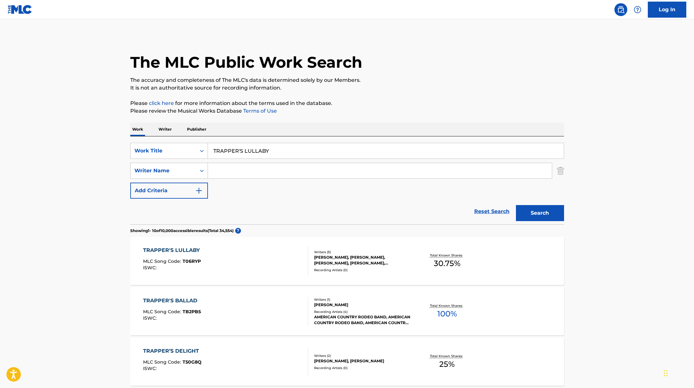
drag, startPoint x: 280, startPoint y: 151, endPoint x: 177, endPoint y: 139, distance: 103.7
click at [177, 139] on div "SearchWithCriteriae5e6fc62-f953-4a04-9ca4-3b5a85129ad1 Work Title TRAPPER'S LUL…" at bounding box center [347, 180] width 434 height 88
paste input "Ich bin ein Star"
type input "Ich bin ein Star"
click at [263, 174] on input "Search Form" at bounding box center [380, 170] width 344 height 15
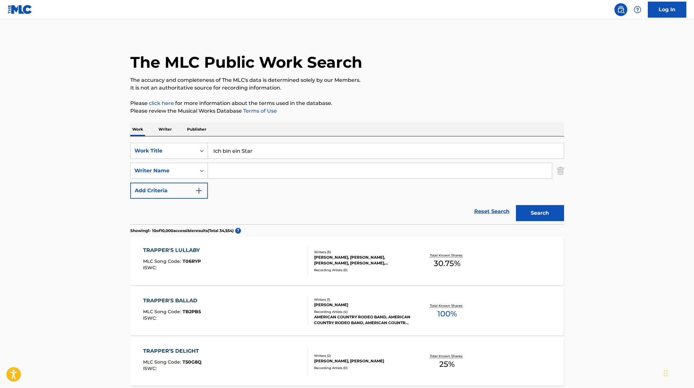
paste input "[PERSON_NAME]"
type input "[PERSON_NAME]"
click at [540, 208] on button "Search" at bounding box center [540, 213] width 48 height 16
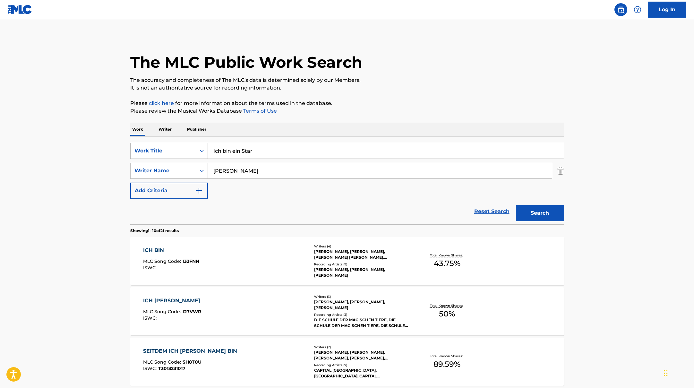
paste input "MEHR LV (ALS LV)"
drag, startPoint x: 255, startPoint y: 149, endPoint x: 188, endPoint y: 147, distance: 67.1
click at [189, 148] on div "SearchWithCriteriae5e6fc62-f953-4a04-9ca4-3b5a85129ad1 Work Title Ich bin ein S…" at bounding box center [347, 151] width 434 height 16
type input "MEHR LV (ALS LV)"
click at [234, 134] on div "Work Writer Publisher" at bounding box center [347, 129] width 434 height 13
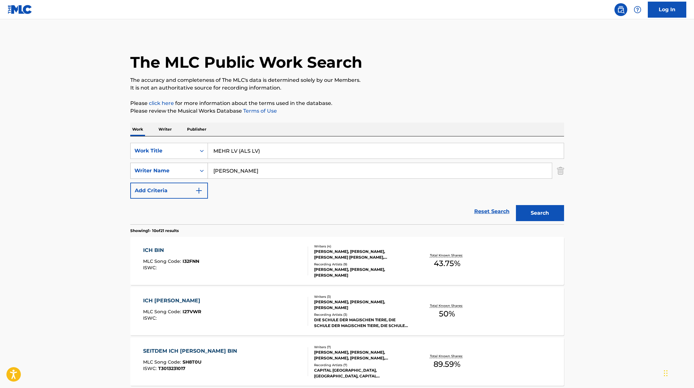
drag, startPoint x: 235, startPoint y: 171, endPoint x: 190, endPoint y: 163, distance: 45.3
click at [196, 164] on div "SearchWithCriteriaae7803b0-41f8-45ee-bc0f-c7eca8b8510f Writer Name [PERSON_NAME]" at bounding box center [347, 171] width 434 height 16
click at [516, 205] on button "Search" at bounding box center [540, 213] width 48 height 16
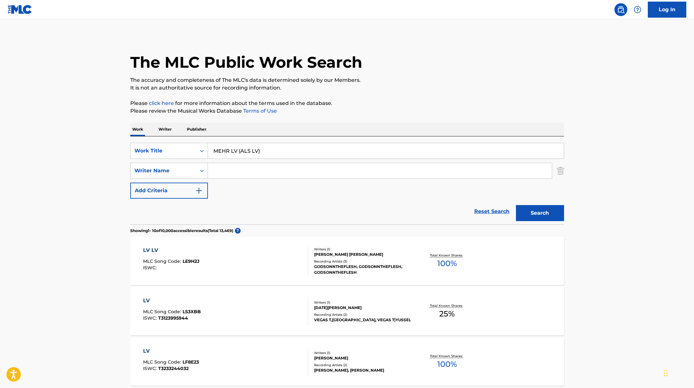
paste input "[GEOGRAPHIC_DATA]"
drag, startPoint x: 270, startPoint y: 153, endPoint x: 424, endPoint y: 94, distance: 165.0
type input "[GEOGRAPHIC_DATA]"
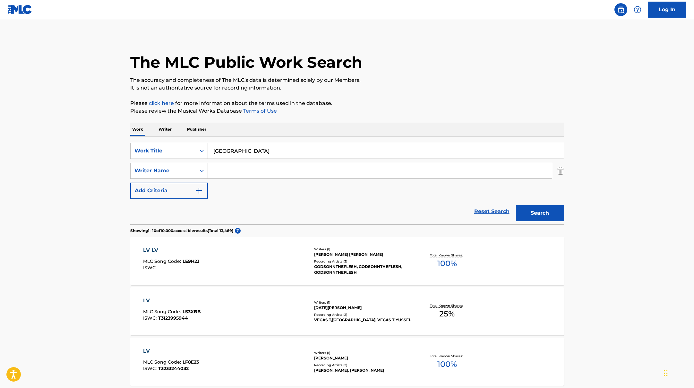
click at [227, 171] on input "Search Form" at bounding box center [380, 170] width 344 height 15
paste input "[PERSON_NAME]"
type input "[PERSON_NAME]"
click at [523, 212] on button "Search" at bounding box center [540, 213] width 48 height 16
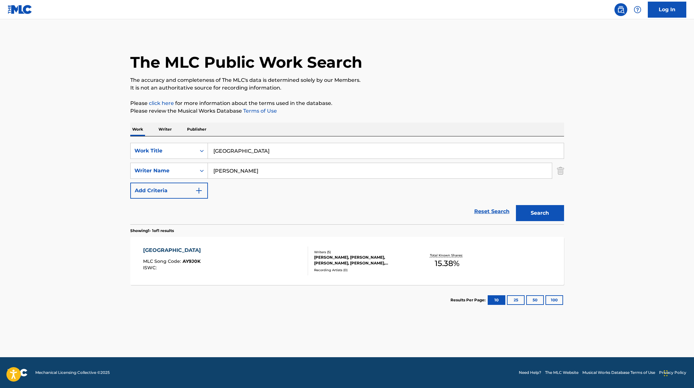
click at [277, 268] on div "ANTALYA MLC Song Code : AY9J0K ISWC :" at bounding box center [225, 260] width 165 height 29
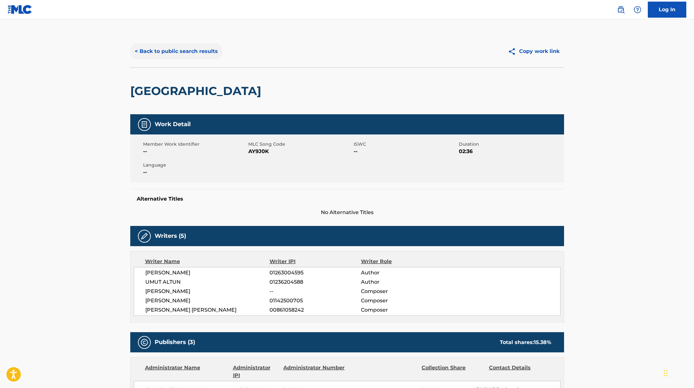
click at [194, 52] on button "< Back to public search results" at bounding box center [176, 51] width 92 height 16
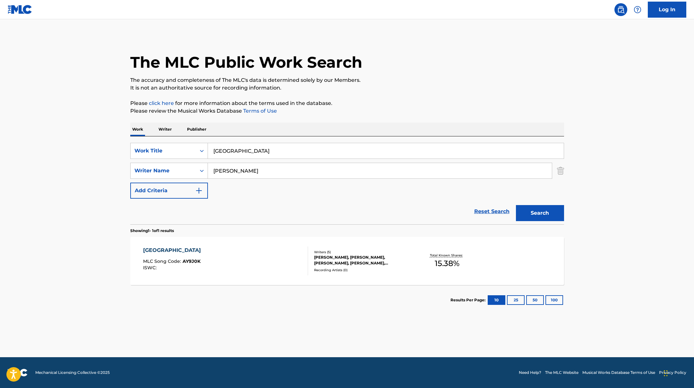
drag, startPoint x: 237, startPoint y: 151, endPoint x: 178, endPoint y: 142, distance: 59.3
click at [184, 144] on div "SearchWithCriteriae5e6fc62-f953-4a04-9ca4-3b5a85129ad1 Work Title [GEOGRAPHIC_D…" at bounding box center [347, 151] width 434 height 16
paste input "Buscape"
type input "Buscape"
click at [392, 93] on div "The MLC Public Work Search The accuracy and completeness of The MLC's data is d…" at bounding box center [347, 175] width 449 height 280
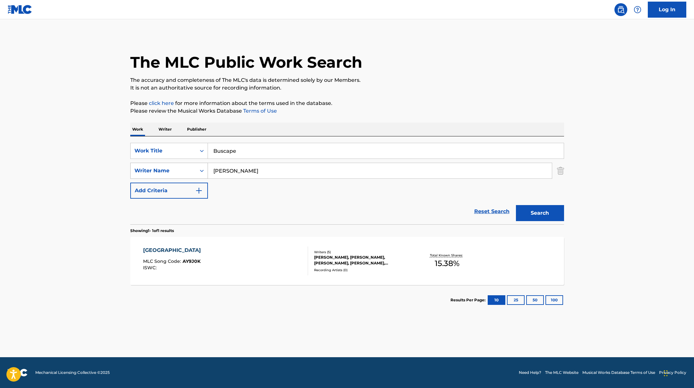
paste input "[PERSON_NAME],"
drag, startPoint x: 237, startPoint y: 171, endPoint x: 420, endPoint y: 93, distance: 198.7
click at [420, 94] on div "The MLC Public Work Search The accuracy and completeness of The MLC's data is d…" at bounding box center [347, 175] width 449 height 280
type input "[PERSON_NAME],"
click at [420, 93] on div "The MLC Public Work Search The accuracy and completeness of The MLC's data is d…" at bounding box center [347, 175] width 449 height 280
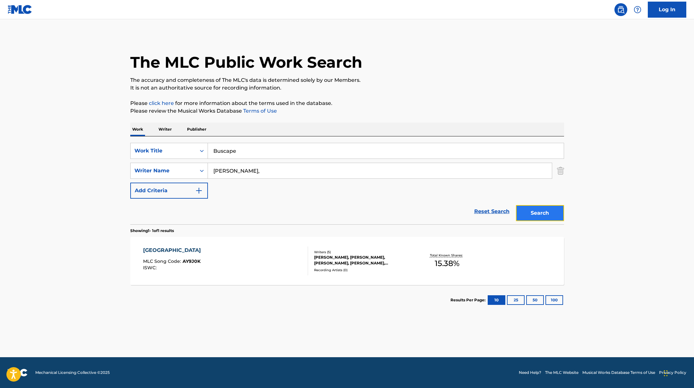
click at [550, 213] on button "Search" at bounding box center [540, 213] width 48 height 16
click at [263, 246] on div "BUSCAPE MLC Song Code : BE0DL0 ISWC : Writers ( 4 ) [PERSON_NAME], [PERSON_NAME…" at bounding box center [347, 261] width 434 height 48
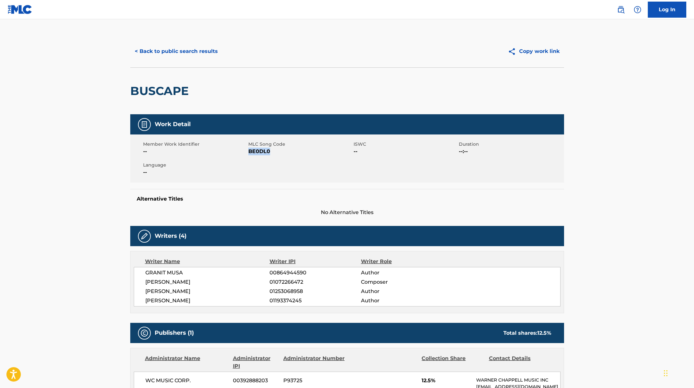
drag, startPoint x: 248, startPoint y: 152, endPoint x: 281, endPoint y: 152, distance: 33.4
click at [281, 152] on span "BE0DL0" at bounding box center [300, 152] width 104 height 8
click at [189, 49] on button "< Back to public search results" at bounding box center [176, 51] width 92 height 16
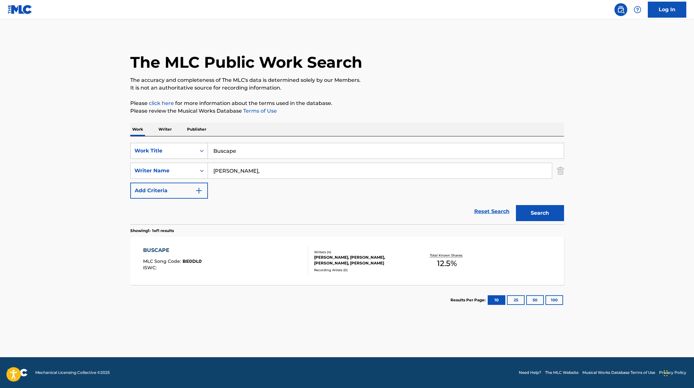
drag, startPoint x: 244, startPoint y: 153, endPoint x: 201, endPoint y: 143, distance: 44.1
click at [207, 144] on div "SearchWithCriteriae5e6fc62-f953-4a04-9ca4-3b5a85129ad1 Work Title Buscape" at bounding box center [347, 151] width 434 height 16
paste input "AzetBobby Vandamm"
click at [224, 152] on input "AzetBobby [PERSON_NAME]" at bounding box center [386, 150] width 356 height 15
drag, startPoint x: 289, startPoint y: 151, endPoint x: 202, endPoint y: 143, distance: 87.0
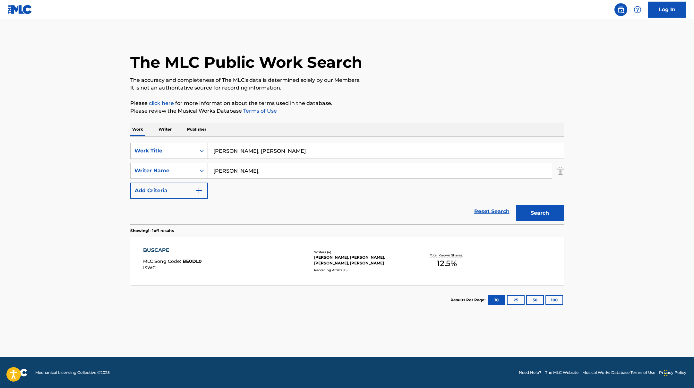
click at [202, 143] on div "SearchWithCriteriae5e6fc62-f953-4a04-9ca4-3b5a85129ad1 Work Title [PERSON_NAME]" at bounding box center [347, 151] width 434 height 16
paste input "City Gang"
type input "City Gang"
drag, startPoint x: 254, startPoint y: 172, endPoint x: 197, endPoint y: 164, distance: 57.1
click at [197, 164] on div "SearchWithCriteriaae7803b0-41f8-45ee-bc0f-c7eca8b8510f Writer Name [PERSON_NAME…" at bounding box center [347, 171] width 434 height 16
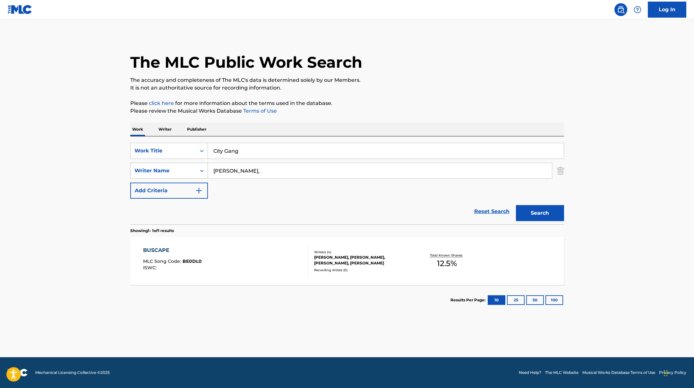
paste input "[DEMOGRAPHIC_DATA]"
click at [516, 205] on button "Search" at bounding box center [540, 213] width 48 height 16
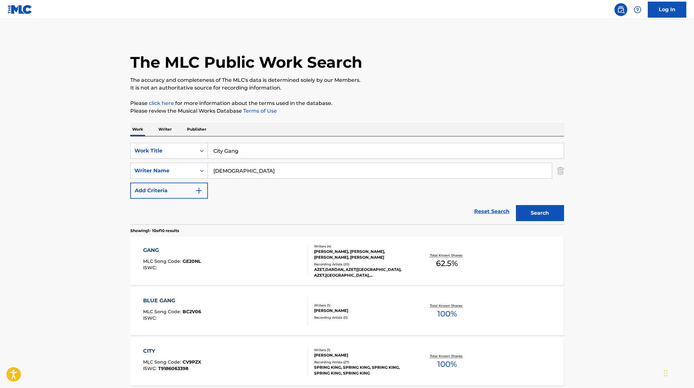
paste input "PARFUM"
type input "Musa PARFUM"
drag, startPoint x: 247, startPoint y: 153, endPoint x: 182, endPoint y: 151, distance: 65.2
click at [186, 151] on div "SearchWithCriteriae5e6fc62-f953-4a04-9ca4-3b5a85129ad1 Work Title City Gang" at bounding box center [347, 151] width 434 height 16
paste input "PARFUM"
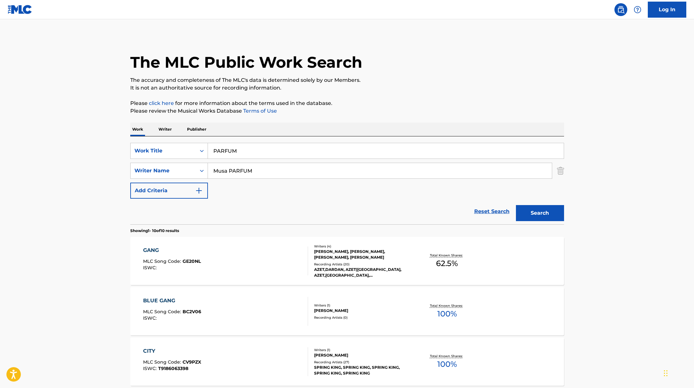
type input "PARFUM"
drag, startPoint x: 258, startPoint y: 172, endPoint x: 180, endPoint y: 162, distance: 78.3
click at [189, 163] on div "SearchWithCriteriaae7803b0-41f8-45ee-bc0f-c7eca8b8510f Writer Name [PERSON_NAME…" at bounding box center [347, 171] width 434 height 16
paste input "[PERSON_NAME]"
type input "[PERSON_NAME]"
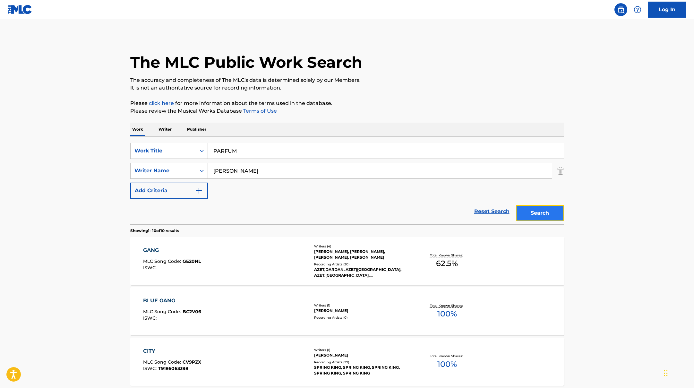
click at [541, 217] on button "Search" at bounding box center [540, 213] width 48 height 16
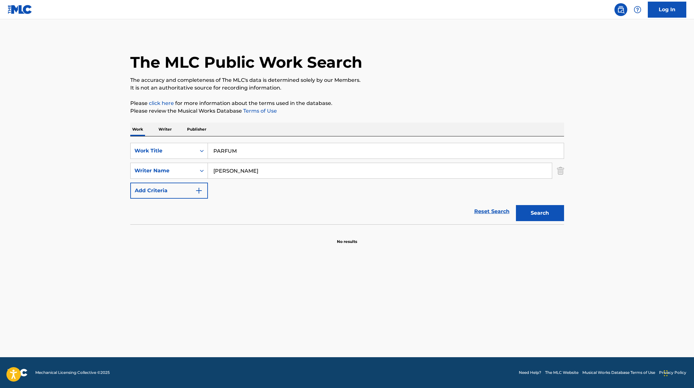
paste input "Komm ran"
drag, startPoint x: 244, startPoint y: 154, endPoint x: 411, endPoint y: 83, distance: 180.9
click at [410, 83] on div "The MLC Public Work Search The accuracy and completeness of The MLC's data is d…" at bounding box center [347, 139] width 449 height 209
type input "Komm ran"
click at [411, 83] on p "The accuracy and completeness of The MLC's data is determined solely by our Mem…" at bounding box center [347, 80] width 434 height 8
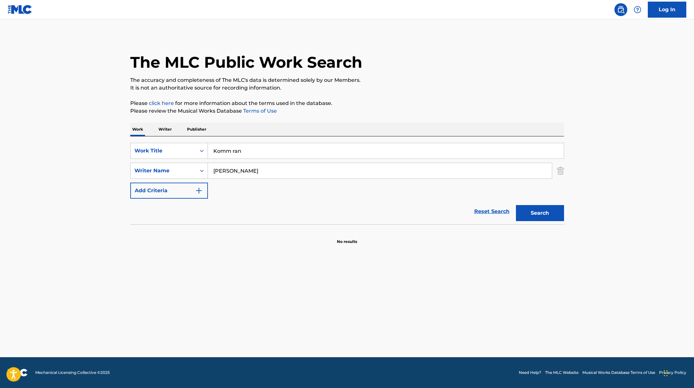
drag, startPoint x: 233, startPoint y: 173, endPoint x: 207, endPoint y: 167, distance: 26.6
click at [209, 168] on input "[PERSON_NAME]" at bounding box center [380, 170] width 344 height 15
click at [516, 205] on button "Search" at bounding box center [540, 213] width 48 height 16
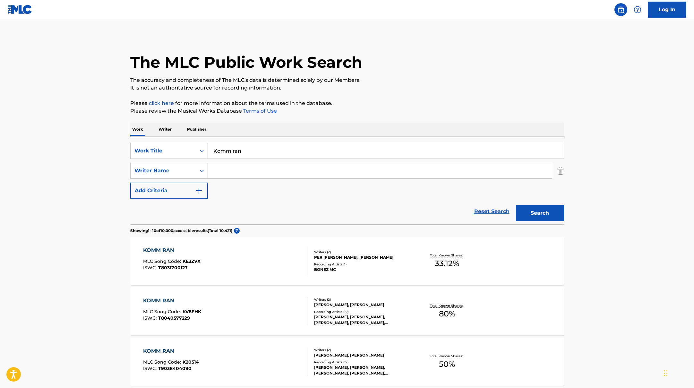
paste input "Ramlawi,"
type input "Ramlawi,"
click at [516, 205] on button "Search" at bounding box center [540, 213] width 48 height 16
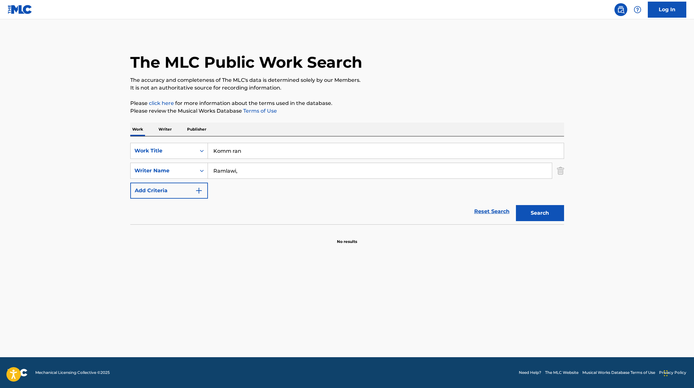
drag, startPoint x: 253, startPoint y: 151, endPoint x: 165, endPoint y: 133, distance: 89.1
click at [169, 134] on div "Work Writer Publisher SearchWithCriteriae5e6fc62-f953-4a04-9ca4-3b5a85129ad1 Wo…" at bounding box center [347, 184] width 434 height 122
paste input "Hast du [PERSON_NAME] Zeit"
type input "Hast du [PERSON_NAME] Zeit"
click at [402, 84] on p "It is not an authoritative source for recording information." at bounding box center [347, 88] width 434 height 8
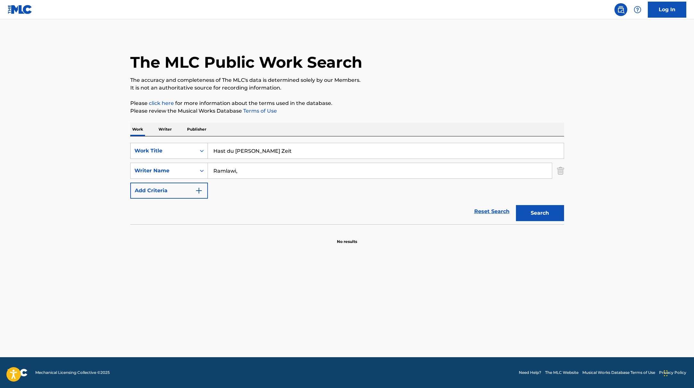
drag, startPoint x: 255, startPoint y: 170, endPoint x: 190, endPoint y: 157, distance: 66.6
click at [194, 160] on div "SearchWithCriteriae5e6fc62-f953-4a04-9ca4-3b5a85129ad1 Work Title Hast du [PERS…" at bounding box center [347, 171] width 434 height 56
click at [516, 205] on button "Search" at bounding box center [540, 213] width 48 height 16
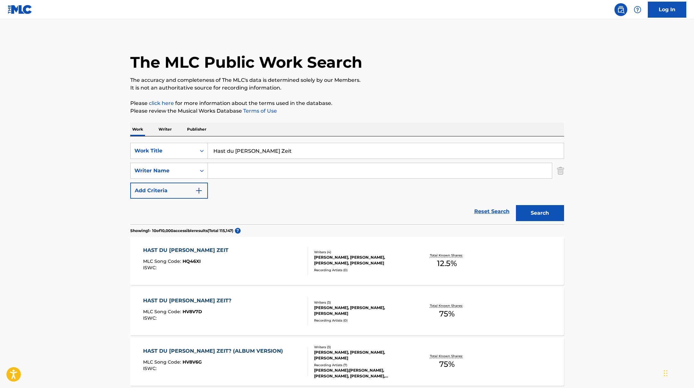
paste input "[PERSON_NAME],"
type input "[PERSON_NAME],"
click at [533, 213] on button "Search" at bounding box center [540, 213] width 48 height 16
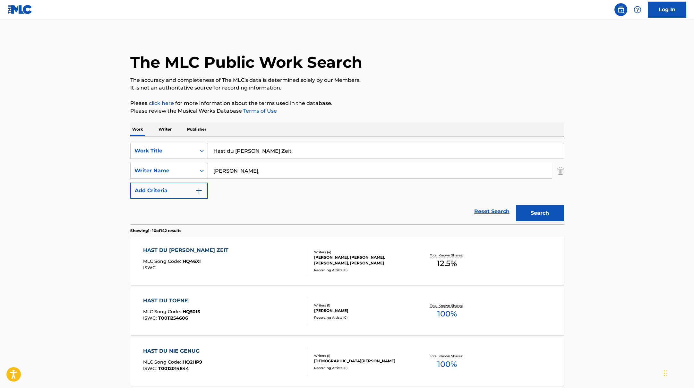
click at [242, 255] on div "HAST DU [PERSON_NAME] ZEIT MLC Song Code : HQ46XI ISWC :" at bounding box center [225, 260] width 165 height 29
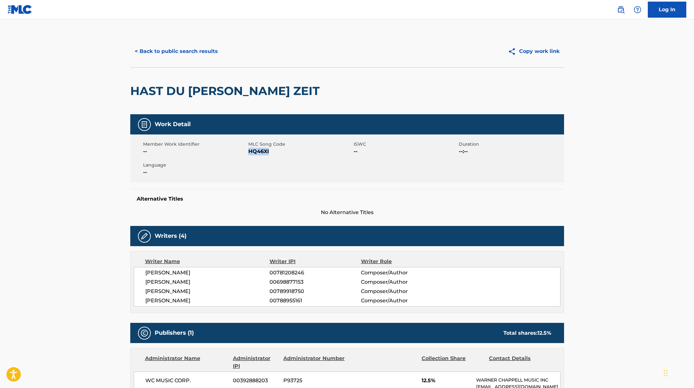
drag, startPoint x: 249, startPoint y: 151, endPoint x: 279, endPoint y: 154, distance: 30.3
click at [279, 154] on span "HQ46XI" at bounding box center [300, 152] width 104 height 8
click at [167, 51] on button "< Back to public search results" at bounding box center [176, 51] width 92 height 16
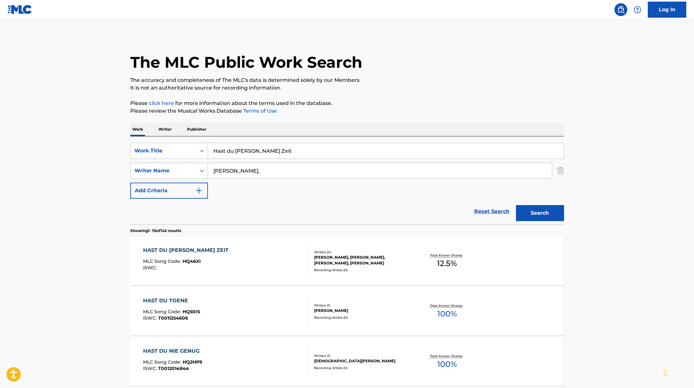
drag, startPoint x: 244, startPoint y: 151, endPoint x: 197, endPoint y: 140, distance: 48.4
click at [201, 142] on div "SearchWithCriteriae5e6fc62-f953-4a04-9ca4-3b5a85129ad1 Work Title Hast du [PERS…" at bounding box center [347, 180] width 434 height 88
paste input "[PERSON_NAME]"
drag, startPoint x: 257, startPoint y: 154, endPoint x: 182, endPoint y: 145, distance: 75.3
click at [181, 145] on div "SearchWithCriteriae5e6fc62-f953-4a04-9ca4-3b5a85129ad1 Work Title [PERSON_NAME]" at bounding box center [347, 151] width 434 height 16
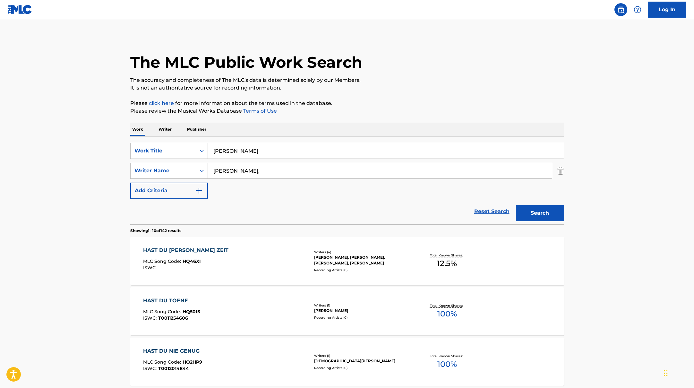
paste input "Beste Zeit im Jahr"
type input "Beste Zeit im Jahr"
click at [546, 212] on button "Search" at bounding box center [540, 213] width 48 height 16
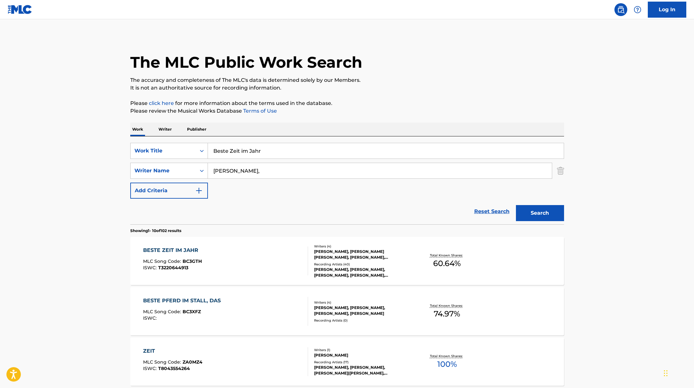
click at [247, 255] on div "BESTE ZEIT IM JAHR MLC Song Code : BC3GTH ISWC : T3220644913" at bounding box center [225, 260] width 165 height 29
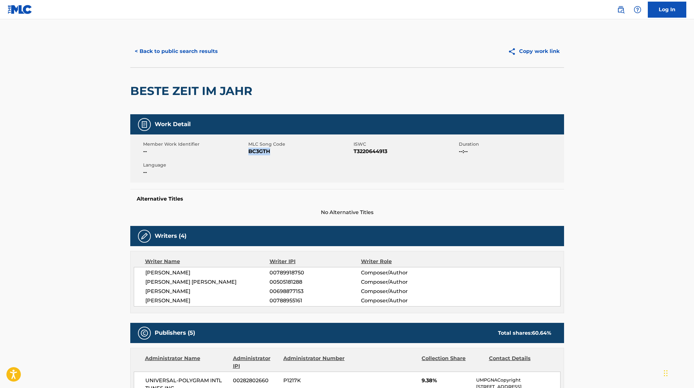
drag, startPoint x: 250, startPoint y: 150, endPoint x: 286, endPoint y: 153, distance: 36.4
click at [286, 153] on span "BC3GTH" at bounding box center [300, 152] width 104 height 8
click at [182, 54] on button "< Back to public search results" at bounding box center [176, 51] width 92 height 16
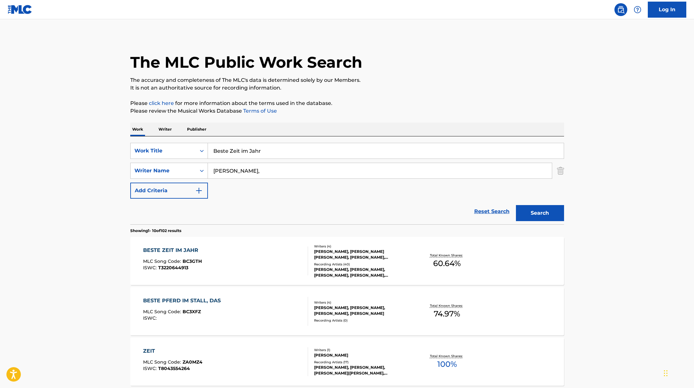
drag, startPoint x: 269, startPoint y: 152, endPoint x: 195, endPoint y: 136, distance: 75.5
click at [198, 137] on div "SearchWithCriteriae5e6fc62-f953-4a04-9ca4-3b5a85129ad1 Work Title Beste Zeit im…" at bounding box center [347, 180] width 434 height 88
paste input "[DATE] mit Di"
type input "[DATE] mit Dir"
click at [533, 210] on button "Search" at bounding box center [540, 213] width 48 height 16
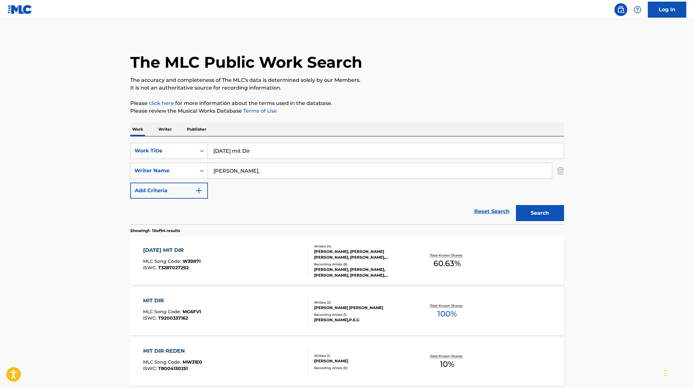
click at [269, 261] on div "[DATE] MIT DIR MLC Song Code : W39R7I ISWC : T3287027292" at bounding box center [225, 260] width 165 height 29
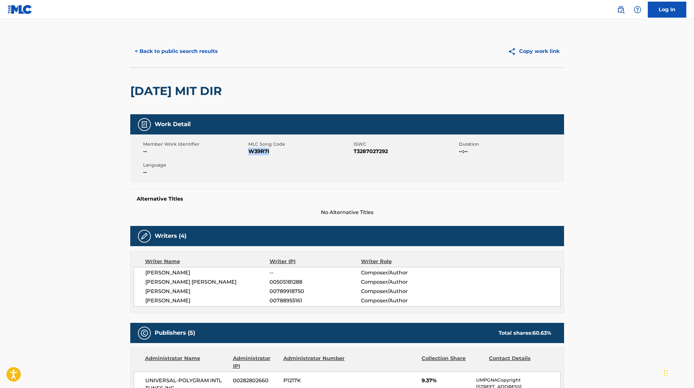
drag, startPoint x: 249, startPoint y: 151, endPoint x: 296, endPoint y: 152, distance: 46.2
click at [296, 152] on span "W39R7I" at bounding box center [300, 152] width 104 height 8
click at [212, 49] on button "< Back to public search results" at bounding box center [176, 51] width 92 height 16
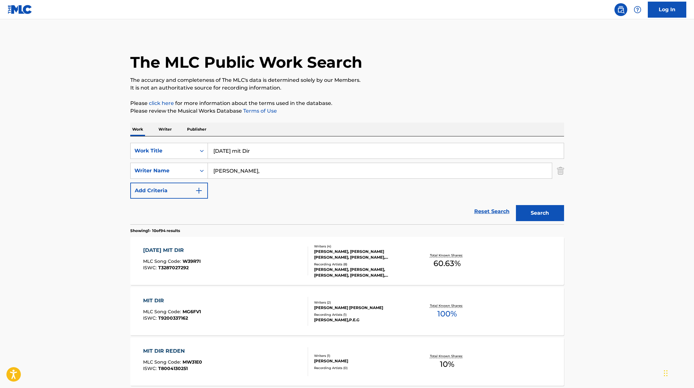
drag, startPoint x: 279, startPoint y: 152, endPoint x: 199, endPoint y: 141, distance: 80.7
click at [208, 144] on input "[DATE] mit Dir" at bounding box center [386, 150] width 356 height 15
paste input "Ohne Dich"
type input "Ohne Dich"
click at [545, 207] on button "Search" at bounding box center [540, 213] width 48 height 16
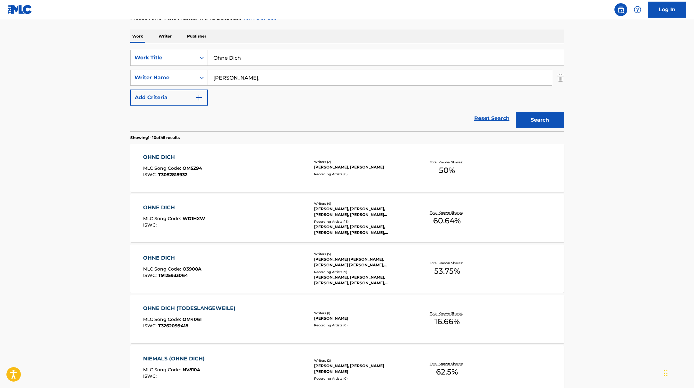
scroll to position [96, 0]
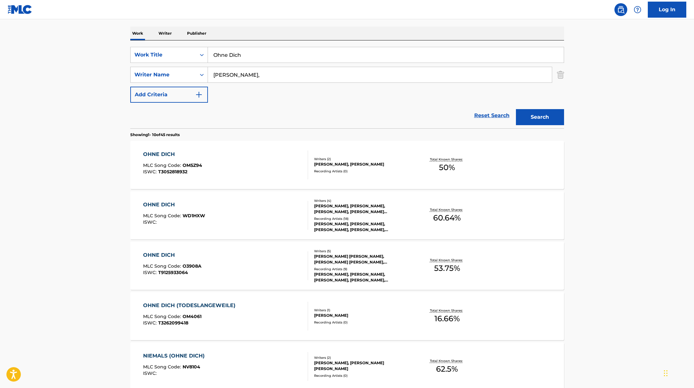
click at [270, 219] on div "OHNE DICH MLC Song Code : WD1HXW ISWC :" at bounding box center [225, 215] width 165 height 29
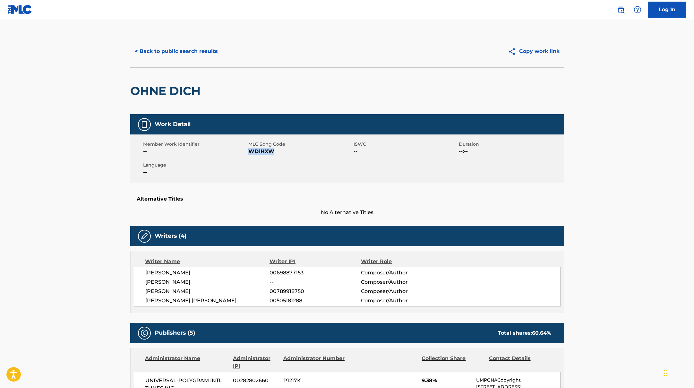
drag, startPoint x: 250, startPoint y: 151, endPoint x: 279, endPoint y: 151, distance: 28.9
click at [279, 151] on span "WD1HXW" at bounding box center [300, 152] width 104 height 8
click at [191, 51] on button "< Back to public search results" at bounding box center [176, 51] width 92 height 16
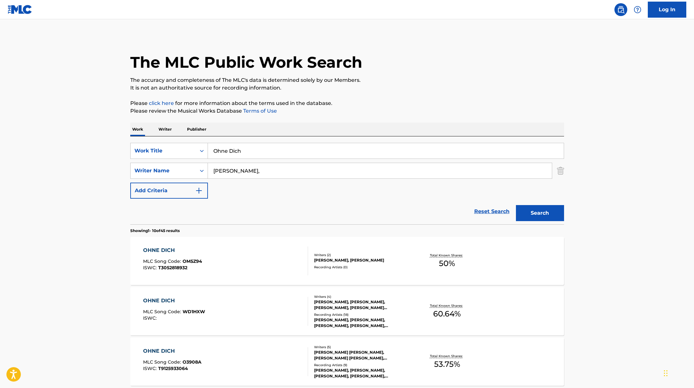
scroll to position [96, 0]
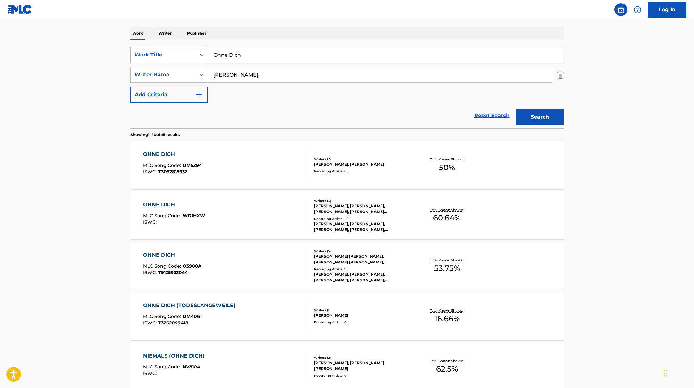
drag, startPoint x: 249, startPoint y: 58, endPoint x: 199, endPoint y: 53, distance: 50.3
click at [199, 53] on div "SearchWithCriteriae5e6fc62-f953-4a04-9ca4-3b5a85129ad1 Work Title Ohne Dich" at bounding box center [347, 55] width 434 height 16
paste input "In dem Ort"
type input "In dem Ort"
click at [541, 115] on button "Search" at bounding box center [540, 117] width 48 height 16
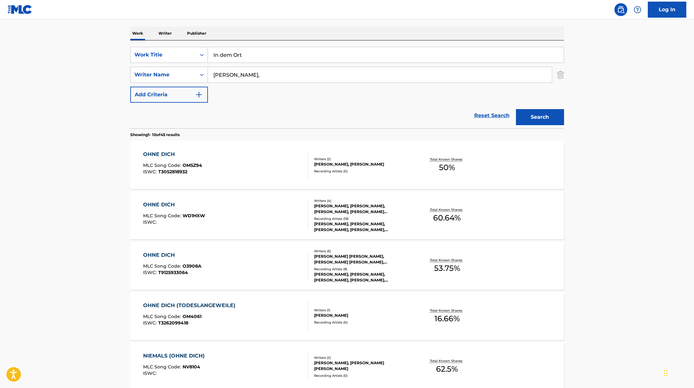
scroll to position [0, 0]
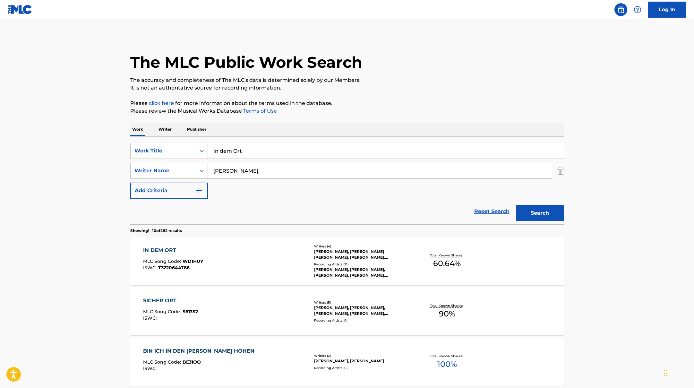
click at [265, 261] on div "IN DEM ORT MLC Song Code : WD1HUY ISWC : T3220644786" at bounding box center [225, 260] width 165 height 29
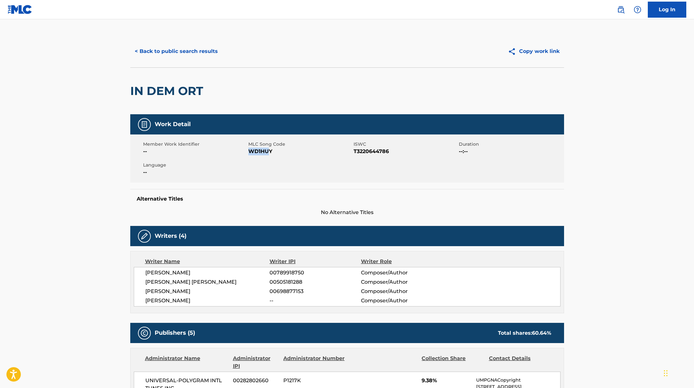
drag, startPoint x: 250, startPoint y: 151, endPoint x: 292, endPoint y: 151, distance: 42.0
click at [278, 151] on span "WD1HUY" at bounding box center [300, 152] width 104 height 8
click at [192, 49] on button "< Back to public search results" at bounding box center [176, 51] width 92 height 16
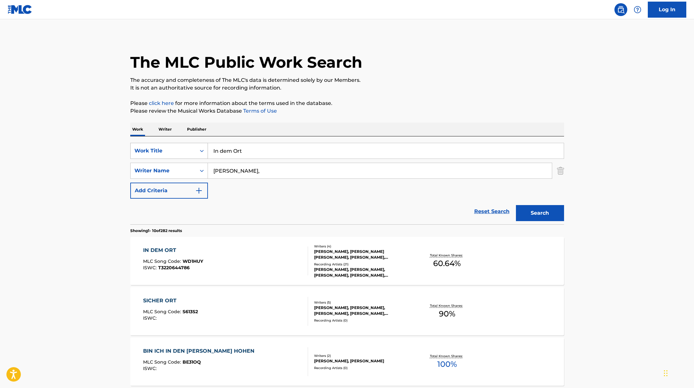
drag, startPoint x: 246, startPoint y: 150, endPoint x: 197, endPoint y: 143, distance: 49.8
click at [197, 143] on div "SearchWithCriteriae5e6fc62-f953-4a04-9ca4-3b5a85129ad1 Work Title In dem Ort" at bounding box center [347, 151] width 434 height 16
paste
type input "Das alles ist [DATE]"
click at [549, 212] on button "Search" at bounding box center [540, 213] width 48 height 16
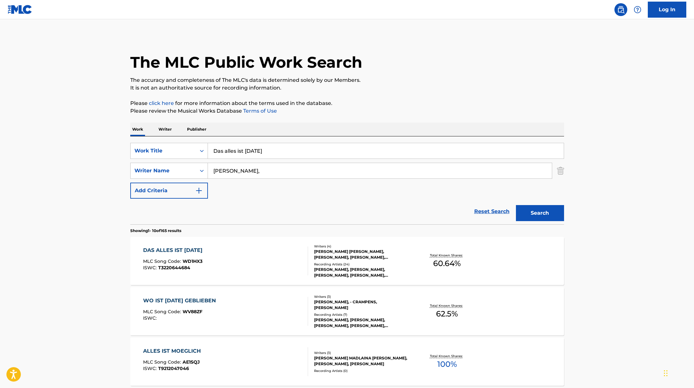
click at [269, 262] on div "DAS ALLES IST [DATE] MLC Song Code : WD1HX3 ISWC : T3220644684" at bounding box center [225, 260] width 165 height 29
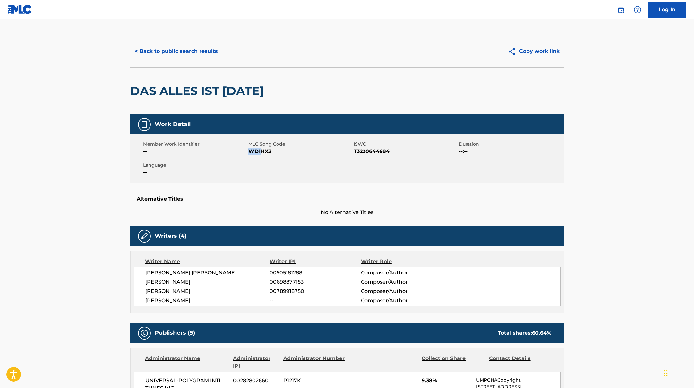
drag, startPoint x: 249, startPoint y: 152, endPoint x: 290, endPoint y: 152, distance: 40.8
click at [290, 152] on span "WD1HX3" at bounding box center [300, 152] width 104 height 8
click at [204, 49] on button "< Back to public search results" at bounding box center [176, 51] width 92 height 16
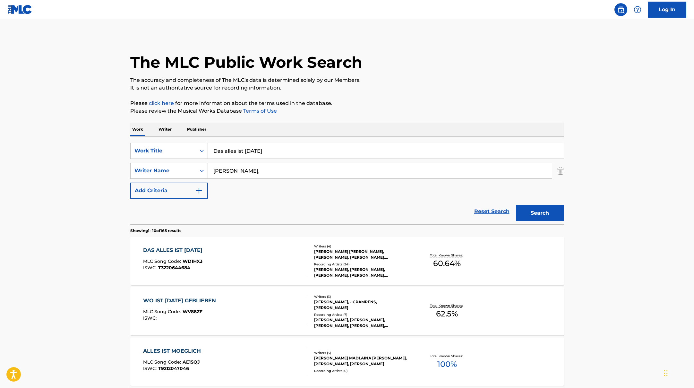
drag, startPoint x: 293, startPoint y: 152, endPoint x: 210, endPoint y: 145, distance: 82.8
click at [210, 145] on input "Das alles ist [DATE]" at bounding box center [386, 150] width 356 height 15
type input "Nur [PERSON_NAME] vorbei"
click at [528, 215] on button "Search" at bounding box center [540, 213] width 48 height 16
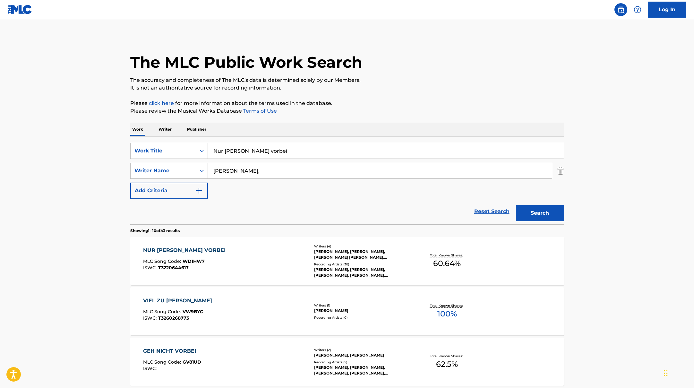
click at [260, 259] on div "NUR [PERSON_NAME] VORBEI MLC Song Code : WD1HW7 ISWC : T3220644617" at bounding box center [225, 260] width 165 height 29
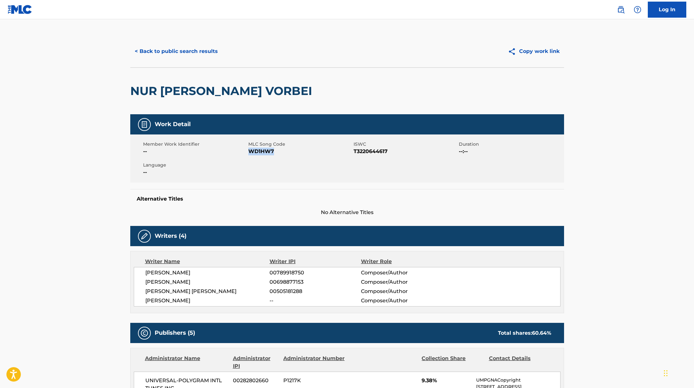
drag, startPoint x: 248, startPoint y: 151, endPoint x: 307, endPoint y: 153, distance: 58.8
click at [307, 153] on span "WD1HW7" at bounding box center [300, 152] width 104 height 8
click at [212, 48] on button "< Back to public search results" at bounding box center [176, 51] width 92 height 16
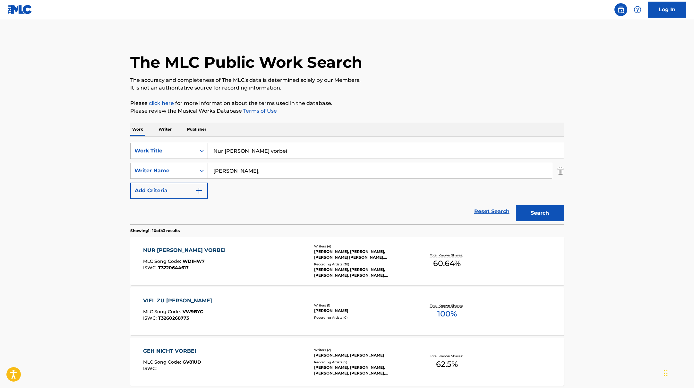
drag, startPoint x: 257, startPoint y: 151, endPoint x: 190, endPoint y: 144, distance: 67.1
click at [190, 144] on div "SearchWithCriteriae5e6fc62-f953-4a04-9ca4-3b5a85129ad1 Work Title Nur [PERSON_N…" at bounding box center [347, 151] width 434 height 16
type input "[PERSON_NAME]"
click at [535, 213] on button "Search" at bounding box center [540, 213] width 48 height 16
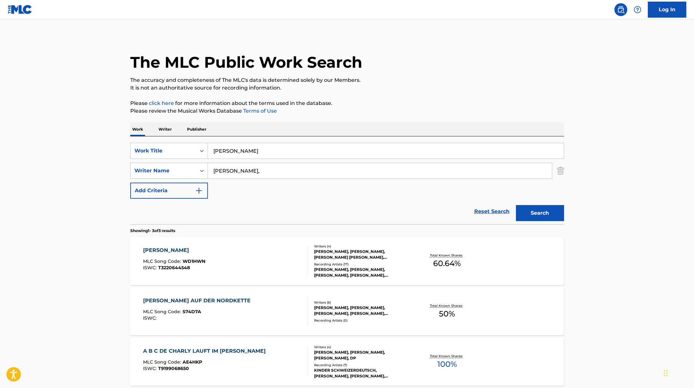
click at [254, 257] on div "[PERSON_NAME] MLC Song Code : WD1HWN ISWC : T3220644548" at bounding box center [225, 260] width 165 height 29
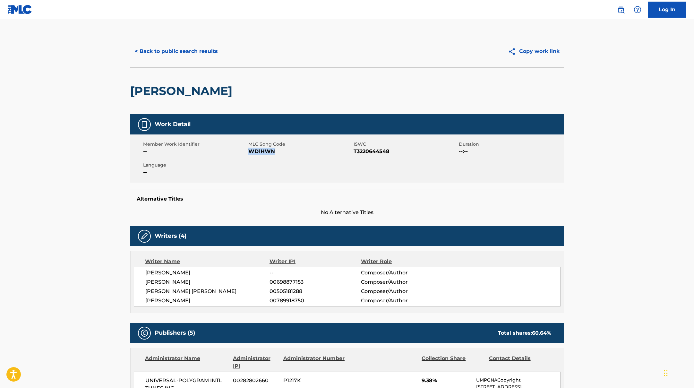
drag, startPoint x: 249, startPoint y: 151, endPoint x: 290, endPoint y: 152, distance: 41.7
click at [290, 152] on span "WD1HWN" at bounding box center [300, 152] width 104 height 8
click at [199, 47] on button "< Back to public search results" at bounding box center [176, 51] width 92 height 16
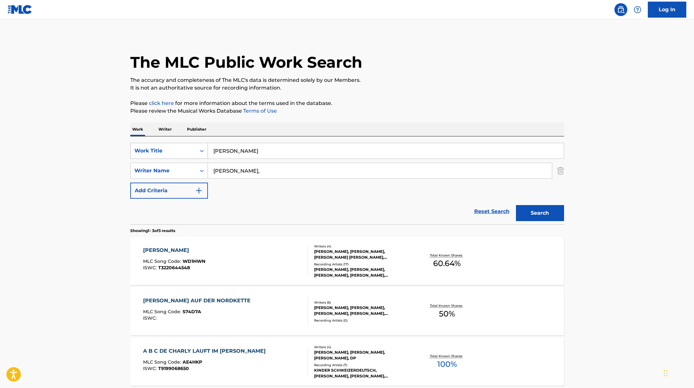
drag, startPoint x: 236, startPoint y: 152, endPoint x: 195, endPoint y: 144, distance: 41.9
click at [209, 147] on input "[PERSON_NAME]" at bounding box center [386, 150] width 356 height 15
type input "Bist du bereit"
click at [545, 214] on button "Search" at bounding box center [540, 213] width 48 height 16
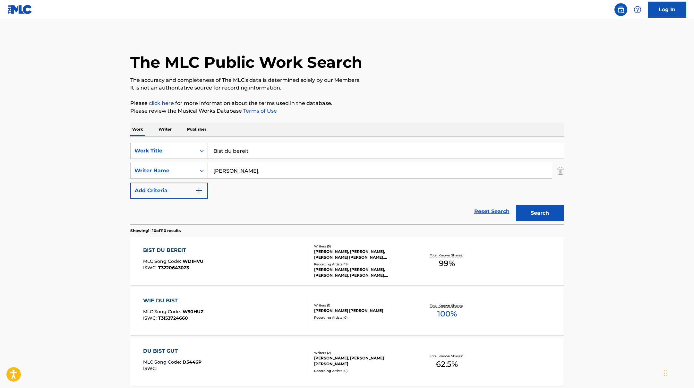
click at [265, 250] on div "BIST DU BEREIT MLC Song Code : WD1HVU ISWC : T3220643023" at bounding box center [225, 260] width 165 height 29
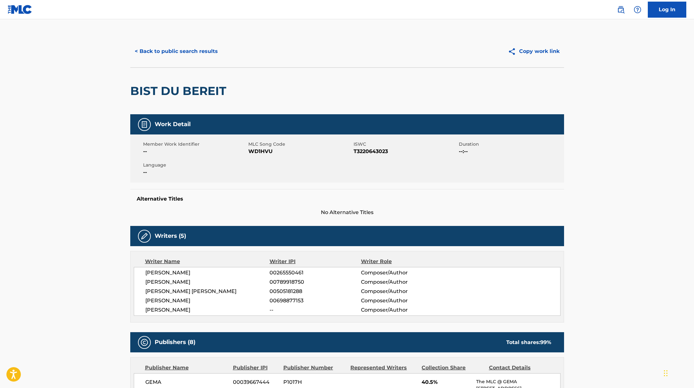
drag, startPoint x: 249, startPoint y: 151, endPoint x: 308, endPoint y: 156, distance: 59.2
click at [296, 156] on div "Member Work Identifier -- MLC Song Code WD1HVU ISWC T3220643023 Duration --:-- …" at bounding box center [347, 158] width 434 height 48
click at [214, 46] on button "< Back to public search results" at bounding box center [176, 51] width 92 height 16
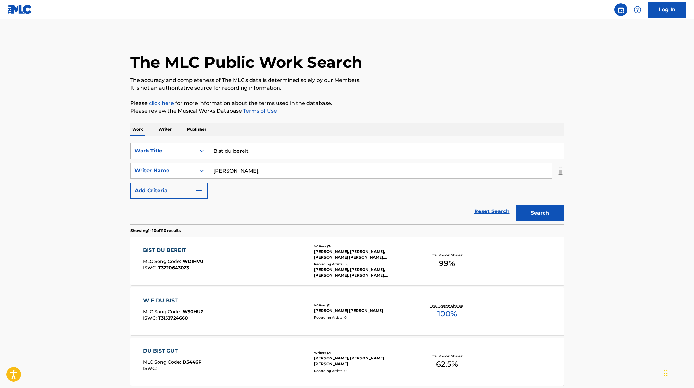
drag, startPoint x: 256, startPoint y: 152, endPoint x: 201, endPoint y: 145, distance: 55.4
click at [207, 146] on div "SearchWithCriteriae5e6fc62-f953-4a04-9ca4-3b5a85129ad1 Work Title Bist du bereit" at bounding box center [347, 151] width 434 height 16
type input "Ich komm nach Haus"
click at [540, 216] on button "Search" at bounding box center [540, 213] width 48 height 16
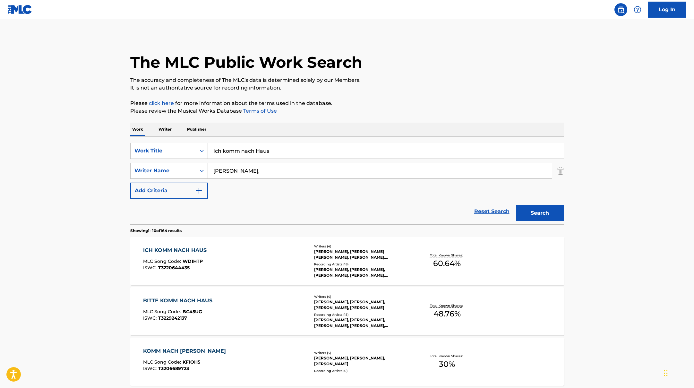
click at [279, 255] on div "ICH KOMM NACH HAUS MLC Song Code : WD1HTP ISWC : T3220644435" at bounding box center [225, 260] width 165 height 29
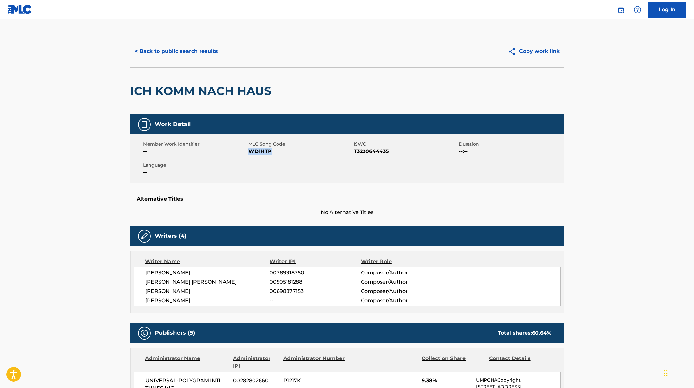
drag, startPoint x: 265, startPoint y: 151, endPoint x: 293, endPoint y: 153, distance: 28.0
click at [293, 153] on span "WD1HTP" at bounding box center [300, 152] width 104 height 8
click at [205, 49] on button "< Back to public search results" at bounding box center [176, 51] width 92 height 16
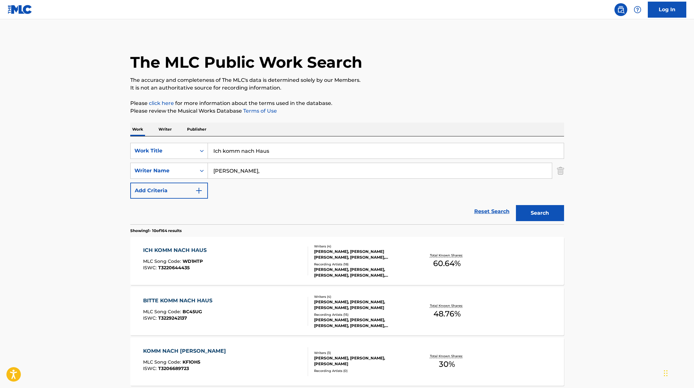
drag, startPoint x: 280, startPoint y: 151, endPoint x: 191, endPoint y: 136, distance: 90.8
click at [191, 136] on div "SearchWithCriteriae5e6fc62-f953-4a04-9ca4-3b5a85129ad1 Work Title Ich komm nach…" at bounding box center [347, 180] width 434 height 88
type input "[DATE] allein"
click at [532, 214] on button "Search" at bounding box center [540, 213] width 48 height 16
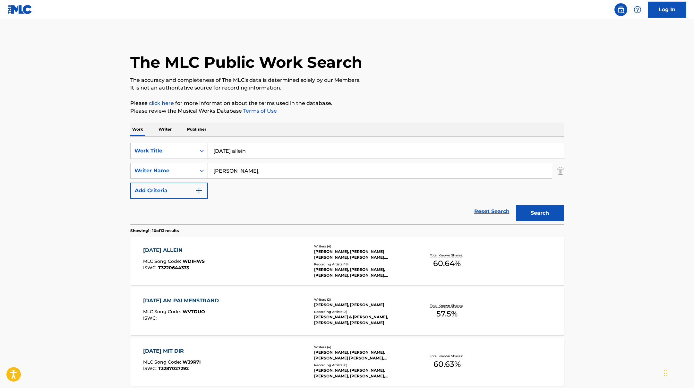
click at [265, 258] on div "[DATE] ALLEIN MLC Song Code : WD1HWS ISWC : T3220644333" at bounding box center [225, 260] width 165 height 29
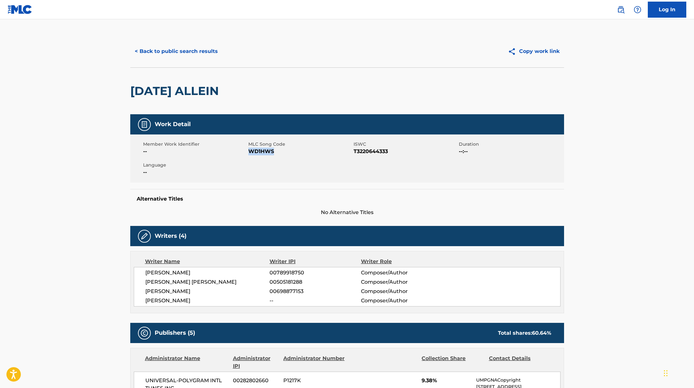
drag, startPoint x: 248, startPoint y: 151, endPoint x: 291, endPoint y: 152, distance: 42.4
click at [291, 152] on span "WD1HWS" at bounding box center [300, 152] width 104 height 8
click at [190, 52] on button "< Back to public search results" at bounding box center [176, 51] width 92 height 16
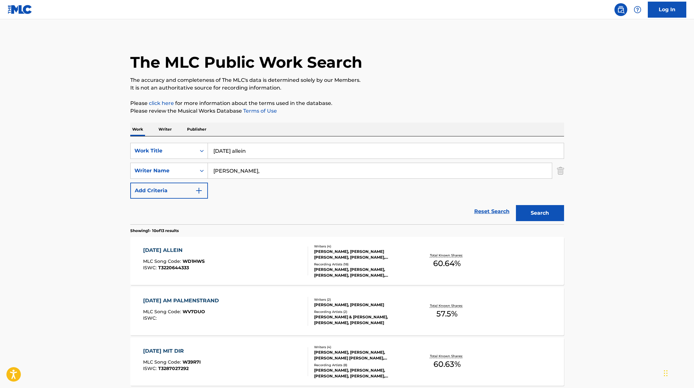
drag, startPoint x: 278, startPoint y: 151, endPoint x: 193, endPoint y: 134, distance: 86.7
type input "Irgendwer"
click at [529, 215] on button "Search" at bounding box center [540, 213] width 48 height 16
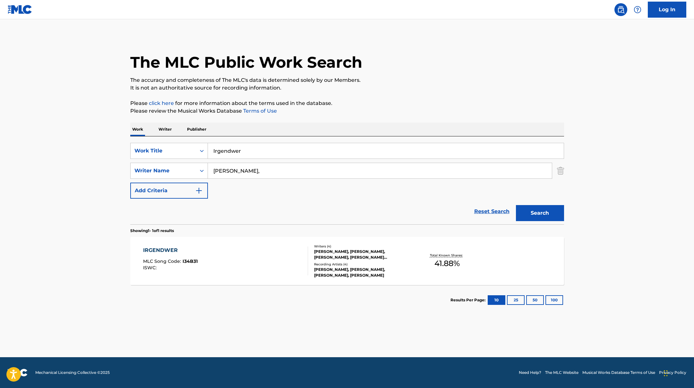
click at [219, 274] on div "IRGENDWER MLC Song Code : I34B31 ISWC :" at bounding box center [225, 260] width 165 height 29
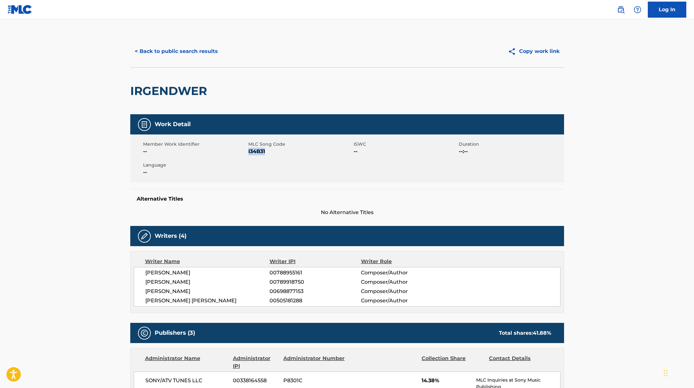
drag, startPoint x: 248, startPoint y: 153, endPoint x: 291, endPoint y: 152, distance: 42.4
click at [291, 152] on span "I34B31" at bounding box center [300, 152] width 104 height 8
click at [219, 57] on div "< Back to public search results" at bounding box center [238, 51] width 217 height 16
click at [200, 61] on div "< Back to public search results Copy work link" at bounding box center [347, 51] width 434 height 32
click at [199, 51] on button "< Back to public search results" at bounding box center [176, 51] width 92 height 16
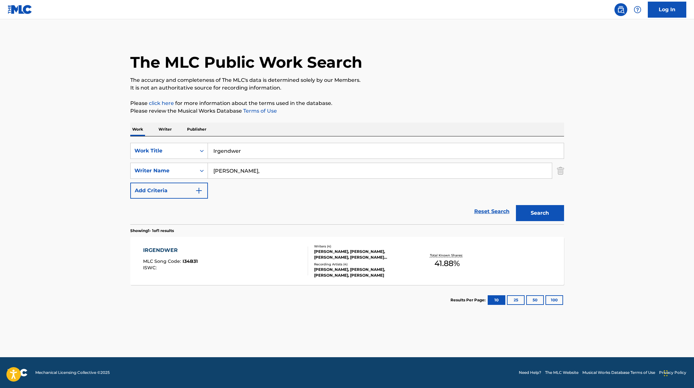
drag, startPoint x: 247, startPoint y: 152, endPoint x: 193, endPoint y: 142, distance: 55.0
click at [193, 142] on div "SearchWithCriteriae5e6fc62-f953-4a04-9ca4-3b5a85129ad1 Work Title Irgendwer Sea…" at bounding box center [347, 180] width 434 height 88
type input "[PERSON_NAME] Zeit"
click at [549, 216] on button "Search" at bounding box center [540, 213] width 48 height 16
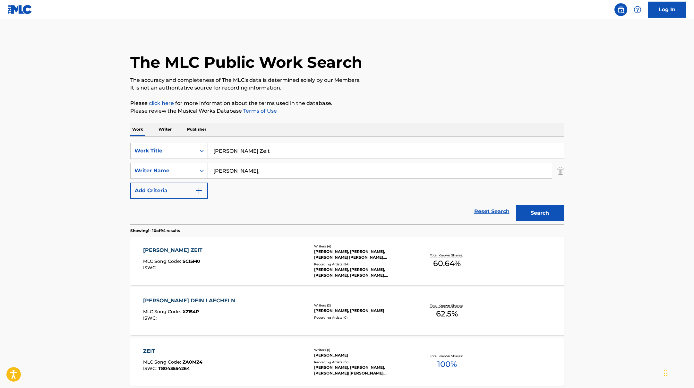
click at [231, 259] on div "[PERSON_NAME] ZEIT MLC Song Code : SC15M0 ISWC :" at bounding box center [225, 260] width 165 height 29
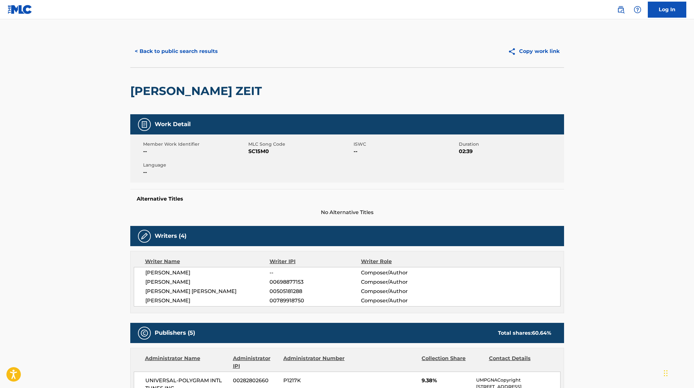
drag, startPoint x: 248, startPoint y: 151, endPoint x: 277, endPoint y: 153, distance: 28.3
click at [260, 152] on span "SC15M0" at bounding box center [300, 152] width 104 height 8
click at [255, 155] on span "SC15M0" at bounding box center [300, 152] width 104 height 8
drag, startPoint x: 249, startPoint y: 151, endPoint x: 284, endPoint y: 151, distance: 35.6
click at [284, 151] on span "SC15M0" at bounding box center [300, 152] width 104 height 8
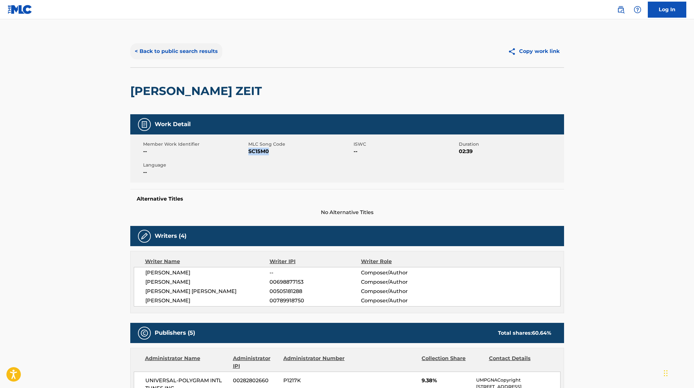
click at [200, 48] on button "< Back to public search results" at bounding box center [176, 51] width 92 height 16
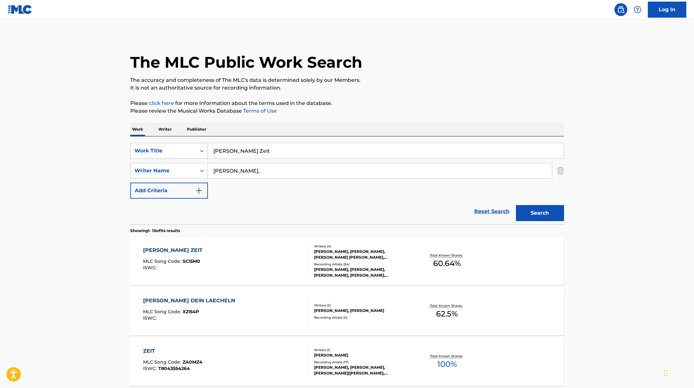
drag, startPoint x: 265, startPoint y: 154, endPoint x: 191, endPoint y: 145, distance: 74.4
click at [191, 145] on div "SearchWithCriteriae5e6fc62-f953-4a04-9ca4-3b5a85129ad1 Work Title [PERSON_NAME]…" at bounding box center [347, 151] width 434 height 16
type input "Kinderaugen"
click at [534, 212] on button "Search" at bounding box center [540, 213] width 48 height 16
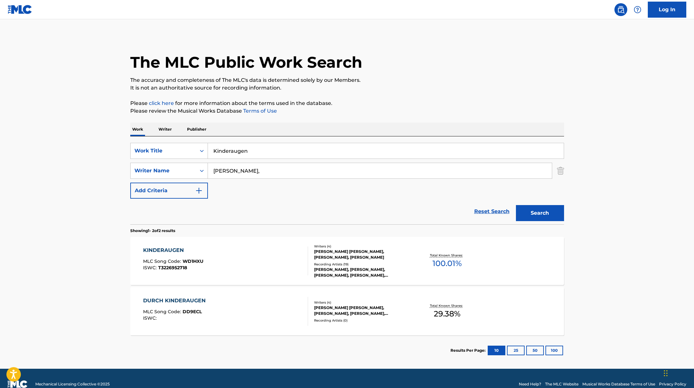
click at [276, 254] on div "KINDERAUGEN MLC Song Code : WD1HXU ISWC : T3226952718" at bounding box center [225, 260] width 165 height 29
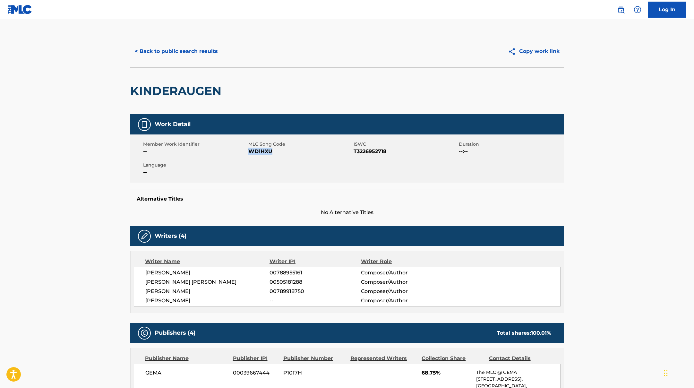
drag, startPoint x: 250, startPoint y: 152, endPoint x: 272, endPoint y: 153, distance: 22.2
click at [270, 153] on span "WD1HXU" at bounding box center [300, 152] width 104 height 8
click at [201, 55] on button "< Back to public search results" at bounding box center [176, 51] width 92 height 16
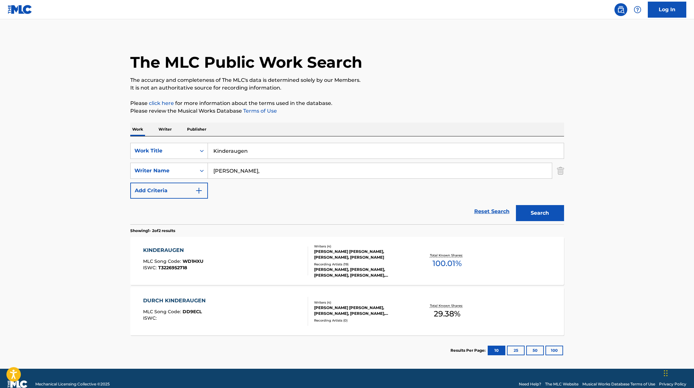
drag, startPoint x: 259, startPoint y: 152, endPoint x: 183, endPoint y: 139, distance: 76.8
click at [183, 139] on div "SearchWithCriteriae5e6fc62-f953-4a04-9ca4-3b5a85129ad1 Work Title Kinderaugen S…" at bounding box center [347, 180] width 434 height 88
drag, startPoint x: 371, startPoint y: 149, endPoint x: 217, endPoint y: 142, distance: 153.9
click at [217, 142] on div "SearchWithCriteriae5e6fc62-f953-4a04-9ca4-3b5a85129ad1 Work Title [URL][DOMAIN_…" at bounding box center [347, 180] width 434 height 88
type input "[PERSON_NAME] wird's kalt"
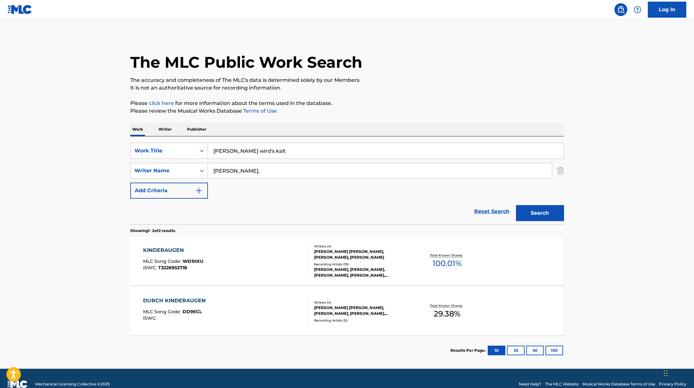
click at [409, 103] on p "Please click here for more information about the terms used in the database." at bounding box center [347, 103] width 434 height 8
click at [540, 209] on button "Search" at bounding box center [540, 213] width 48 height 16
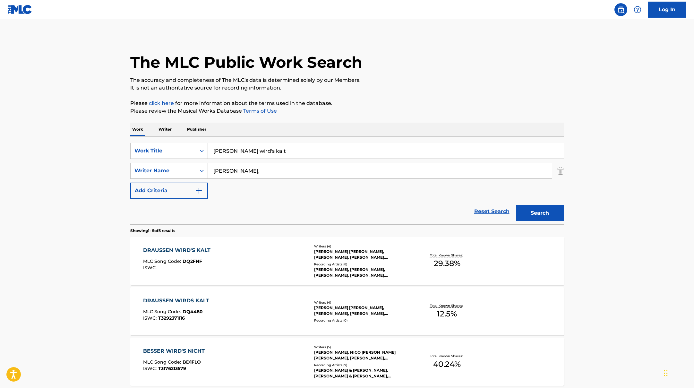
click at [278, 264] on div "DRAUSSEN WIRD'S KALT MLC Song Code : DQ2FNF ISWC :" at bounding box center [225, 260] width 165 height 29
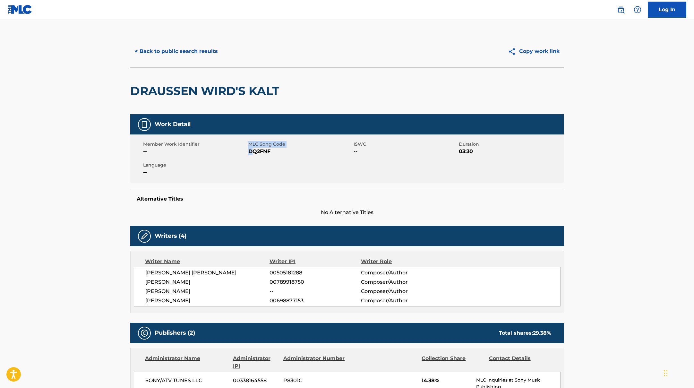
drag, startPoint x: 248, startPoint y: 151, endPoint x: 254, endPoint y: 151, distance: 6.1
click at [254, 151] on div "Member Work Identifier -- MLC Song Code DQ2FNF ISWC -- Duration 03:30 Language …" at bounding box center [347, 158] width 434 height 48
click at [252, 151] on span "DQ2FNF" at bounding box center [300, 152] width 104 height 8
drag, startPoint x: 250, startPoint y: 151, endPoint x: 295, endPoint y: 152, distance: 45.0
click at [293, 152] on span "DQ2FNF" at bounding box center [300, 152] width 104 height 8
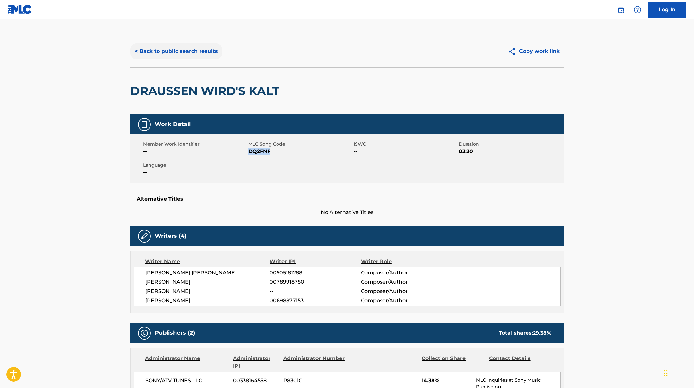
click at [206, 53] on button "< Back to public search results" at bounding box center [176, 51] width 92 height 16
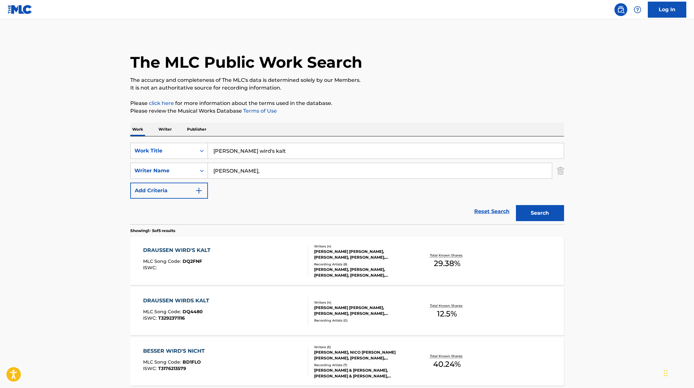
click at [245, 304] on div "DRAUSSEN WIRDS KALT MLC Song Code : DQ4480 ISWC : T3292371116" at bounding box center [225, 311] width 165 height 29
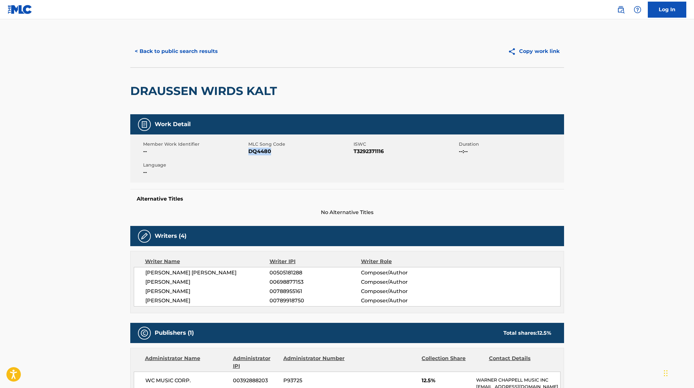
drag, startPoint x: 248, startPoint y: 151, endPoint x: 291, endPoint y: 154, distance: 43.2
click at [290, 154] on span "DQ4480" at bounding box center [300, 152] width 104 height 8
click at [175, 61] on div "< Back to public search results Copy work link" at bounding box center [347, 51] width 434 height 32
click at [186, 53] on button "< Back to public search results" at bounding box center [176, 51] width 92 height 16
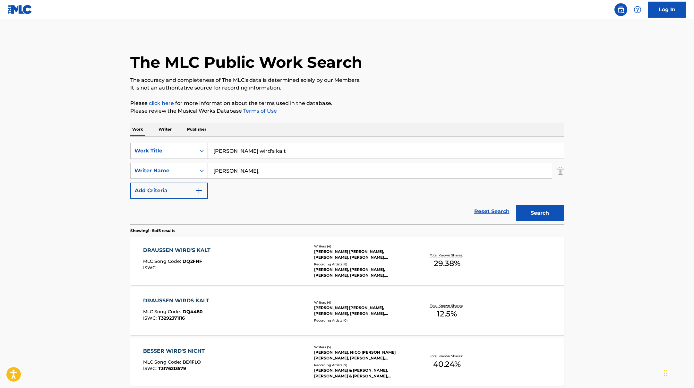
drag, startPoint x: 272, startPoint y: 153, endPoint x: 200, endPoint y: 144, distance: 73.1
click at [200, 144] on div "SearchWithCriteriae5e6fc62-f953-4a04-9ca4-3b5a85129ad1 Work Title Draussen wird…" at bounding box center [347, 151] width 434 height 16
type input "[DATE] zu zweit"
click at [534, 215] on button "Search" at bounding box center [540, 213] width 48 height 16
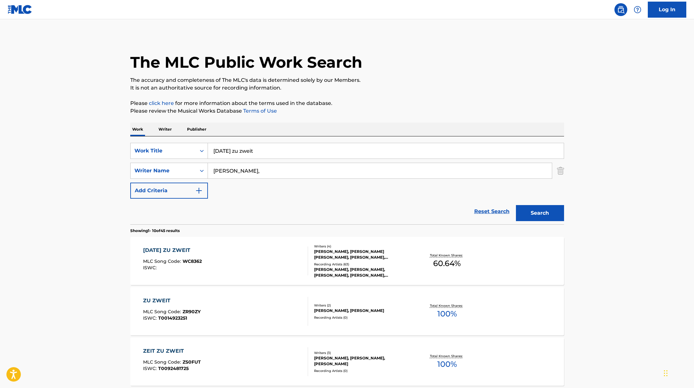
click at [263, 257] on div "[DATE] ZU ZWEIT MLC Song Code : WC8362 ISWC :" at bounding box center [225, 260] width 165 height 29
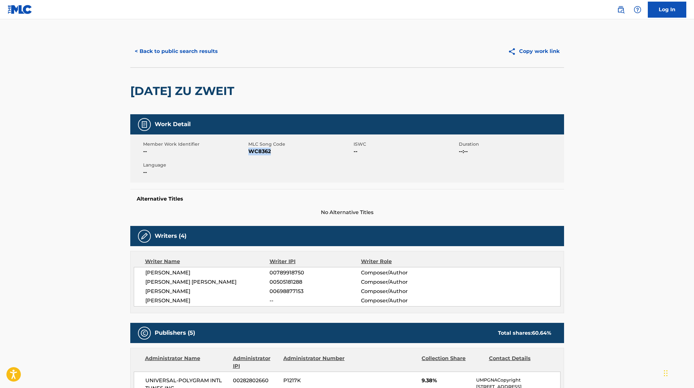
drag, startPoint x: 251, startPoint y: 151, endPoint x: 302, endPoint y: 155, distance: 51.2
click at [286, 154] on span "WC8362" at bounding box center [300, 152] width 104 height 8
click at [177, 51] on button "< Back to public search results" at bounding box center [176, 51] width 92 height 16
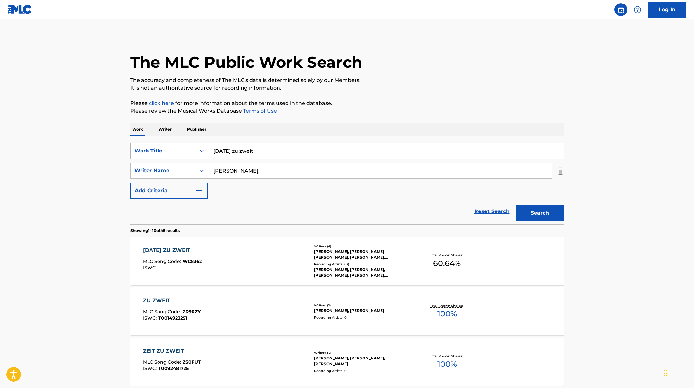
drag, startPoint x: 285, startPoint y: 151, endPoint x: 202, endPoint y: 143, distance: 83.2
click at [202, 143] on div "SearchWithCriteriae5e6fc62-f953-4a04-9ca4-3b5a85129ad1 Work Title [DATE] zu zwe…" at bounding box center [347, 151] width 434 height 16
type input "[DATE]"
click at [528, 212] on button "Search" at bounding box center [540, 213] width 48 height 16
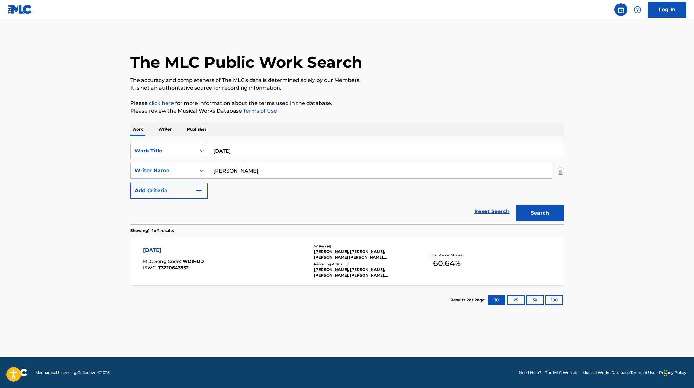
click at [265, 272] on div "[DATE] MLC Song Code : WD1HUD ISWC : T3220643932" at bounding box center [225, 260] width 165 height 29
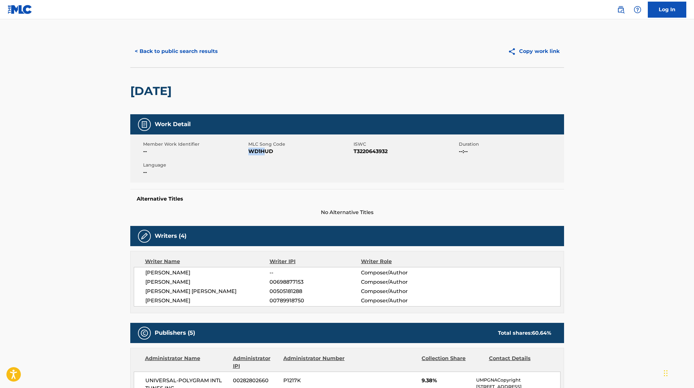
drag, startPoint x: 249, startPoint y: 150, endPoint x: 286, endPoint y: 151, distance: 36.6
click at [286, 151] on span "WD1HUD" at bounding box center [300, 152] width 104 height 8
click at [174, 50] on button "< Back to public search results" at bounding box center [176, 51] width 92 height 16
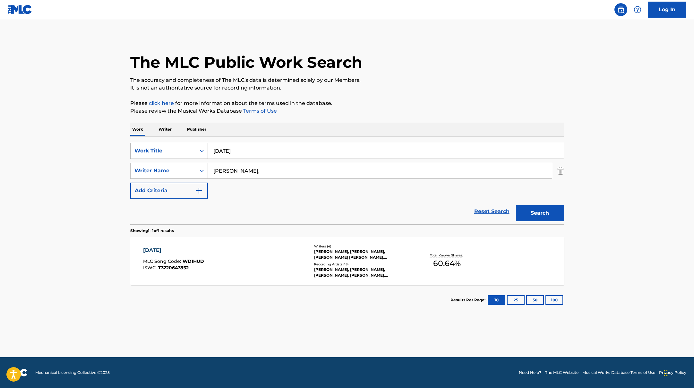
drag, startPoint x: 256, startPoint y: 156, endPoint x: 204, endPoint y: 150, distance: 52.7
click at [205, 150] on div "SearchWithCriteriae5e6fc62-f953-4a04-9ca4-3b5a85129ad1 Work Title [DATE]" at bounding box center [347, 151] width 434 height 16
type input "Was für ein Jahr"
click at [536, 211] on button "Search" at bounding box center [540, 213] width 48 height 16
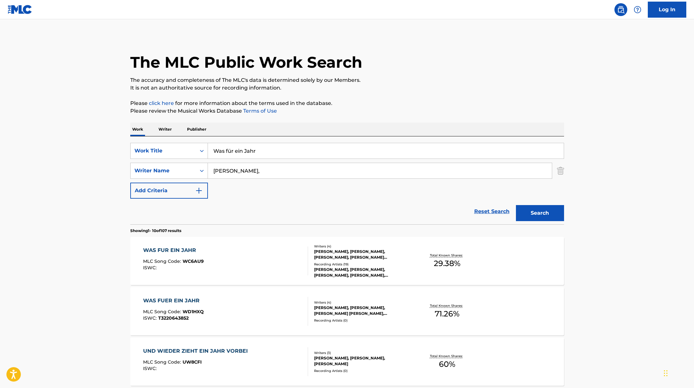
click at [190, 251] on div "WAS FUR EIN JAHR" at bounding box center [173, 250] width 61 height 8
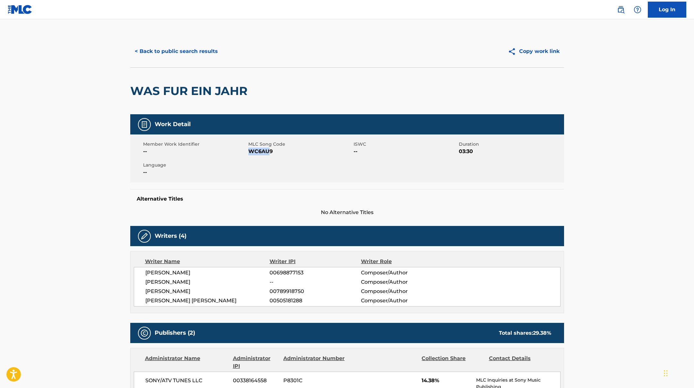
drag, startPoint x: 250, startPoint y: 151, endPoint x: 287, endPoint y: 154, distance: 37.3
click at [286, 154] on span "WC6AU9" at bounding box center [300, 152] width 104 height 8
click at [207, 52] on button "< Back to public search results" at bounding box center [176, 51] width 92 height 16
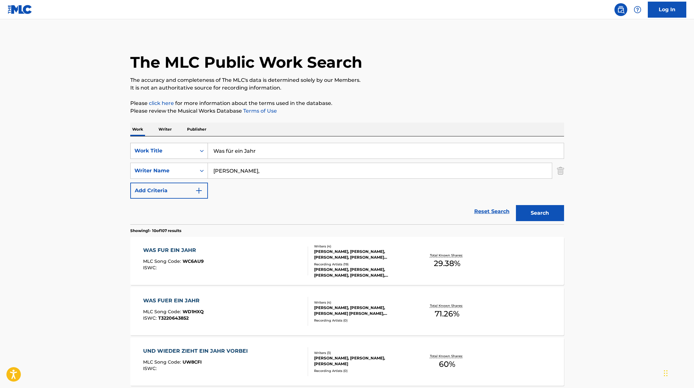
drag, startPoint x: 263, startPoint y: 151, endPoint x: 198, endPoint y: 146, distance: 64.4
click at [199, 146] on div "SearchWithCriteriae5e6fc62-f953-4a04-9ca4-3b5a85129ad1 Work Title Was für ein J…" at bounding box center [347, 151] width 434 height 16
type input "Gib uns niemals auf"
drag, startPoint x: 244, startPoint y: 172, endPoint x: 182, endPoint y: 160, distance: 62.6
click at [195, 161] on div "SearchWithCriteriae5e6fc62-f953-4a04-9ca4-3b5a85129ad1 Work Title Gib uns niema…" at bounding box center [347, 171] width 434 height 56
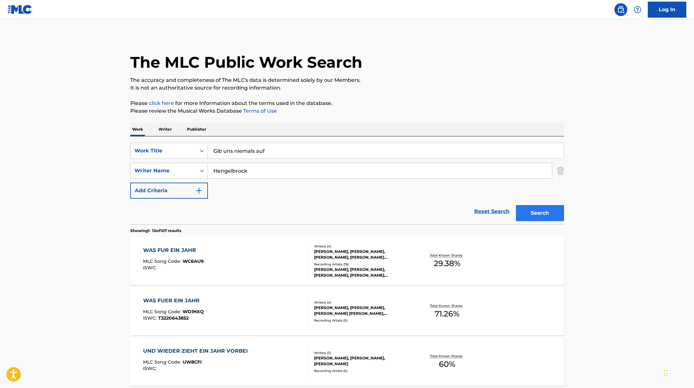
type input "Hengelbrock"
click at [549, 209] on button "Search" at bounding box center [540, 213] width 48 height 16
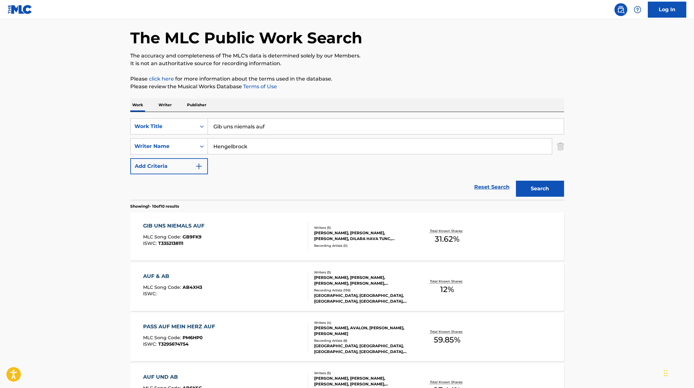
scroll to position [30, 0]
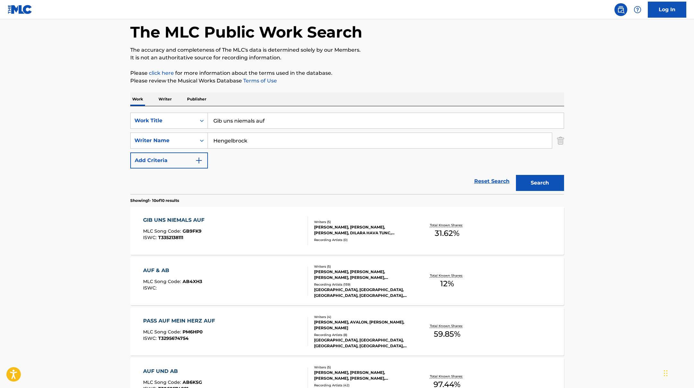
click at [282, 233] on div "GIB UNS NIEMALS AUF MLC Song Code : GB9FK9 ISWC : T3352138111" at bounding box center [225, 230] width 165 height 29
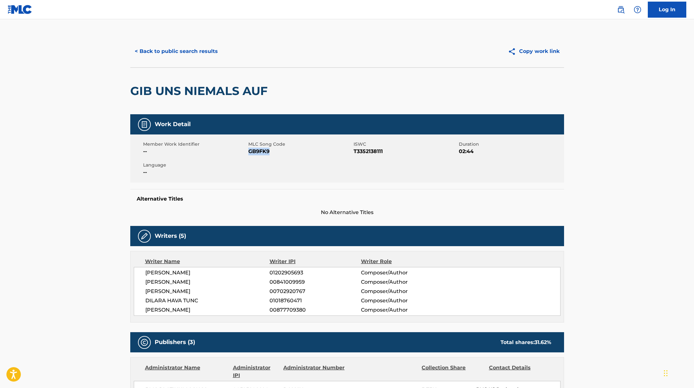
drag, startPoint x: 250, startPoint y: 152, endPoint x: 290, endPoint y: 154, distance: 40.5
click at [288, 154] on span "GB9FK9" at bounding box center [300, 152] width 104 height 8
click at [163, 52] on button "< Back to public search results" at bounding box center [176, 51] width 92 height 16
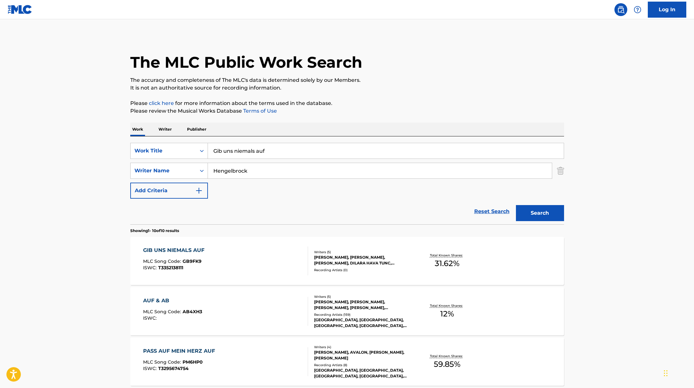
scroll to position [30, 0]
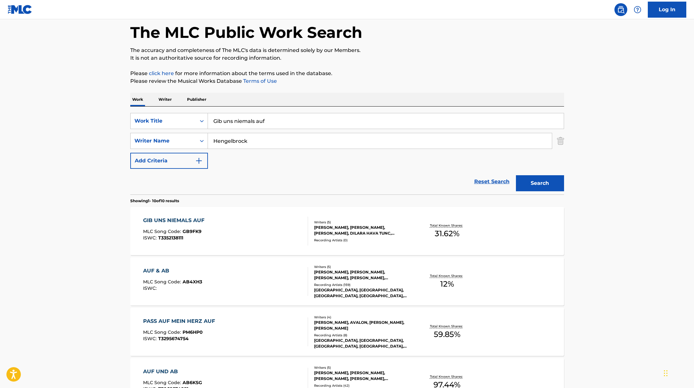
drag, startPoint x: 275, startPoint y: 123, endPoint x: 186, endPoint y: 106, distance: 90.1
click at [190, 107] on div "SearchWithCriteriae5e6fc62-f953-4a04-9ca4-3b5a85129ad1 Work Title Gib uns niema…" at bounding box center [347, 151] width 434 height 88
drag, startPoint x: 263, startPoint y: 120, endPoint x: 199, endPoint y: 110, distance: 64.4
click at [200, 110] on div "SearchWithCriteriae5e6fc62-f953-4a04-9ca4-3b5a85129ad1 Work Title Hava, Dardan …" at bounding box center [347, 151] width 434 height 88
type input "Hava, Dardan"
